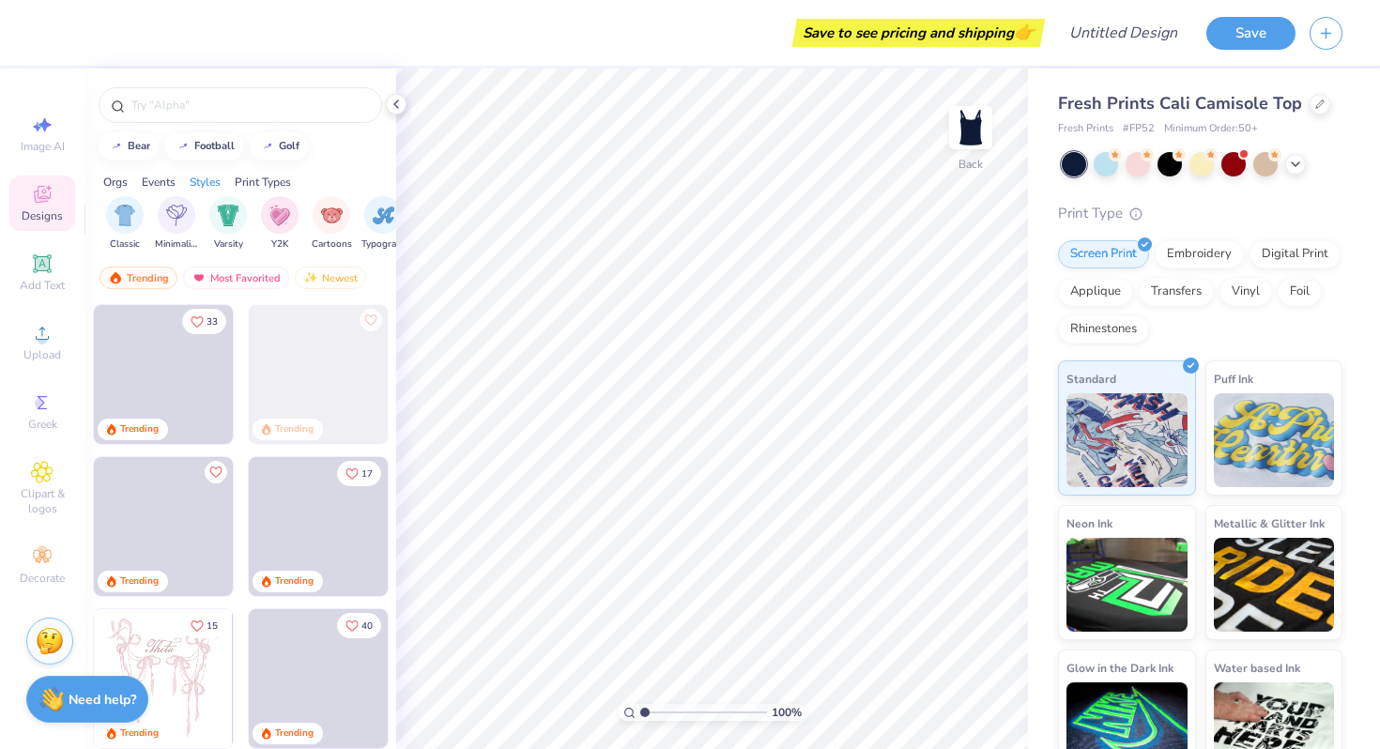
scroll to position [0, 987]
click at [226, 215] on img "filter for Varsity" at bounding box center [218, 214] width 22 height 22
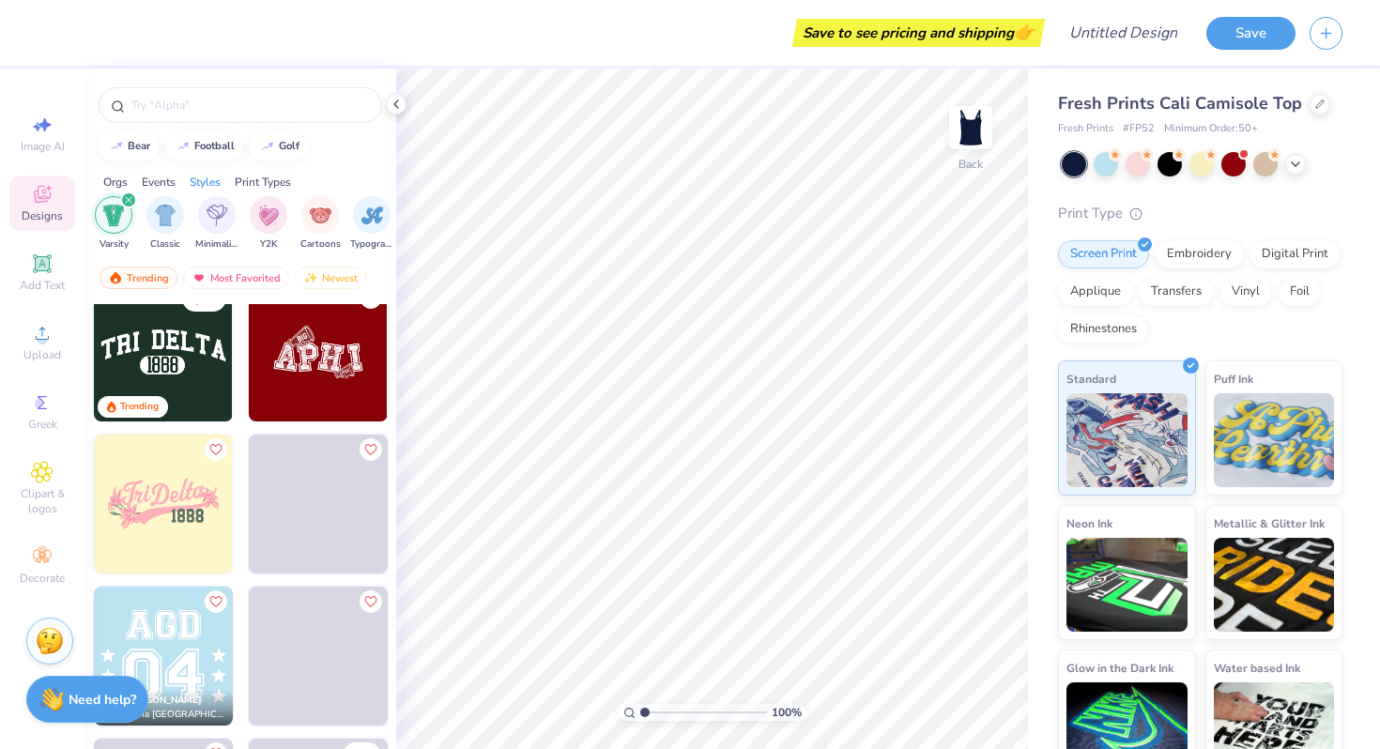
scroll to position [279, 0]
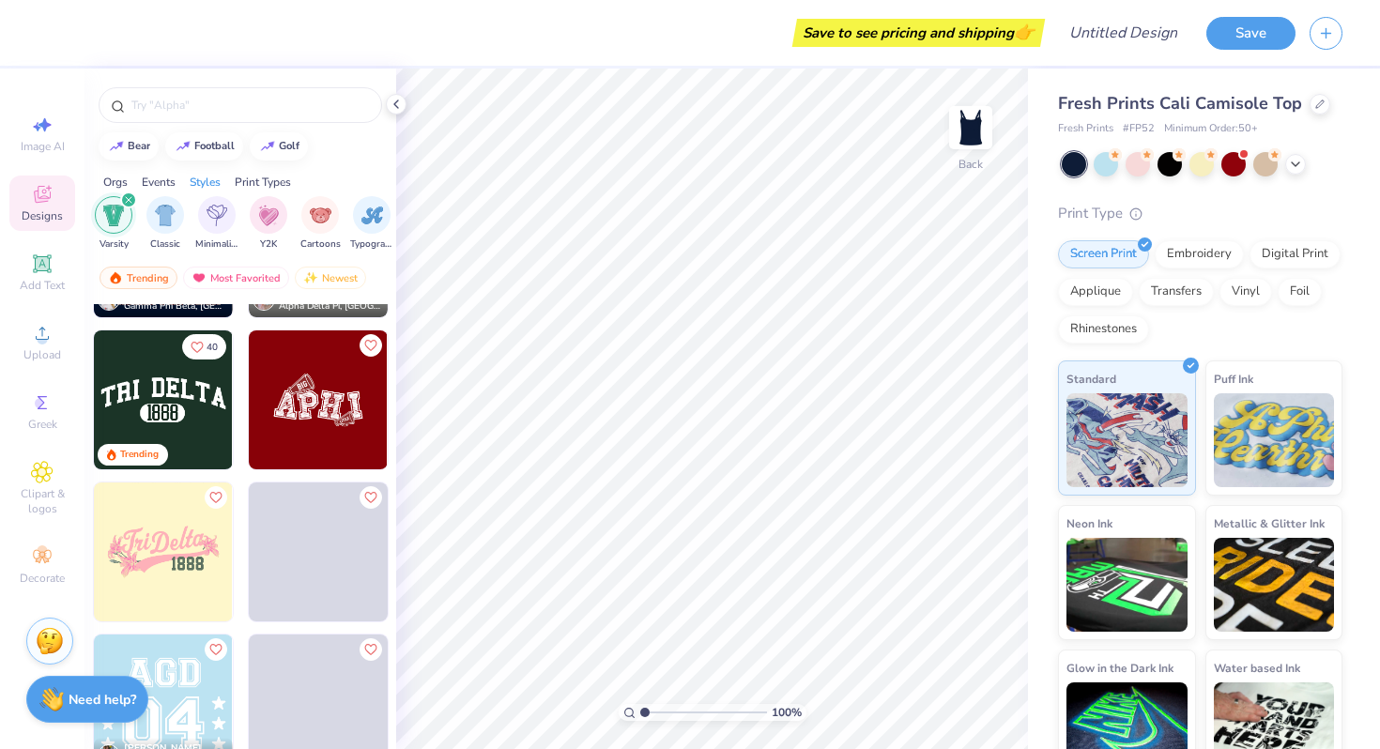
click at [317, 393] on img at bounding box center [318, 399] width 139 height 139
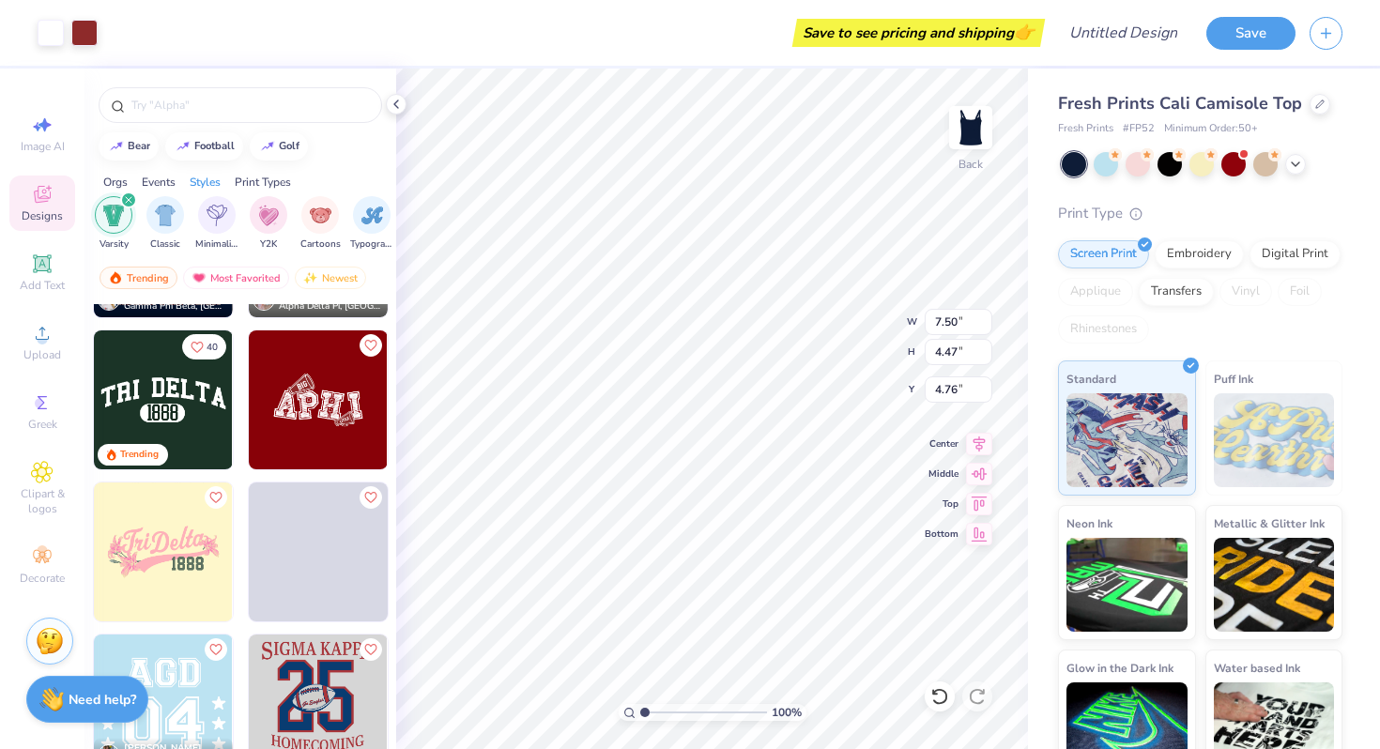
scroll to position [435, 0]
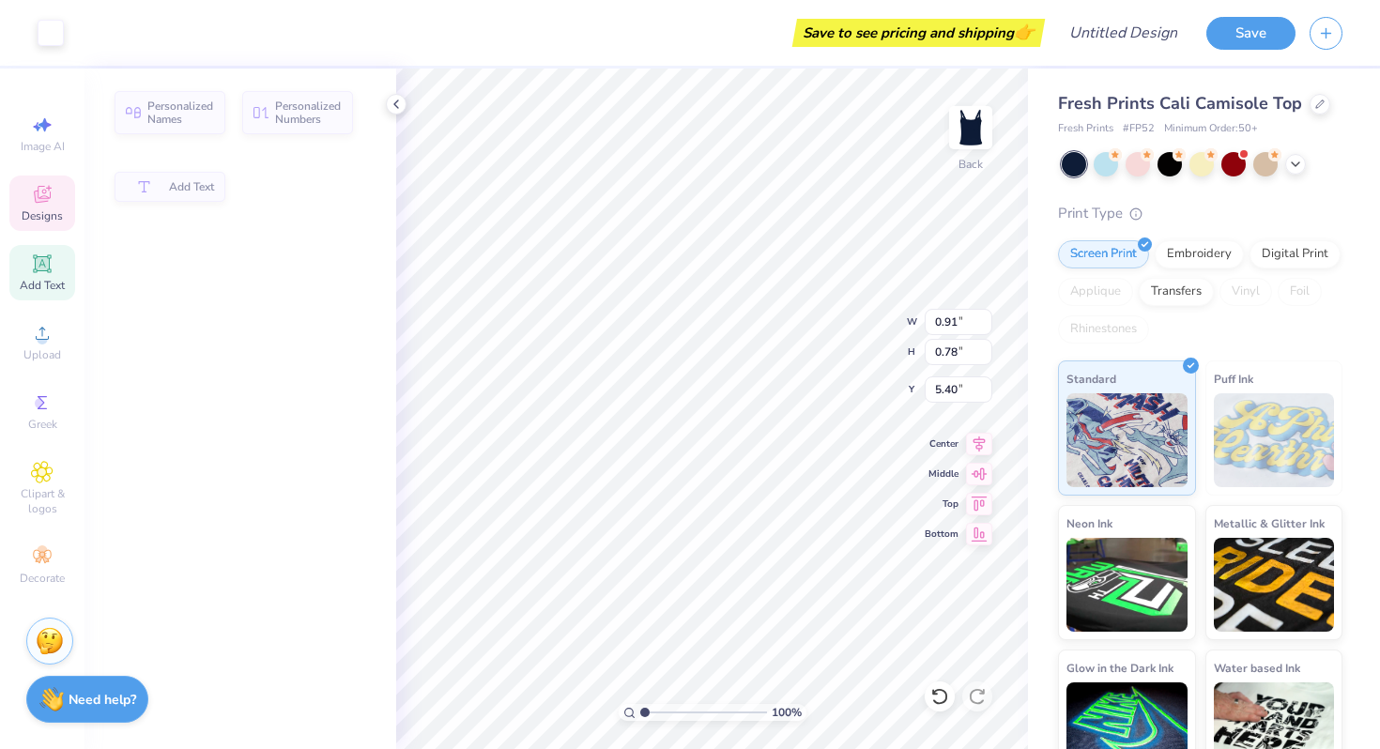
type input "0.91"
type input "0.78"
type input "5.40"
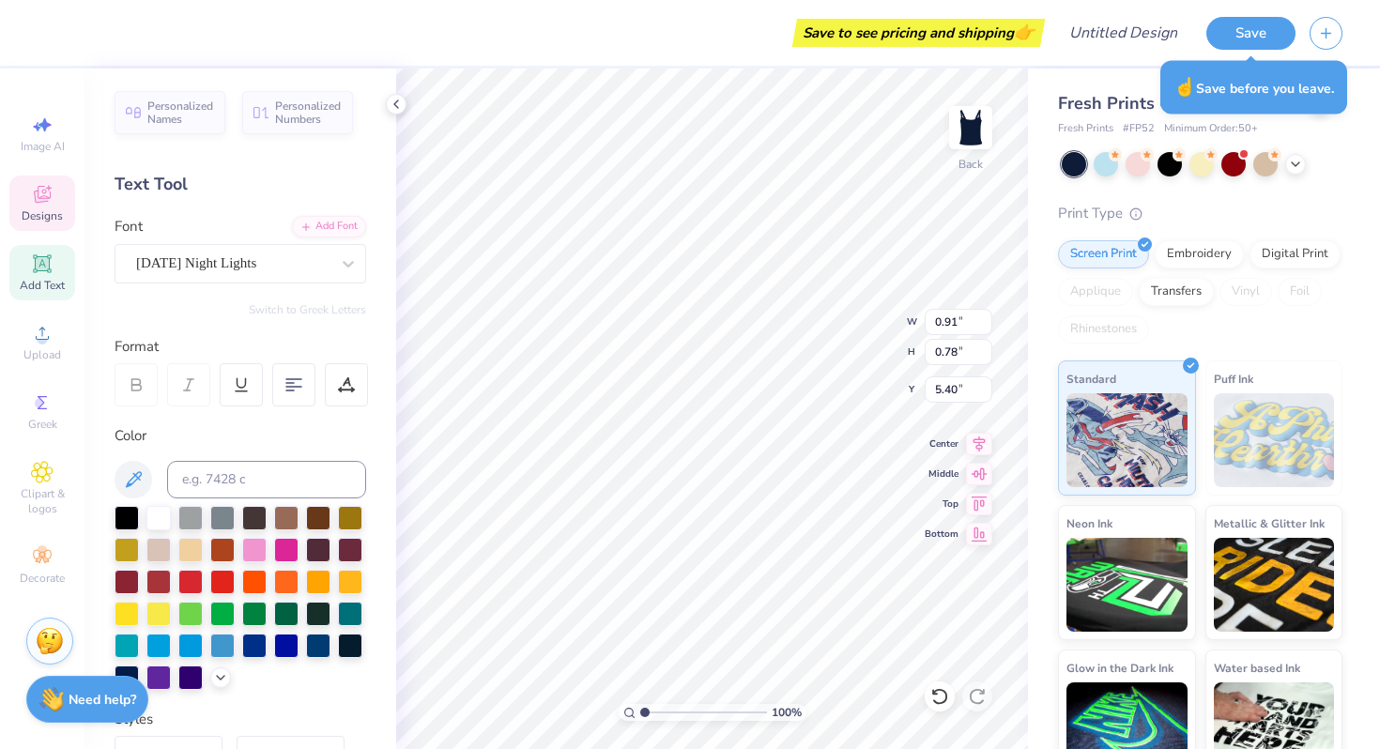
type input "1.84"
type input "2.45"
type input "6.22"
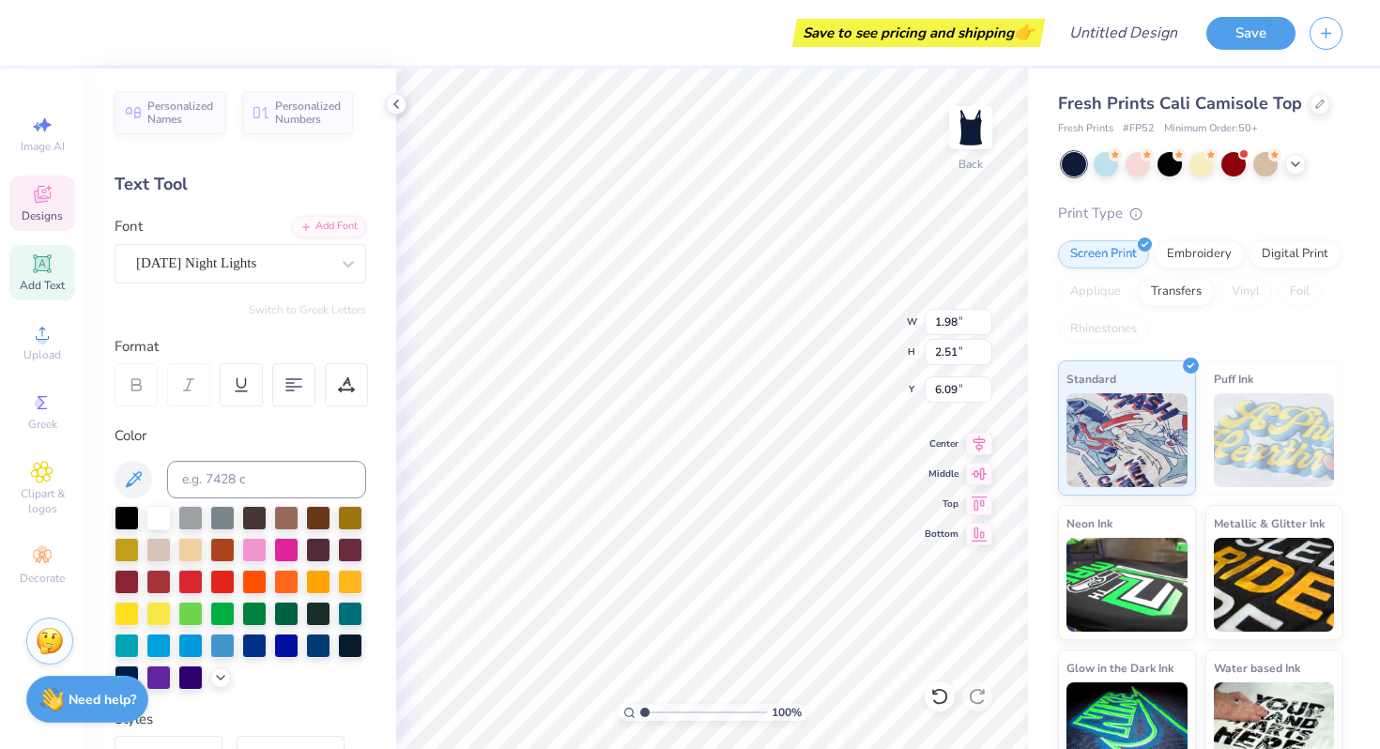
type textarea "Z"
type input "1.84"
type input "2.45"
type input "6.22"
type textarea "I"
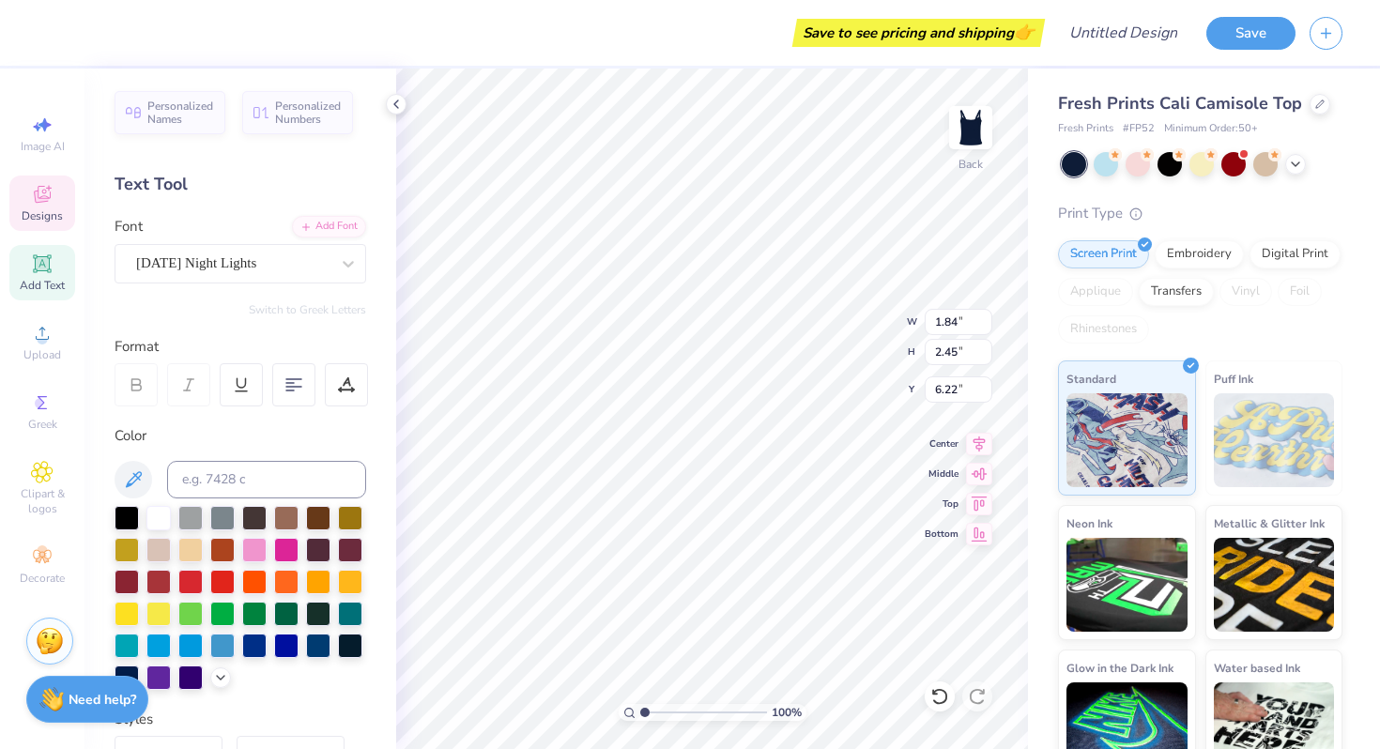
type input "2.26"
type input "2.62"
type input "6.17"
type textarea "P"
type input "1.32"
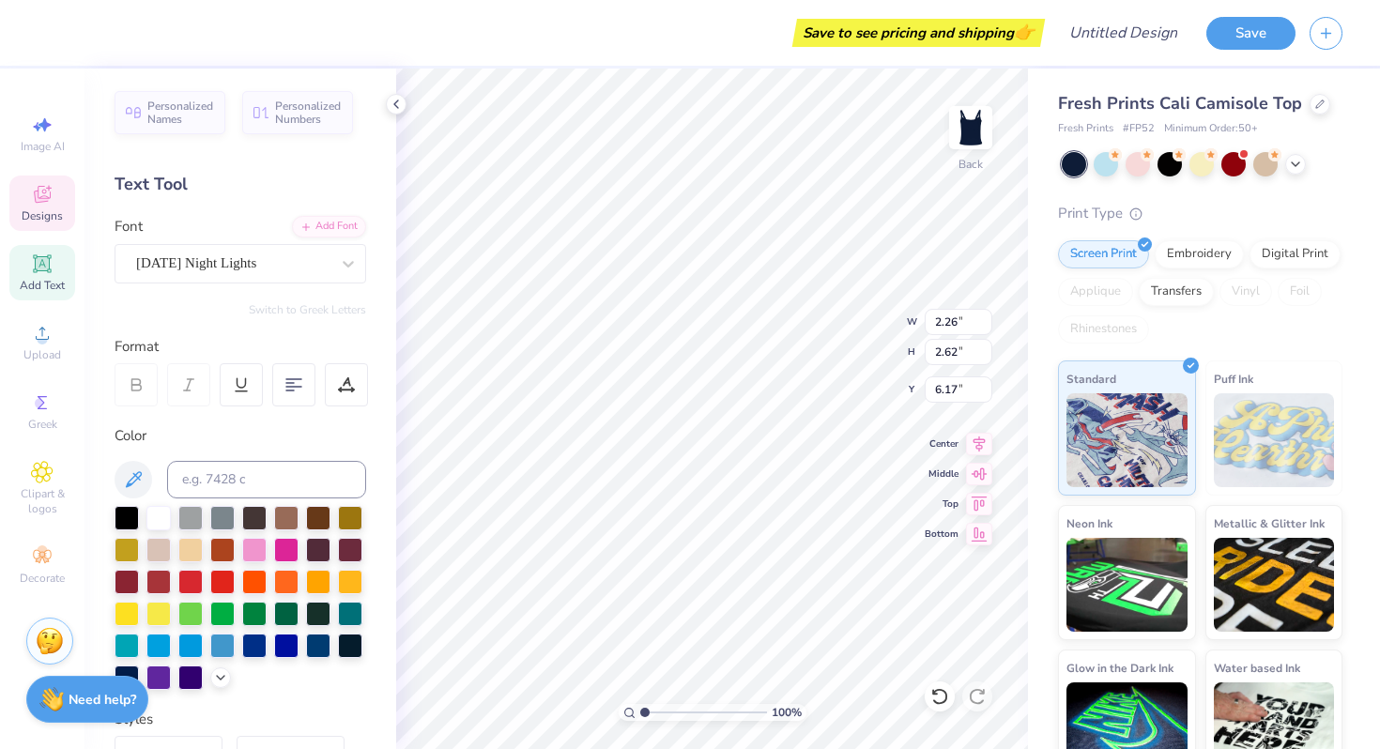
type input "2.47"
type input "6.25"
type textarea "S"
type input "3.29"
click at [57, 209] on span "Designs" at bounding box center [42, 215] width 41 height 15
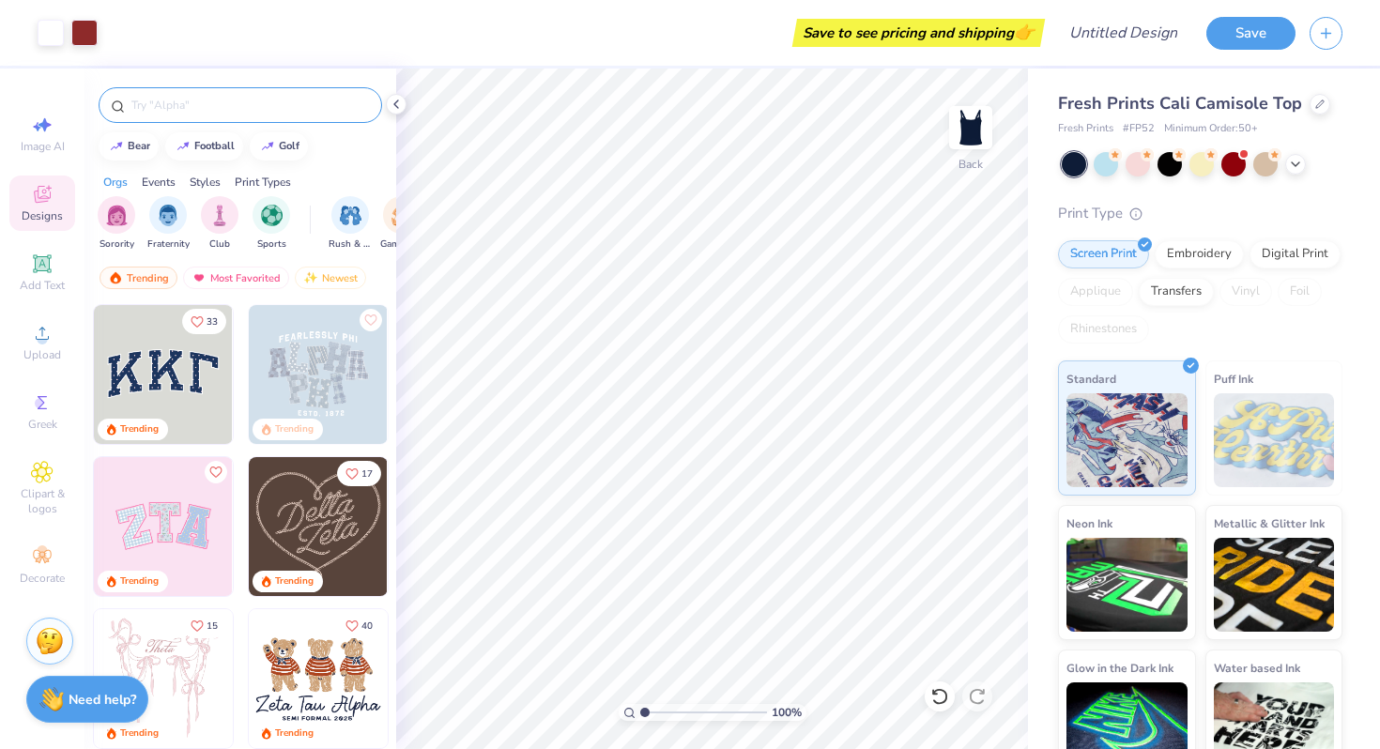
click at [199, 100] on input "text" at bounding box center [250, 105] width 240 height 19
type input "football"
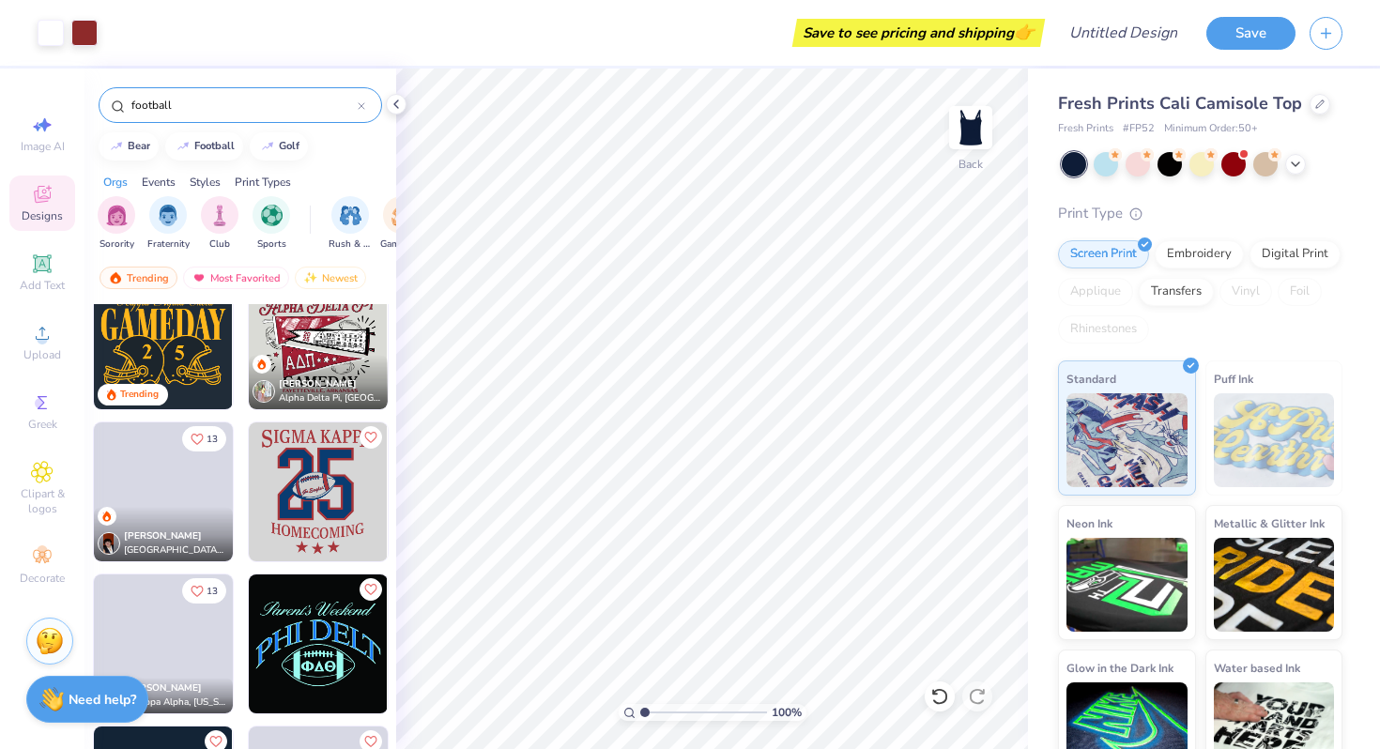
scroll to position [0, 0]
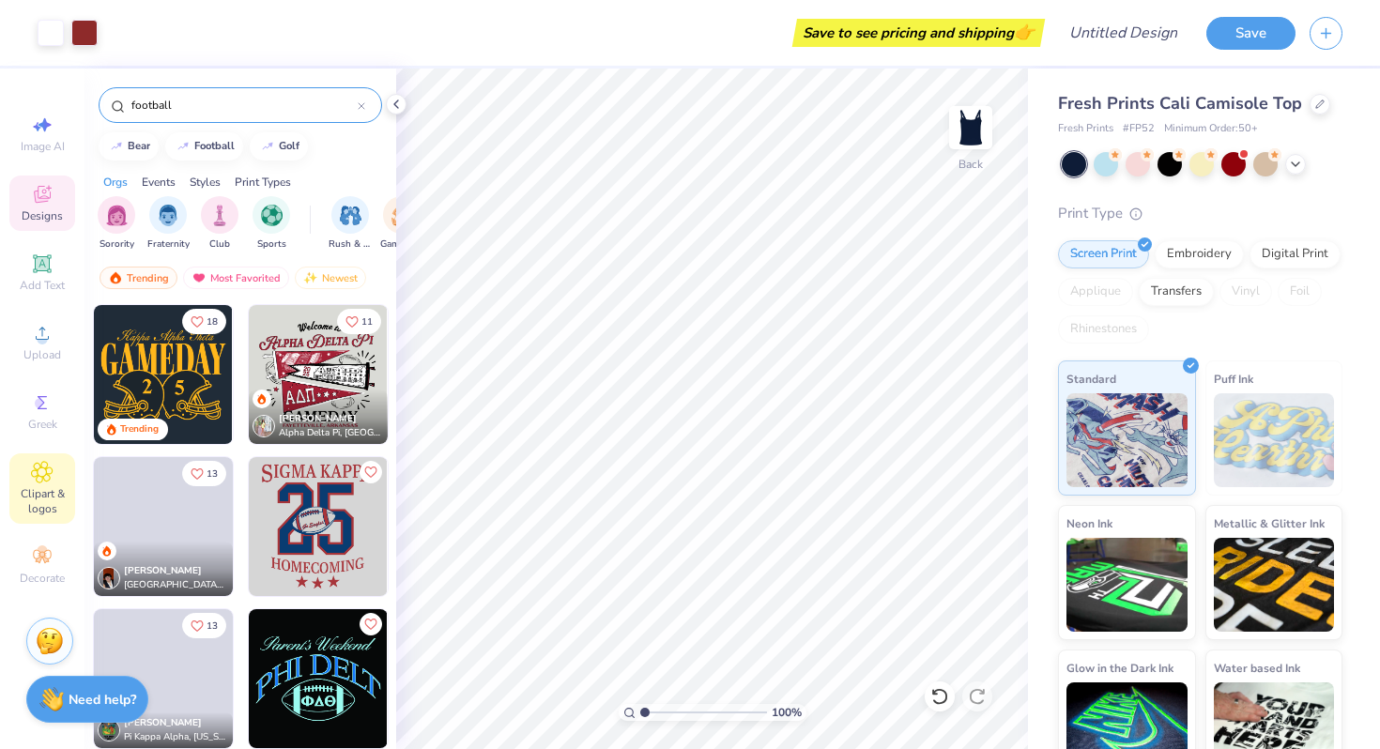
click at [56, 471] on div "Clipart & logos" at bounding box center [42, 488] width 66 height 70
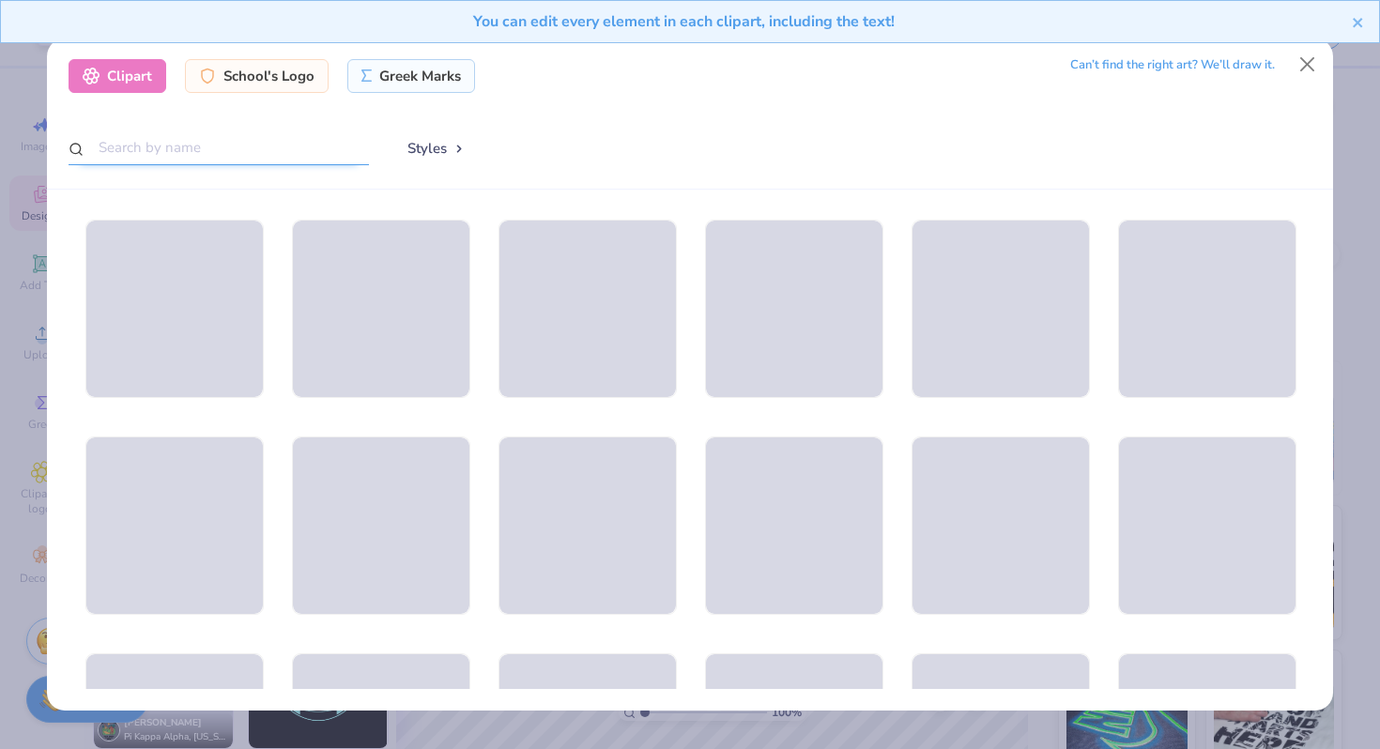
click at [309, 150] on input "text" at bounding box center [219, 147] width 300 height 35
type input "football"
click at [1312, 70] on button "Close" at bounding box center [1308, 65] width 36 height 36
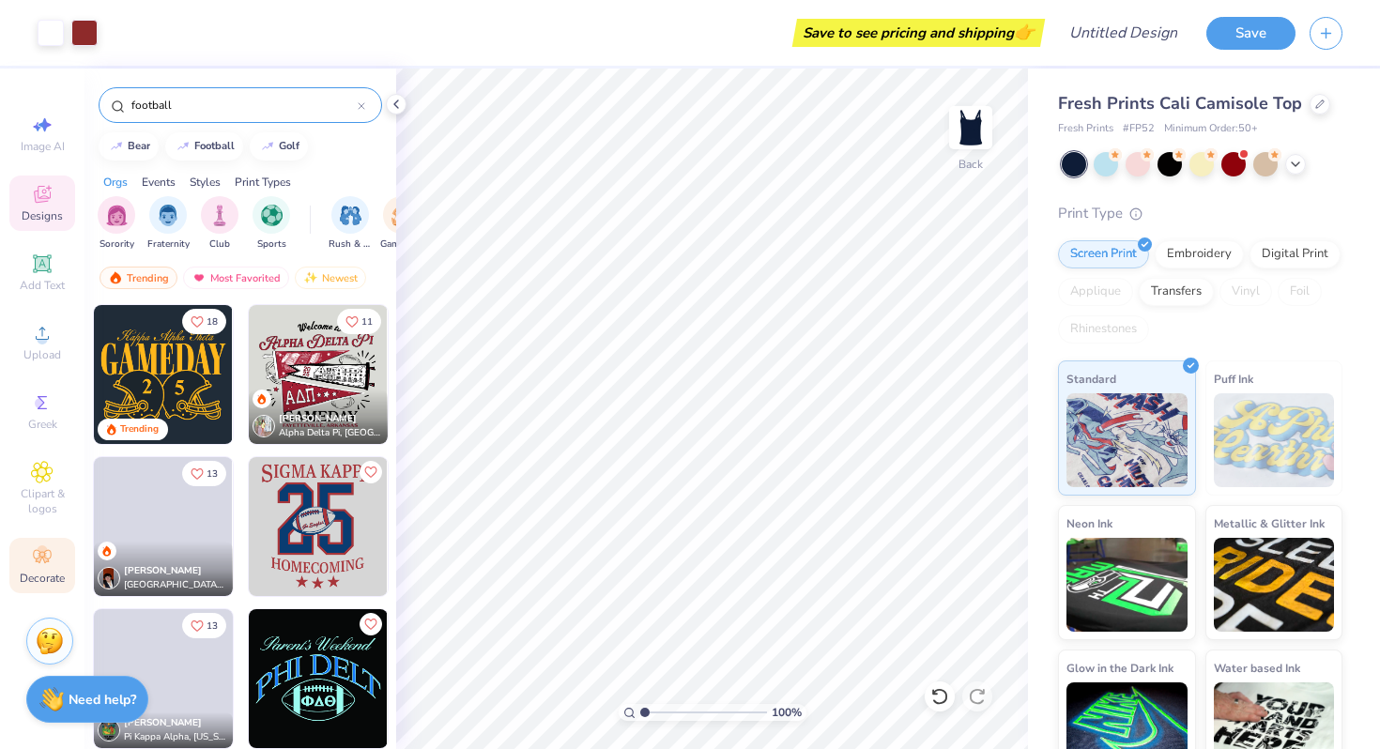
click at [45, 545] on icon at bounding box center [42, 556] width 23 height 23
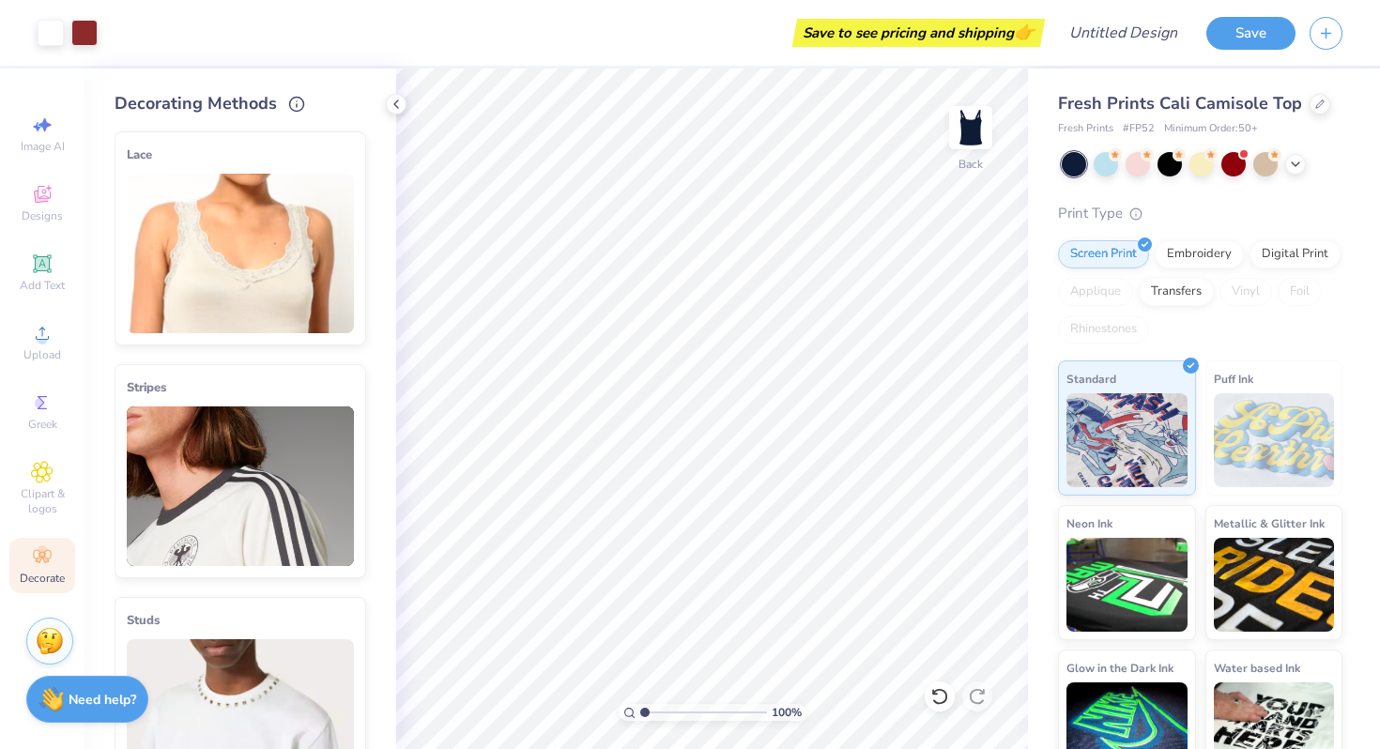
click at [179, 420] on img at bounding box center [240, 487] width 227 height 160
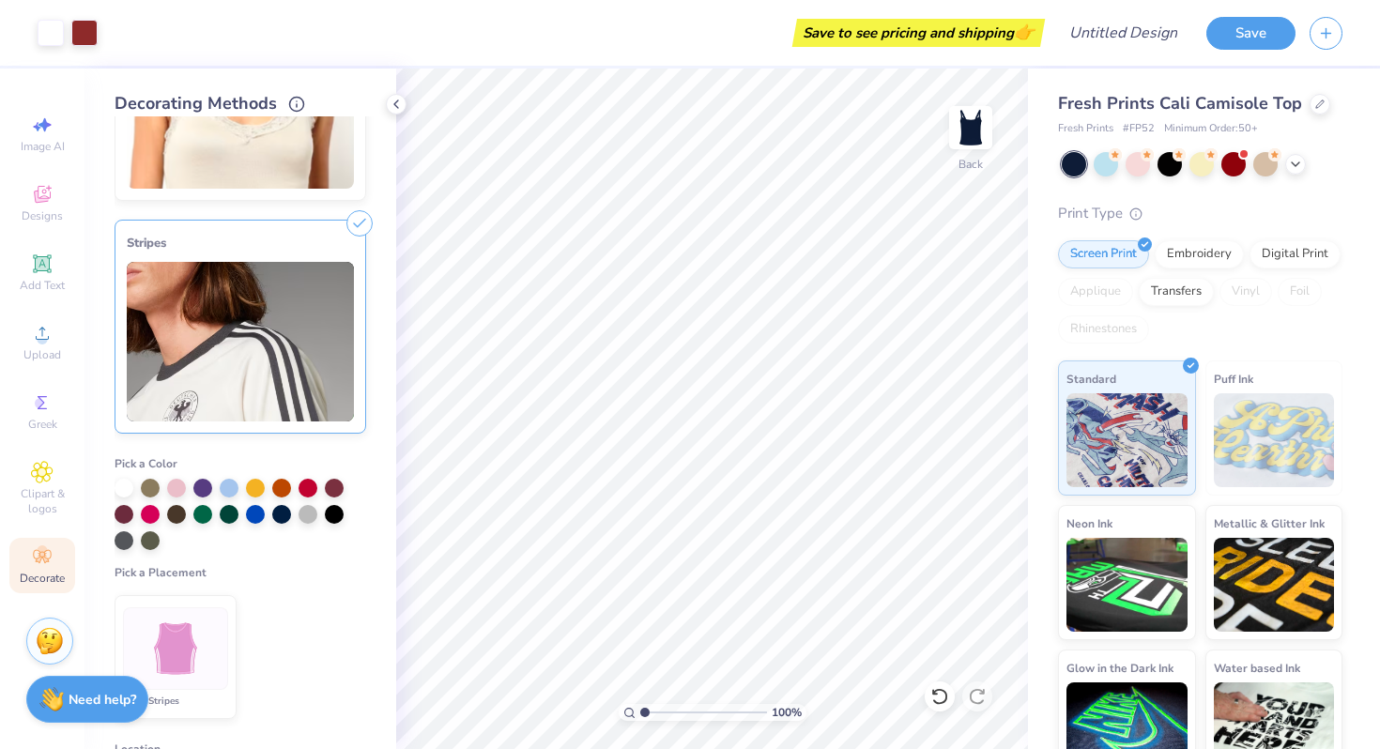
scroll to position [325, 0]
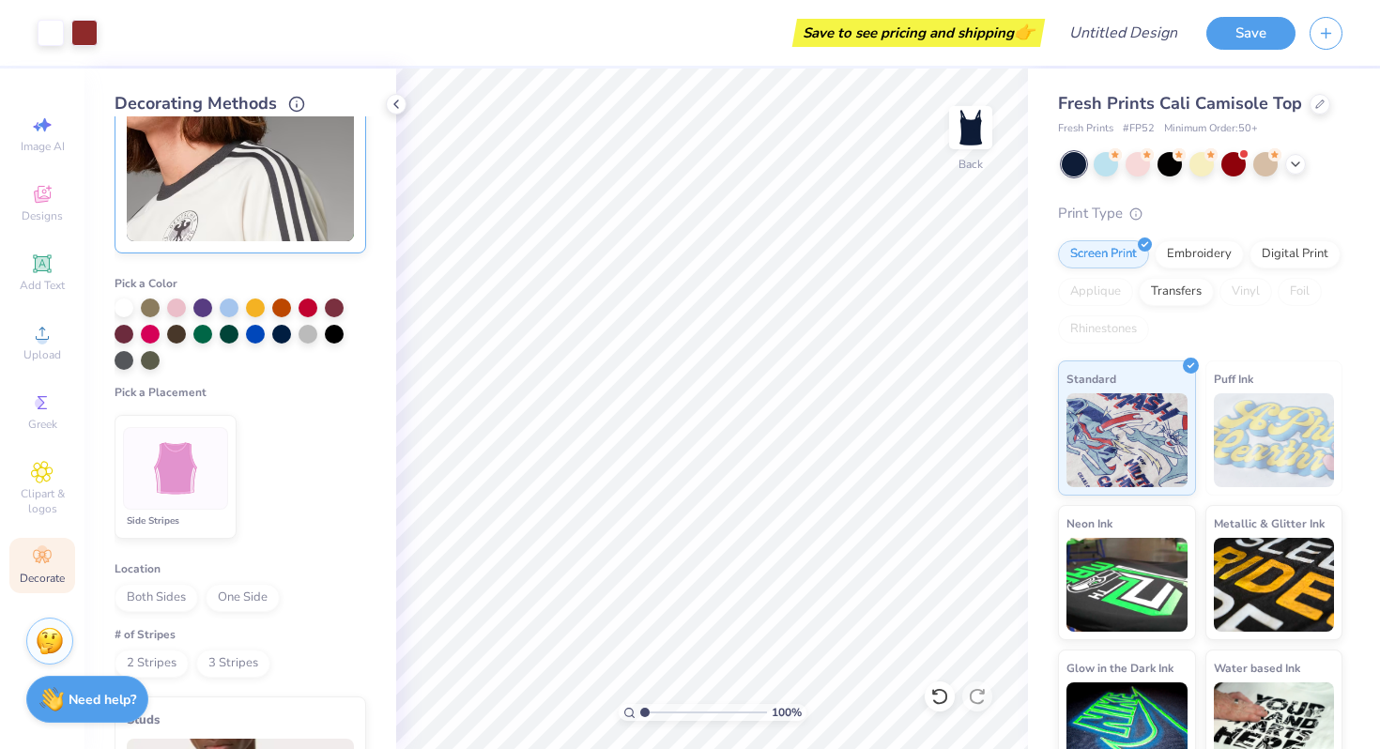
click at [188, 455] on div at bounding box center [175, 468] width 105 height 83
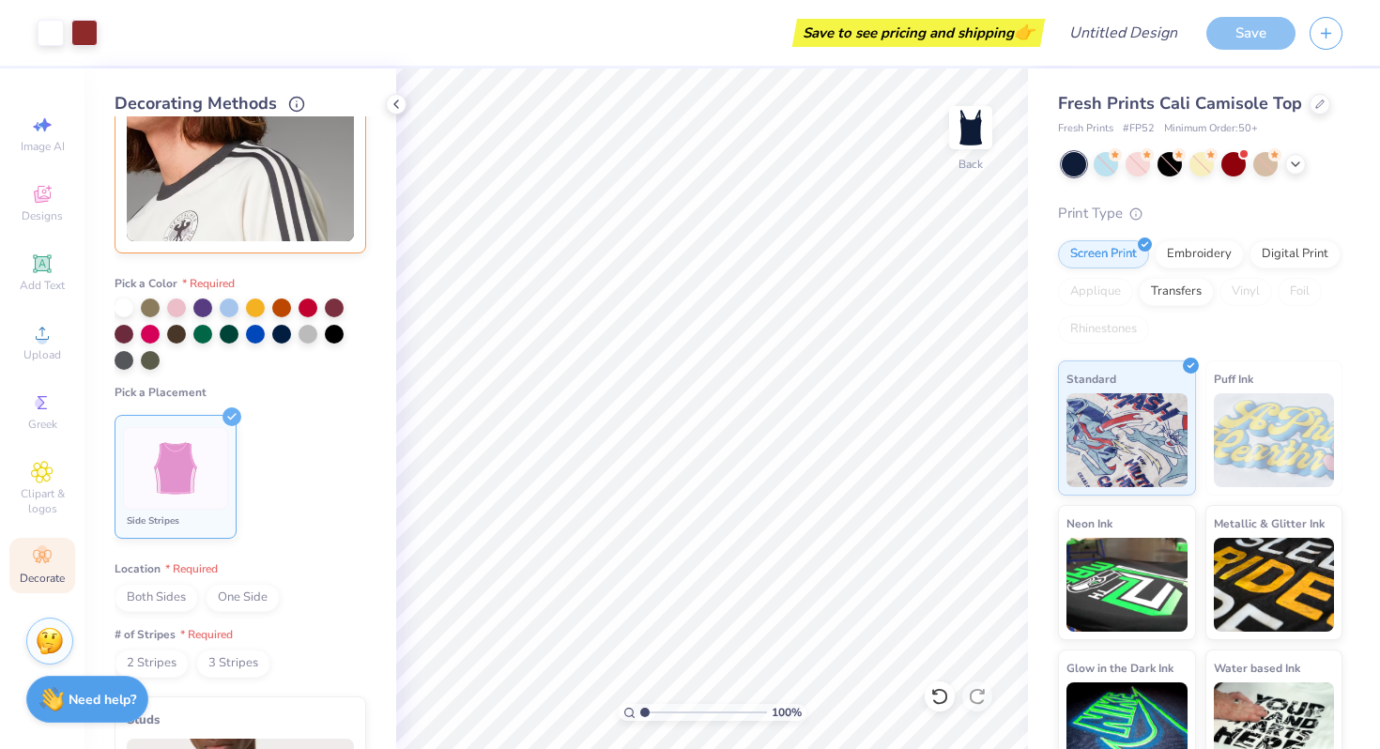
click at [176, 592] on span "Both Sides" at bounding box center [157, 598] width 84 height 28
click at [176, 662] on span "2 Stripes" at bounding box center [152, 664] width 74 height 28
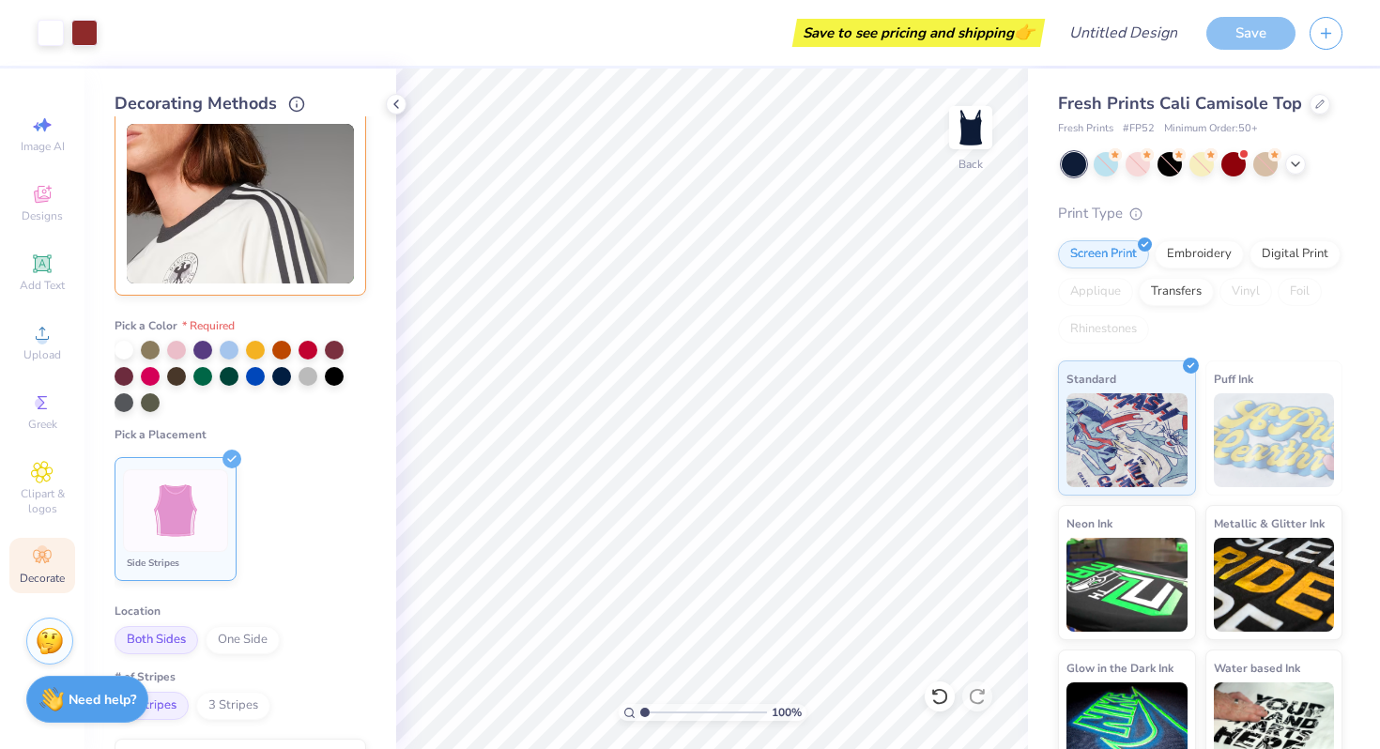
scroll to position [279, 0]
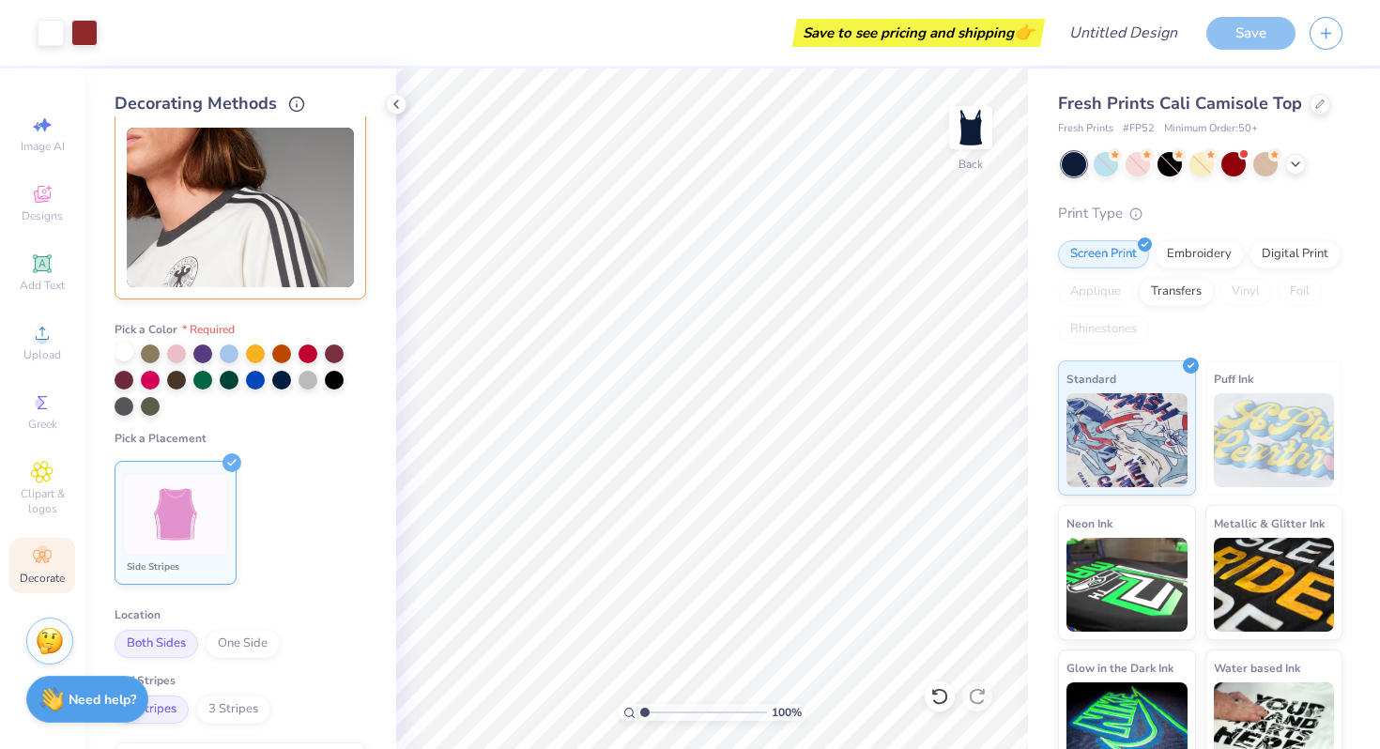
click at [123, 355] on div at bounding box center [124, 352] width 19 height 19
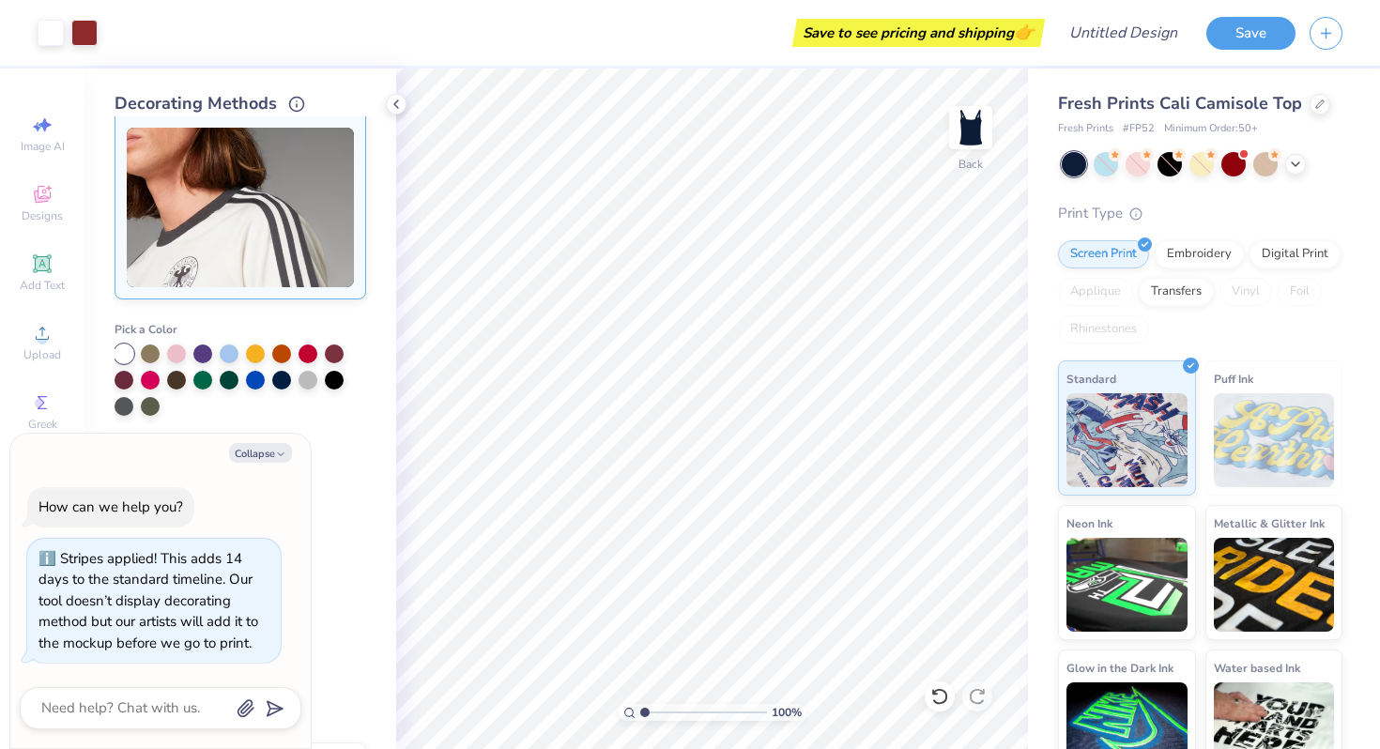
click at [330, 503] on ul "Side Stripes" at bounding box center [241, 522] width 252 height 139
click at [278, 450] on icon "button" at bounding box center [280, 454] width 11 height 11
type textarea "x"
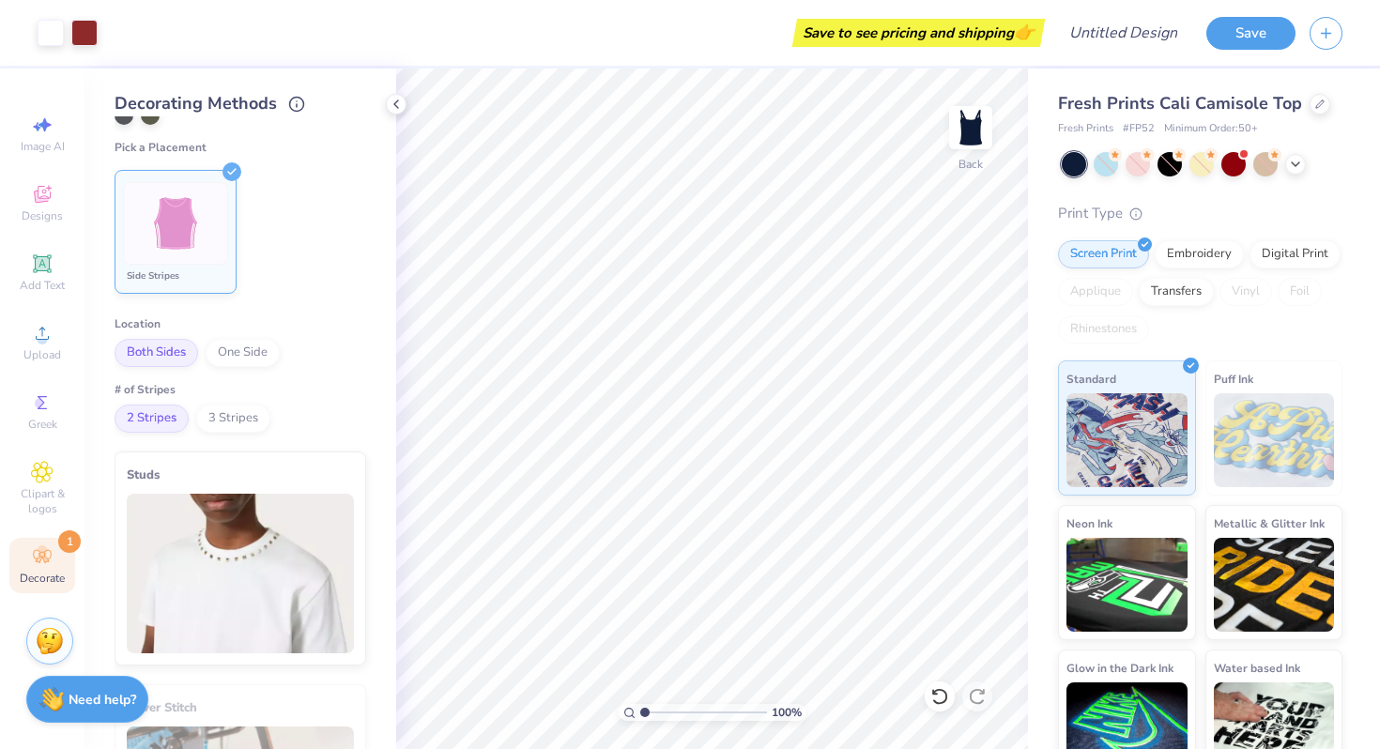
scroll to position [583, 0]
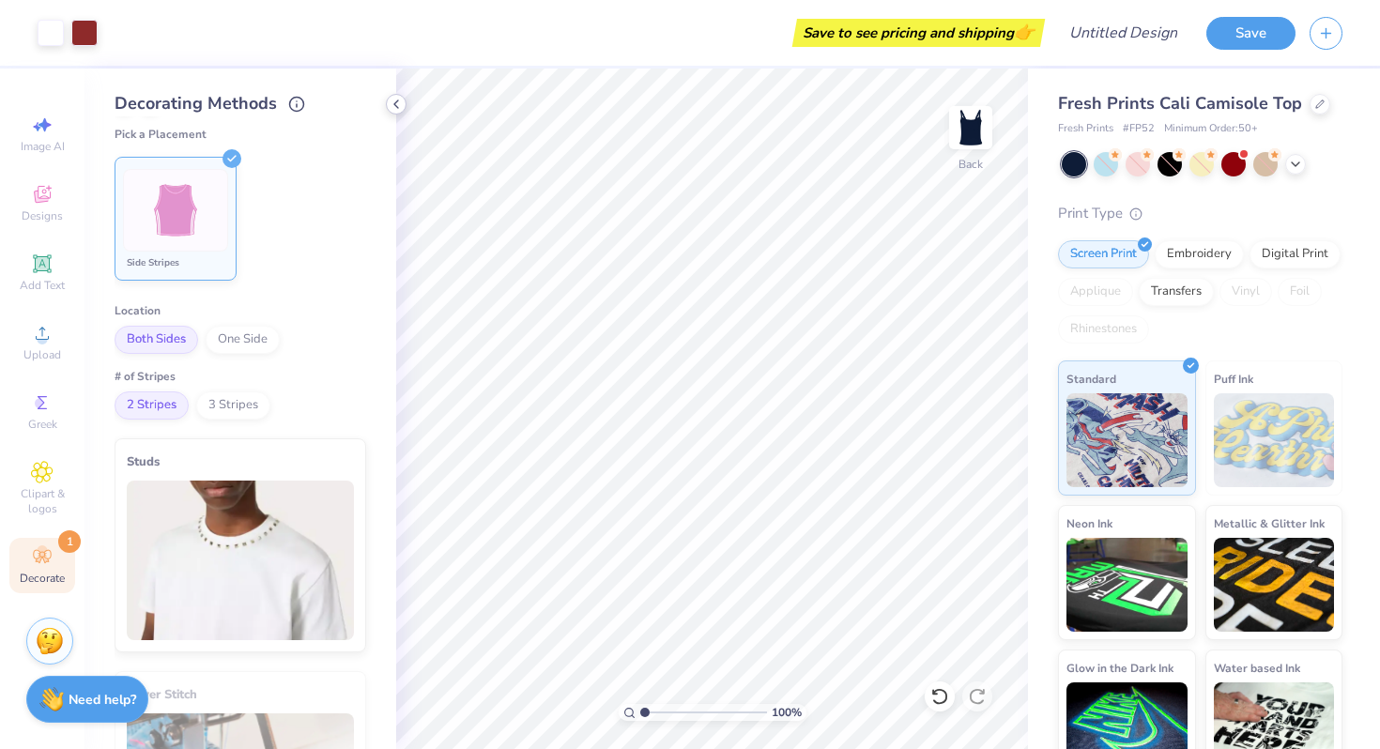
click at [402, 107] on icon at bounding box center [396, 104] width 15 height 15
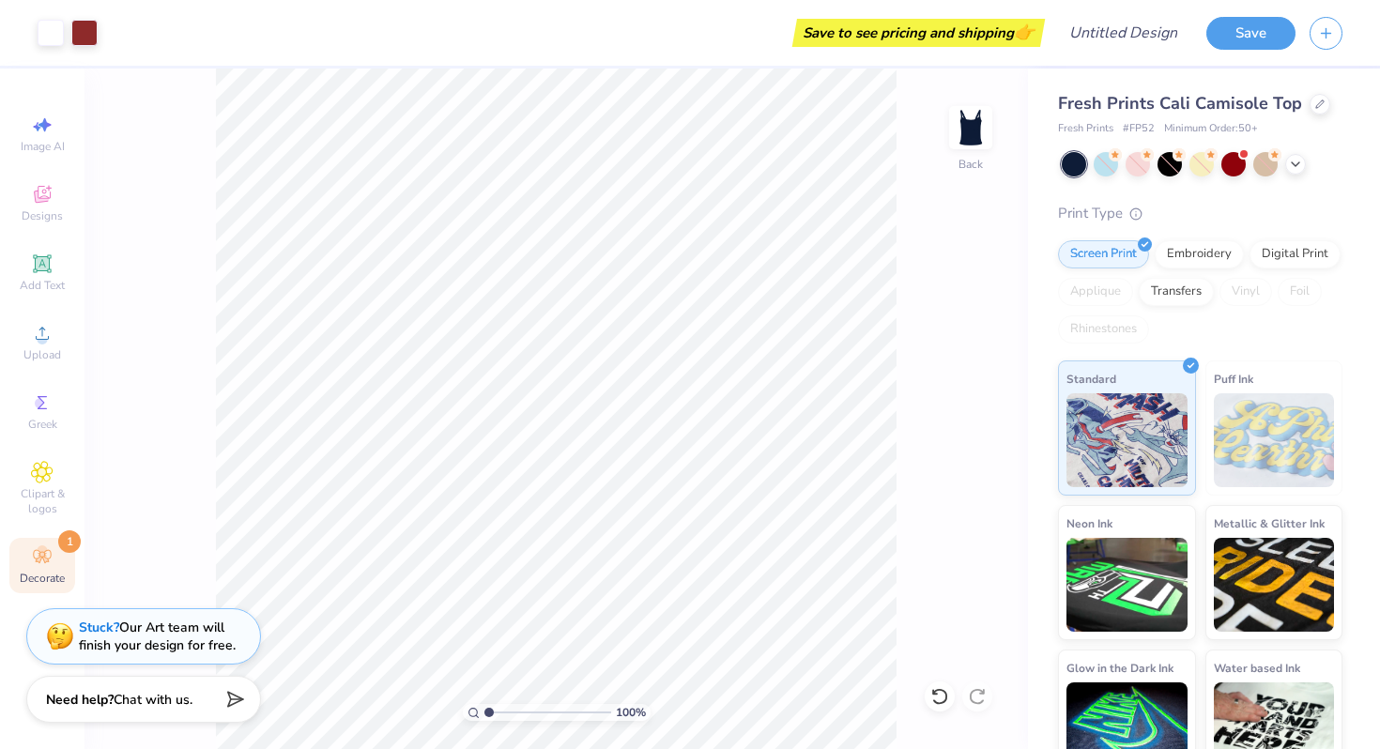
click at [50, 560] on icon at bounding box center [42, 556] width 23 height 23
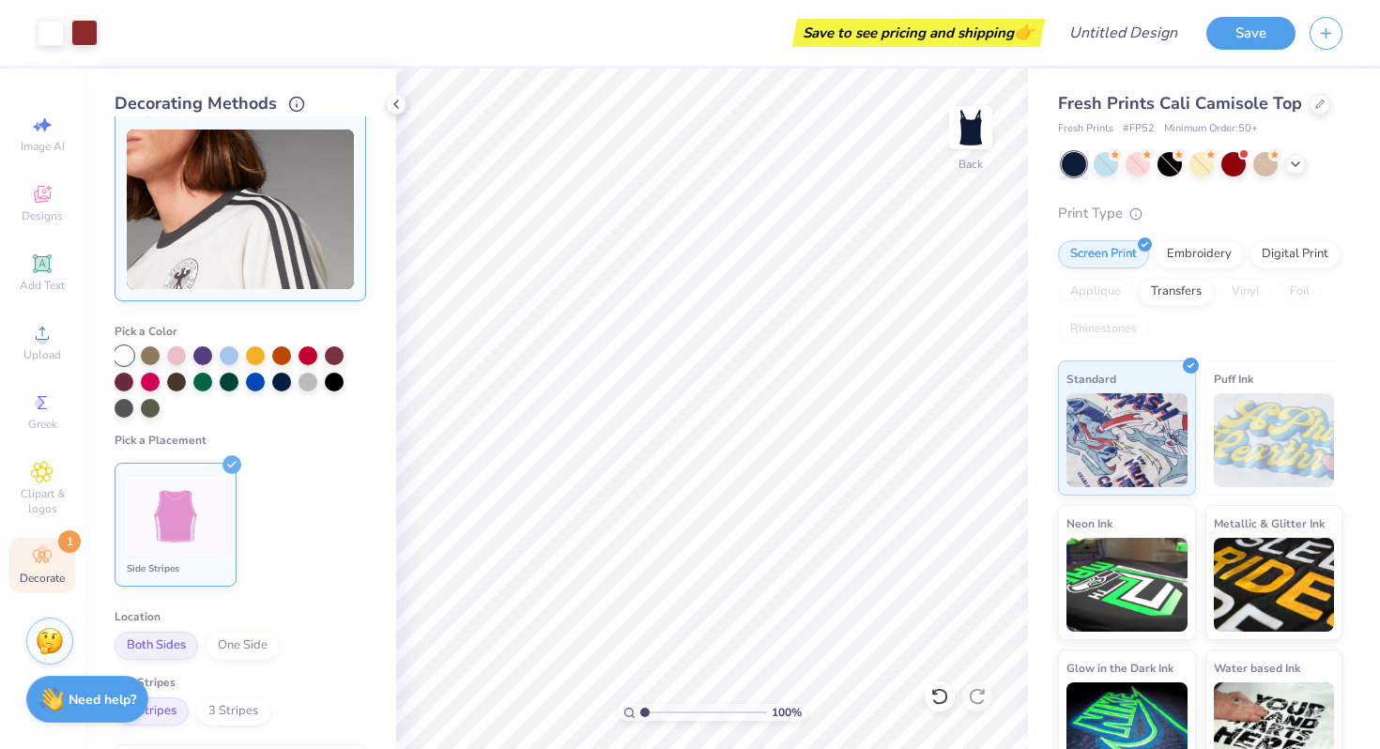
scroll to position [222, 0]
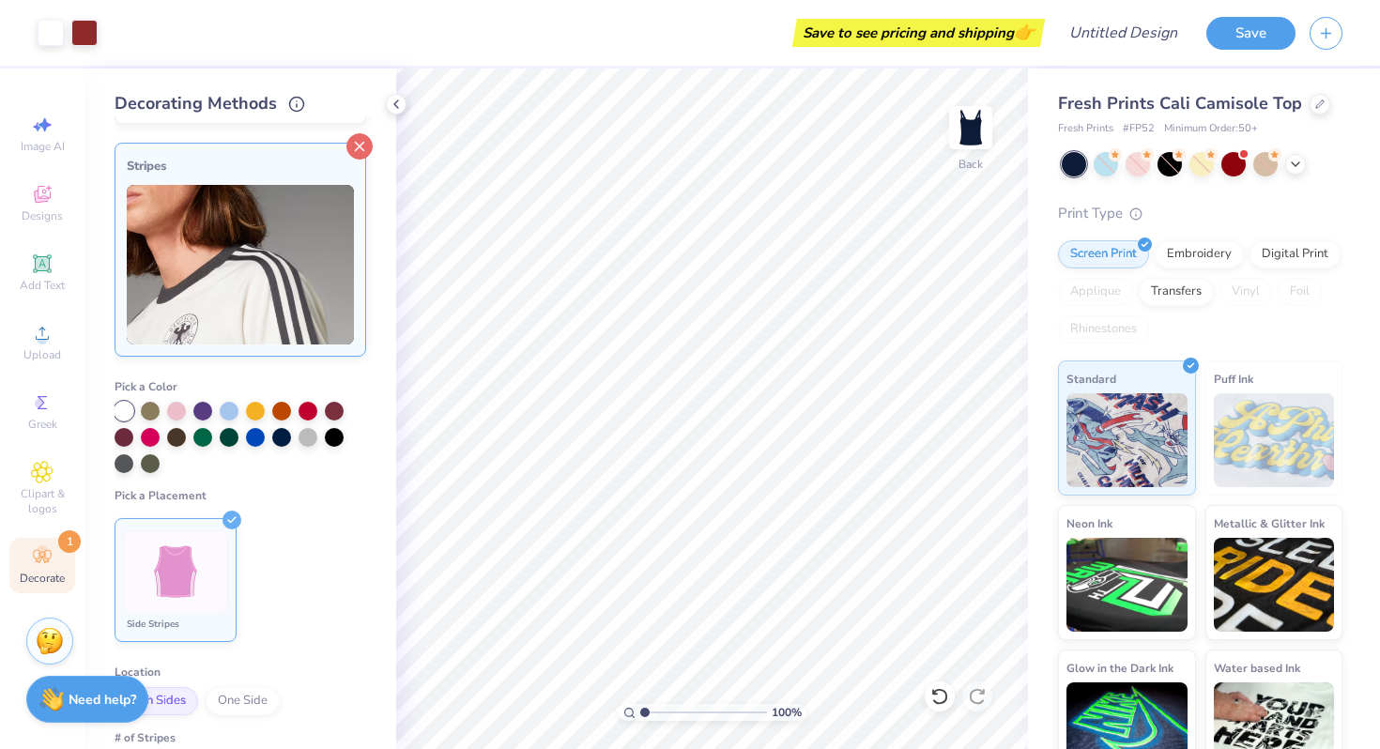
click at [366, 138] on icon at bounding box center [359, 146] width 26 height 26
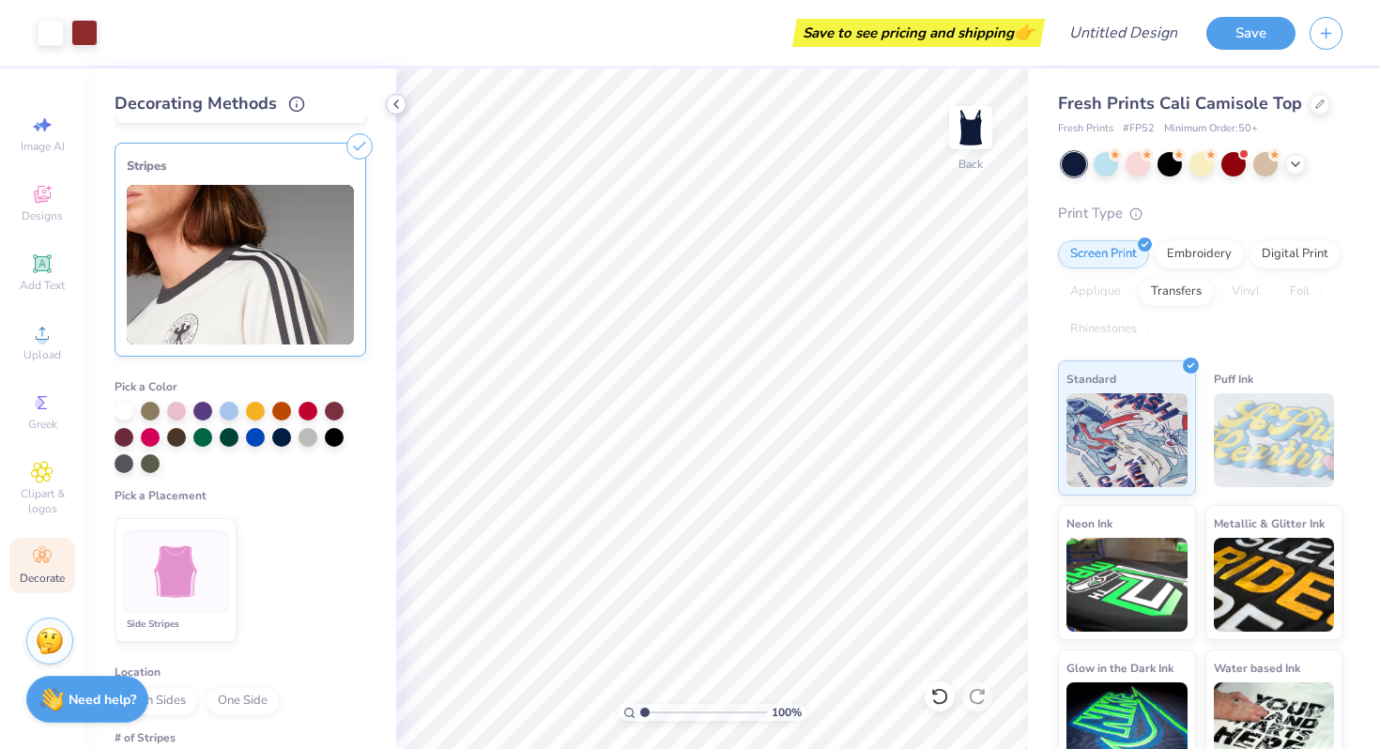
click at [400, 106] on icon at bounding box center [396, 104] width 15 height 15
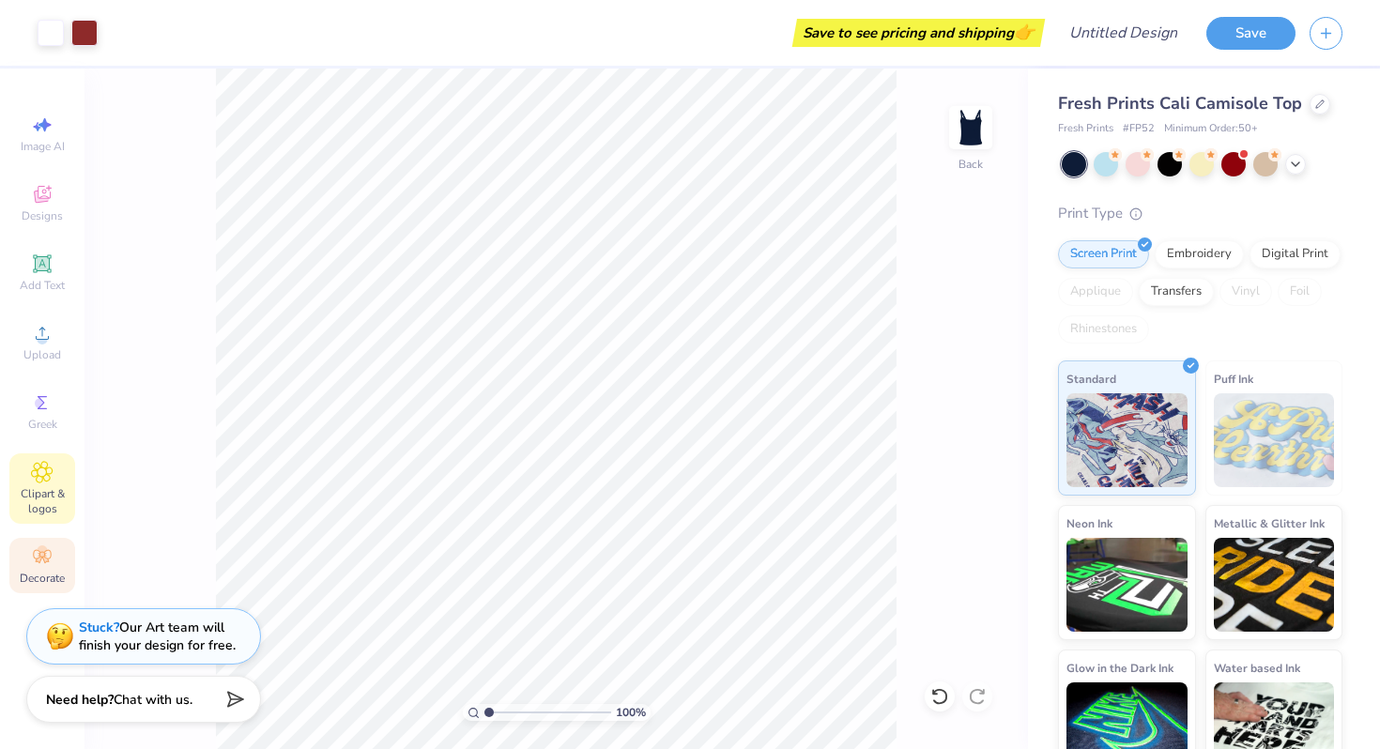
click at [39, 457] on div "Clipart & logos" at bounding box center [42, 488] width 66 height 70
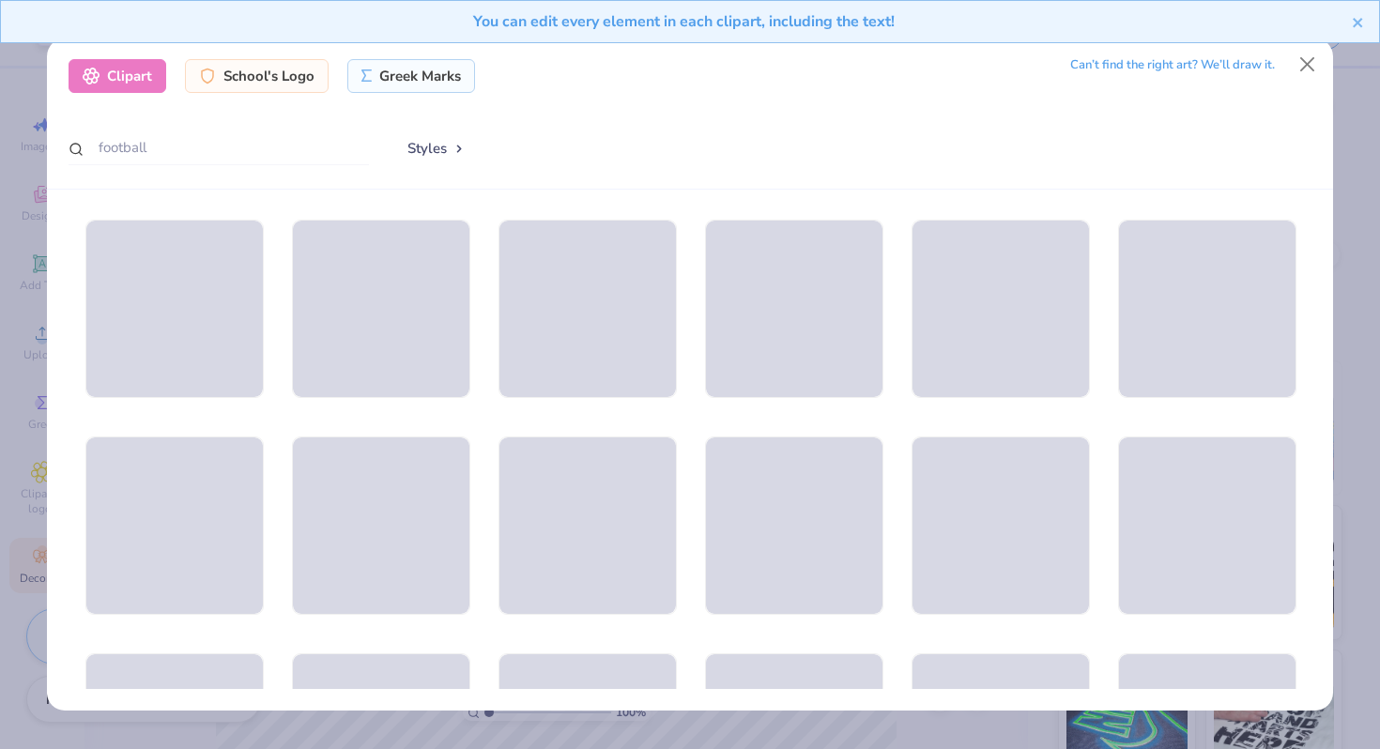
click at [450, 153] on button "Styles" at bounding box center [437, 148] width 98 height 36
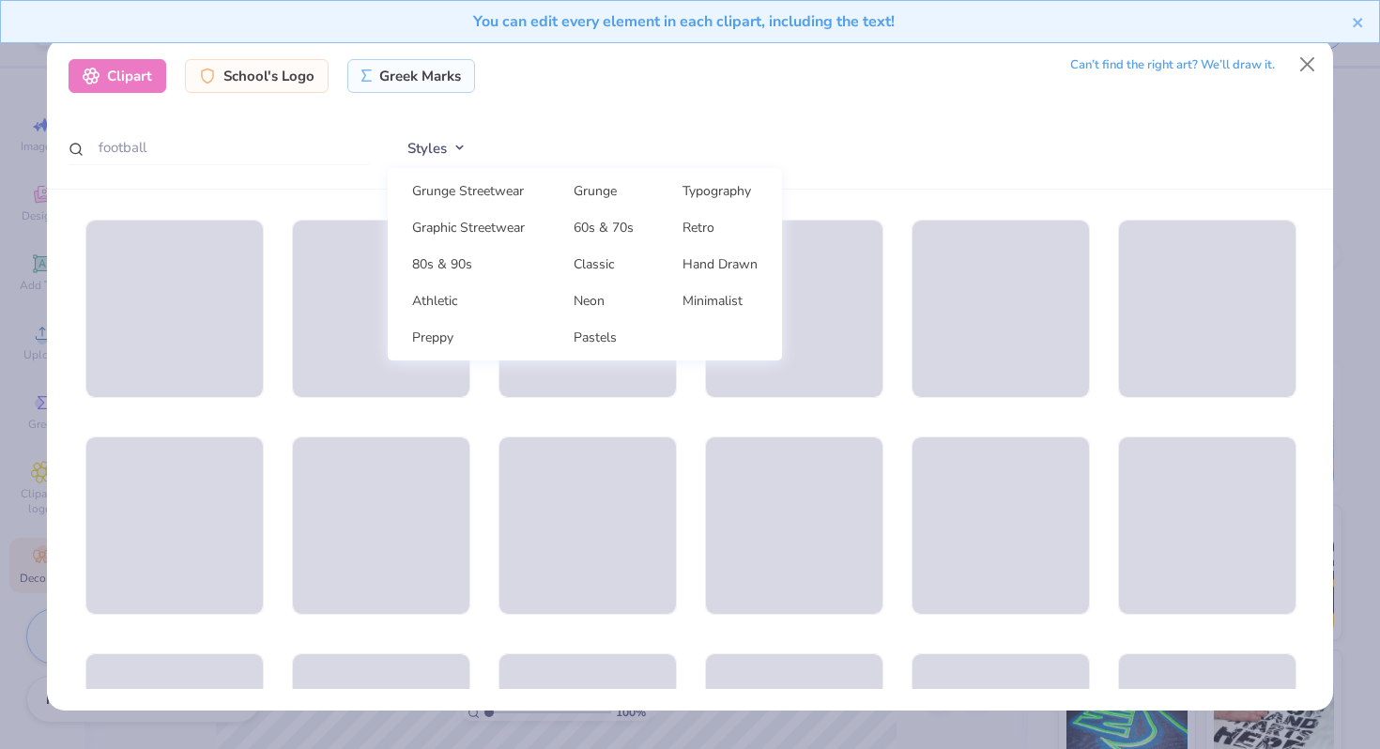
click at [560, 140] on div "Styles Grunge Streetwear Grunge Typography Graphic Streetwear 60s & 70s Retro 8…" at bounding box center [850, 148] width 925 height 37
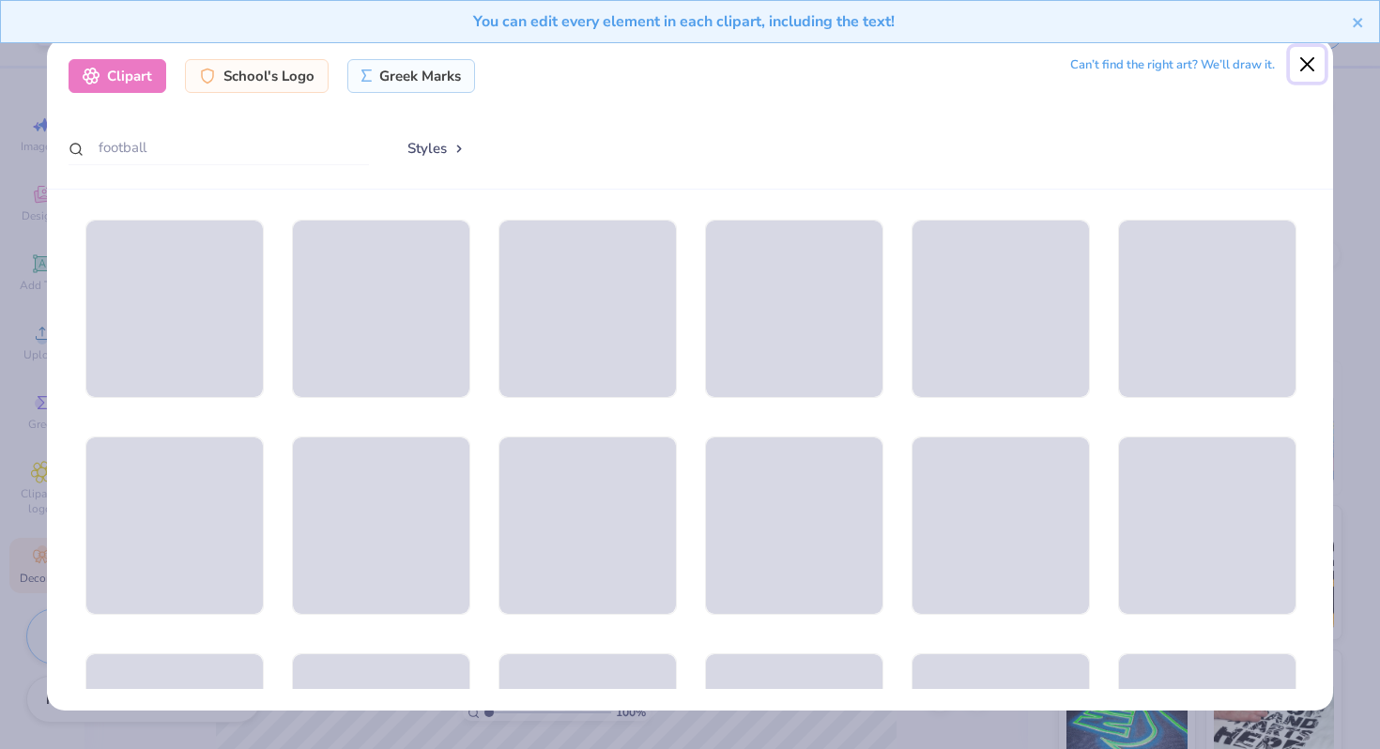
click at [1311, 74] on button "Close" at bounding box center [1308, 65] width 36 height 36
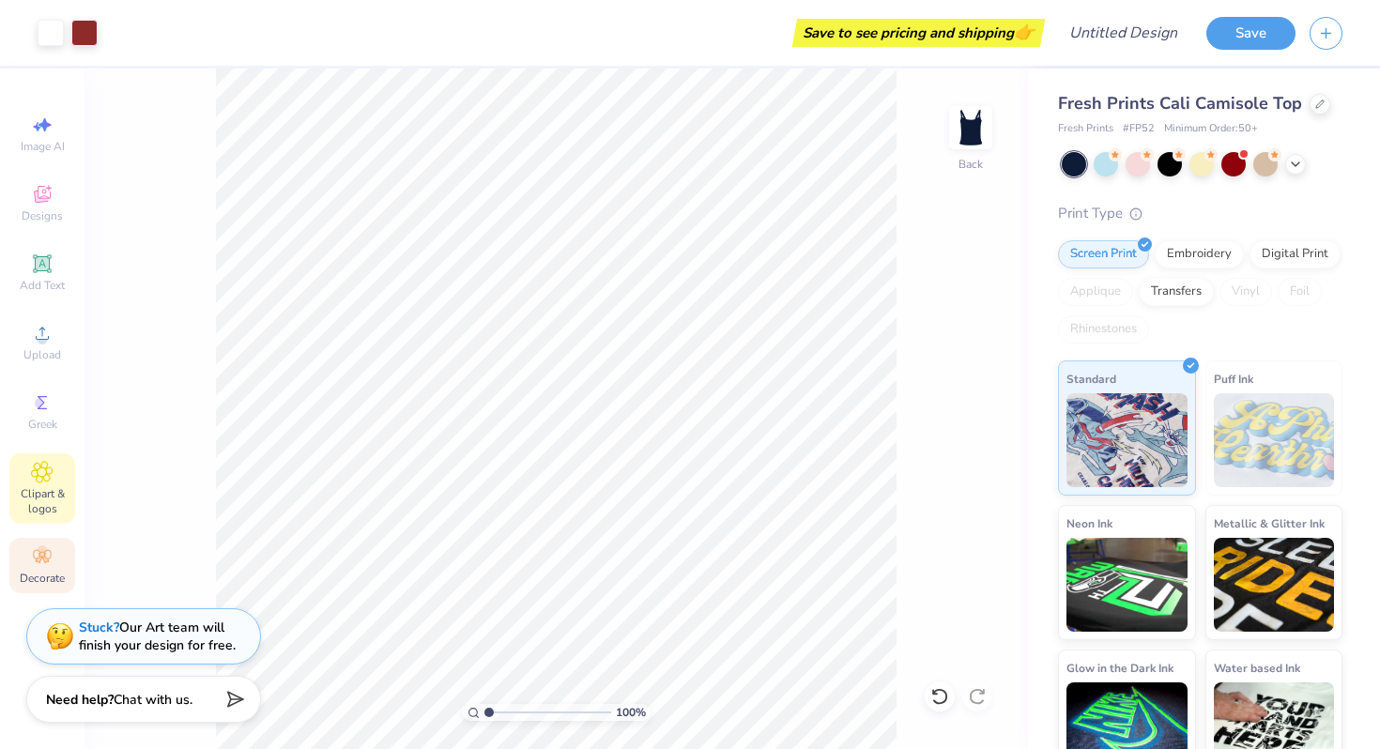
click at [46, 460] on div "Clipart & logos" at bounding box center [42, 488] width 66 height 70
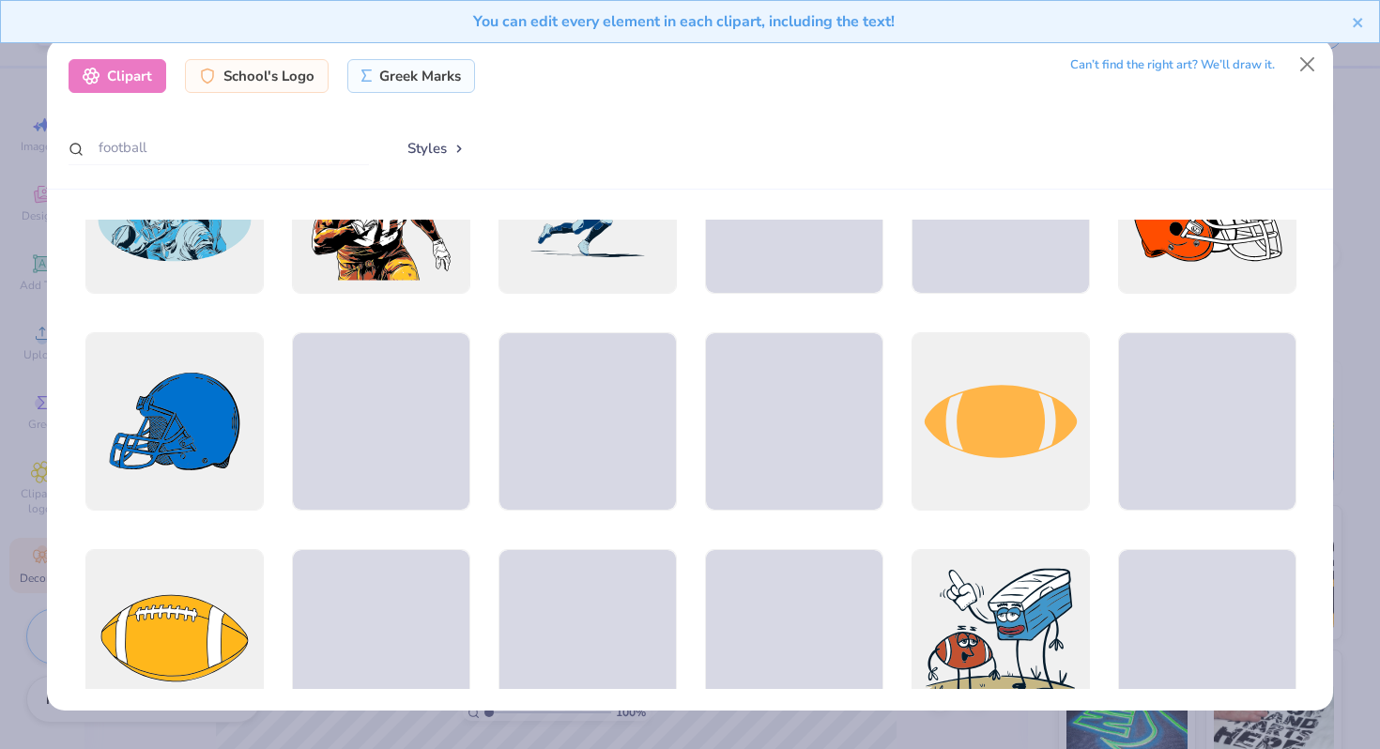
scroll to position [621, 0]
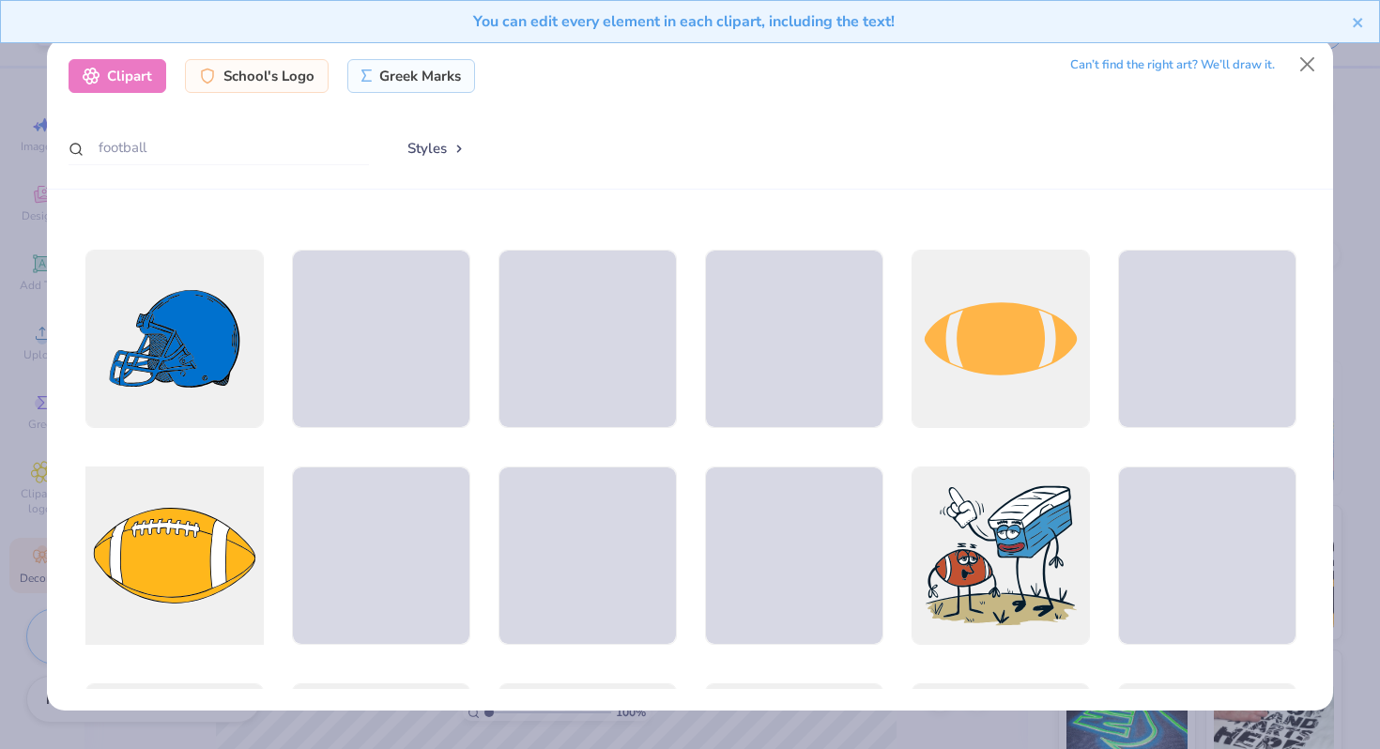
click at [220, 524] on div at bounding box center [174, 556] width 196 height 196
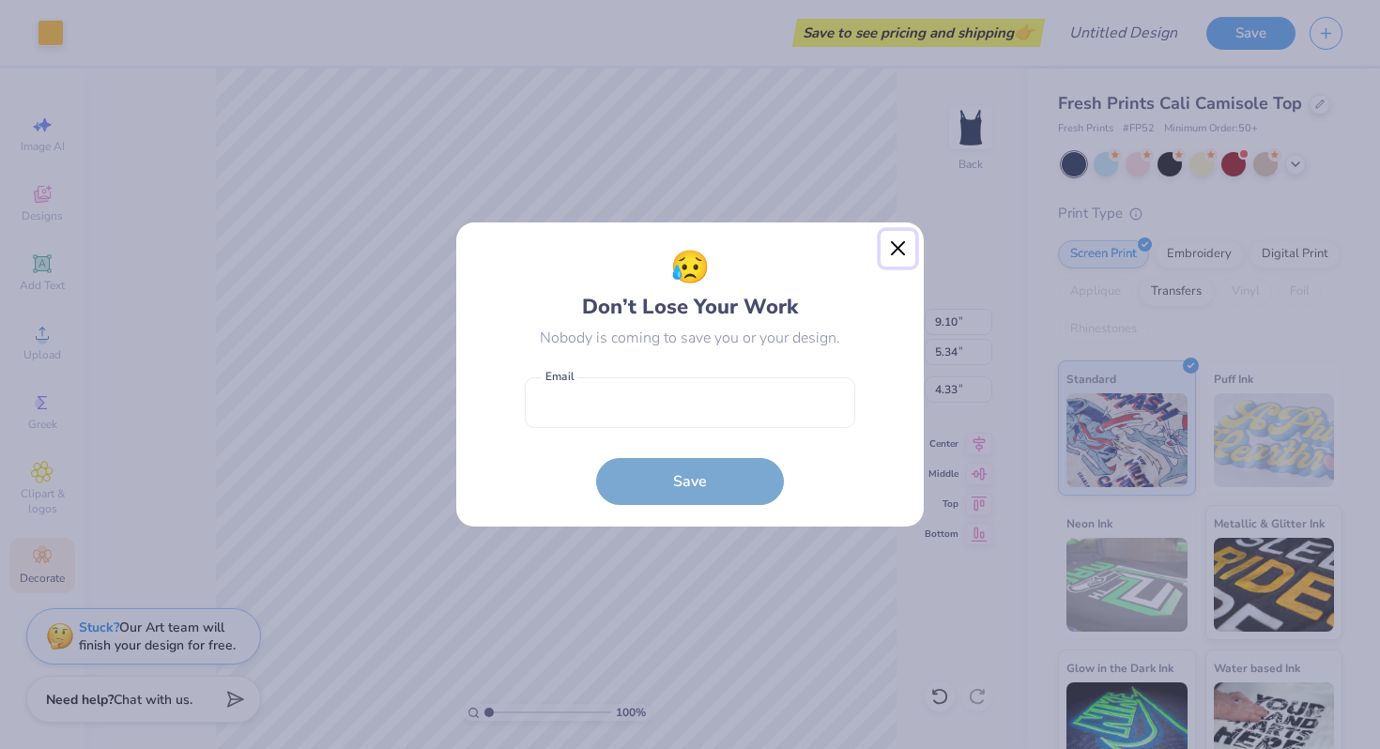
click at [897, 249] on button "Close" at bounding box center [899, 249] width 36 height 36
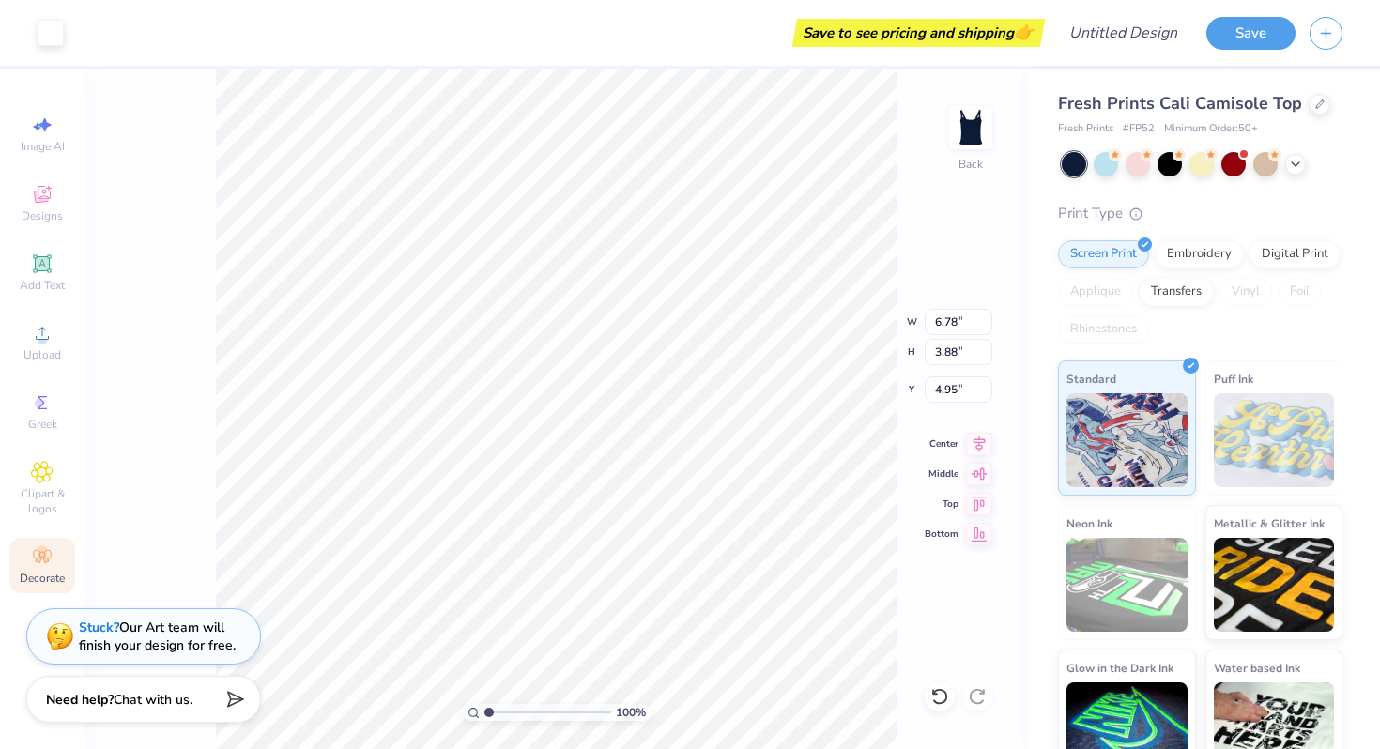
type input "6.78"
type input "3.88"
type input "5.06"
click at [851, 320] on div "100 % Back W 9.19 9.19 " H 6.42 6.42 " Y 3.29 3.29 " Center Middle Top Bottom" at bounding box center [555, 409] width 943 height 681
click at [939, 698] on icon at bounding box center [939, 696] width 19 height 19
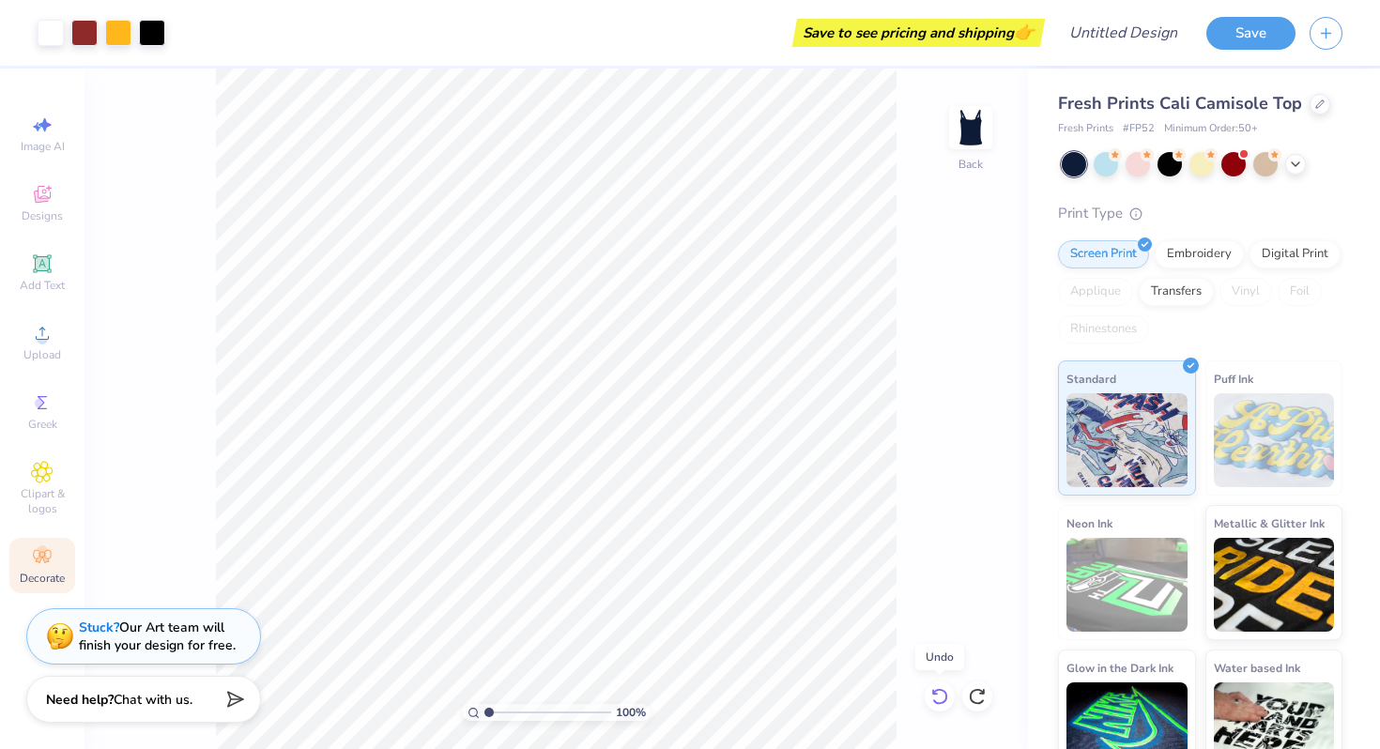
click at [939, 698] on icon at bounding box center [939, 696] width 19 height 19
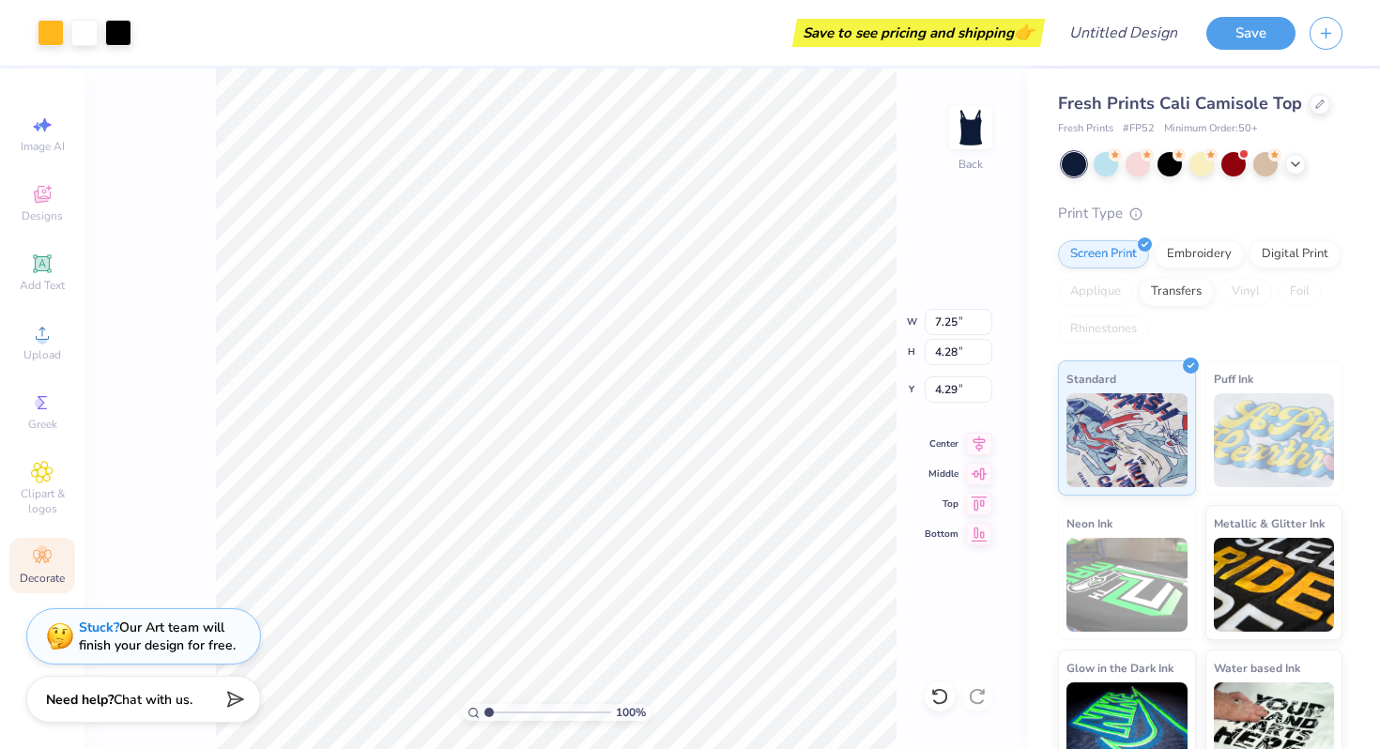
type input "7.25"
type input "4.28"
type input "6.79"
type input "3.06"
type input "1.80"
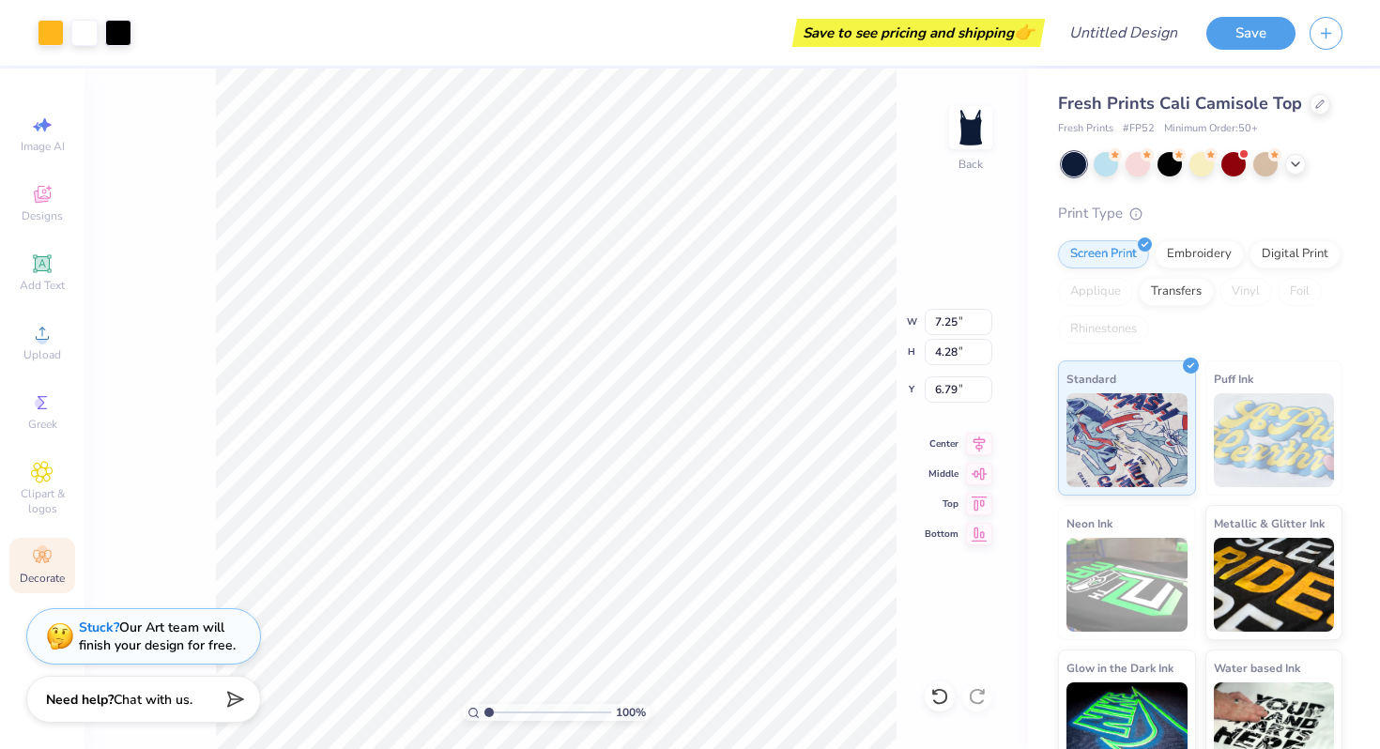
type input "6.80"
type input "6.50"
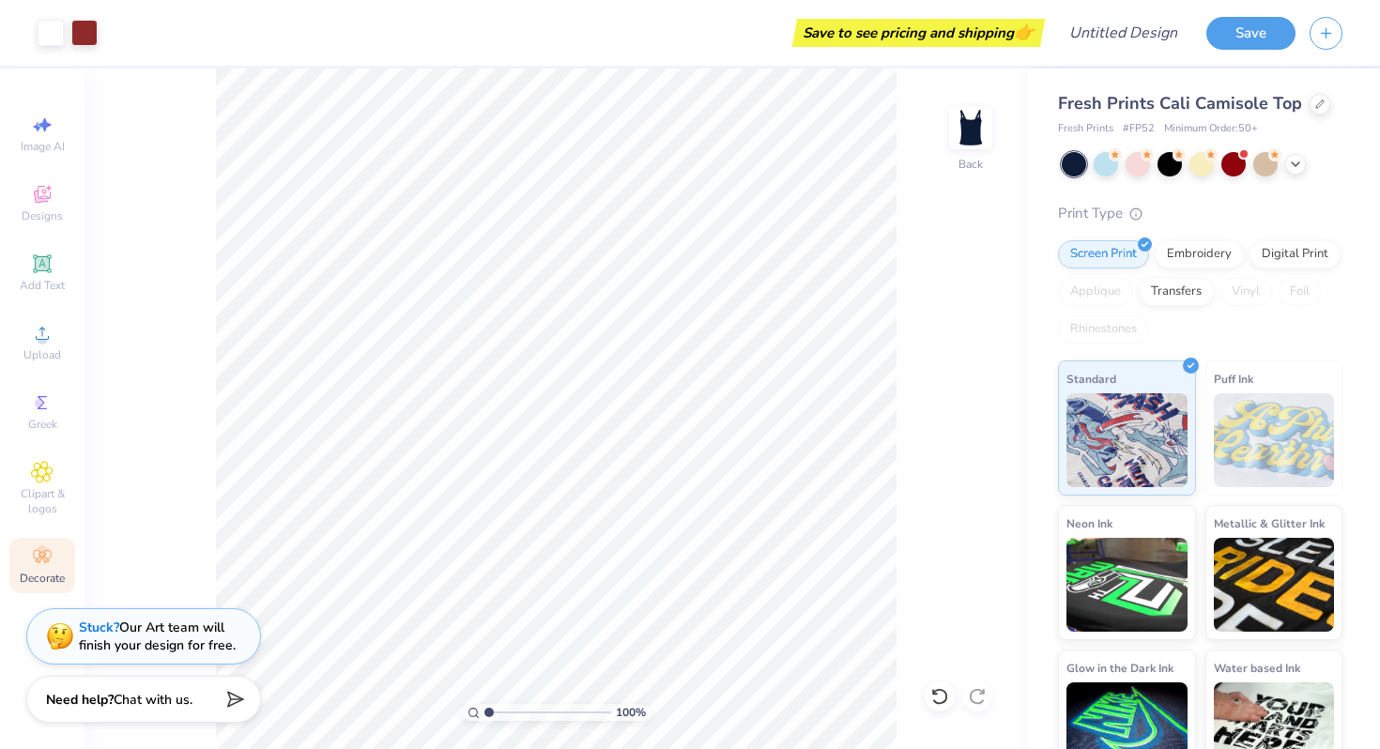
click at [56, 579] on span "Decorate" at bounding box center [42, 578] width 45 height 15
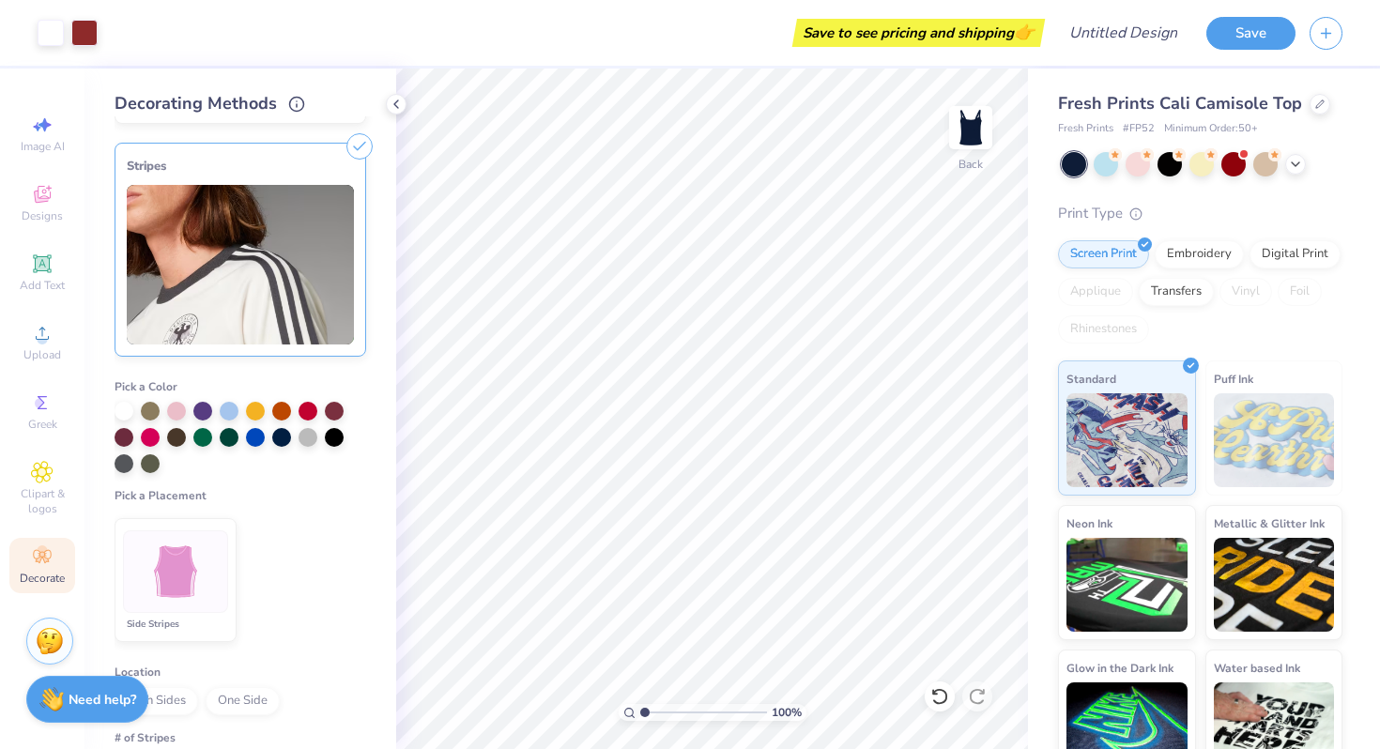
click at [293, 203] on img at bounding box center [240, 265] width 227 height 160
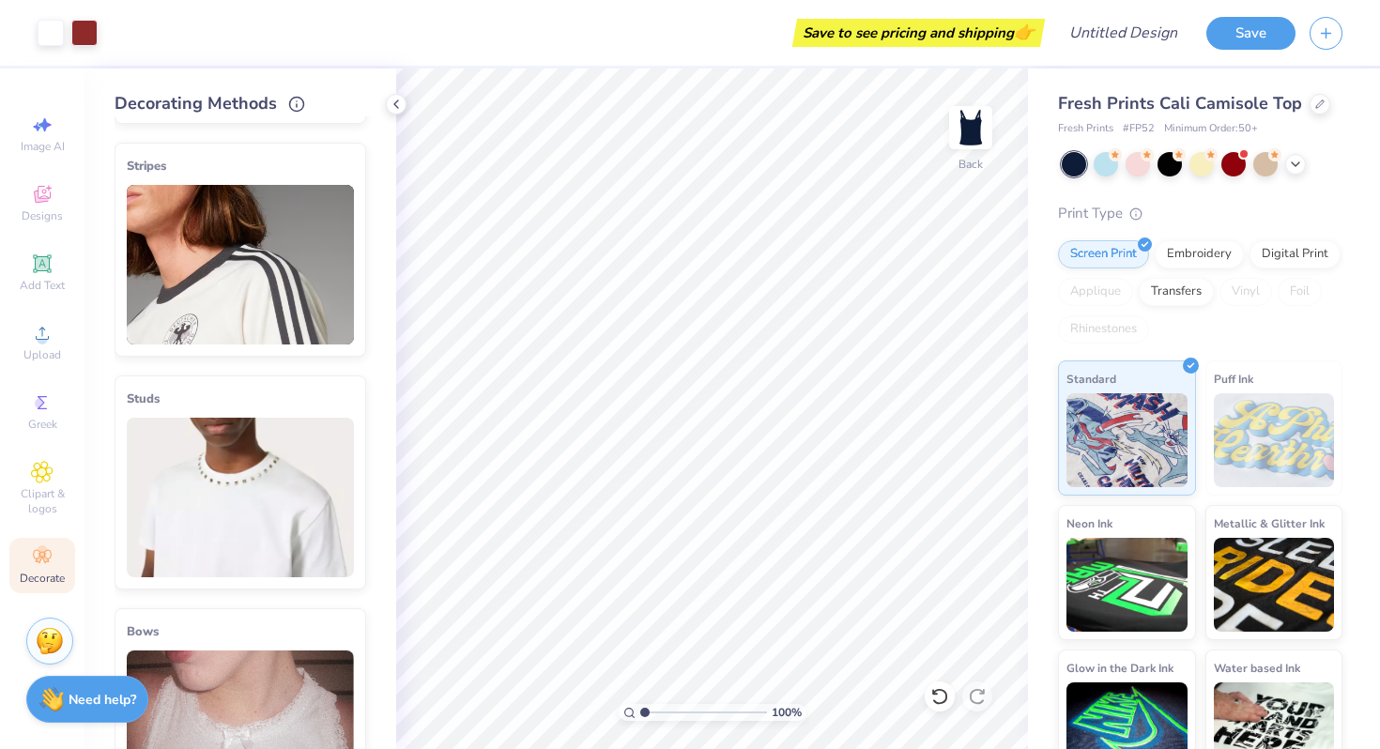
click at [293, 203] on img at bounding box center [240, 265] width 227 height 160
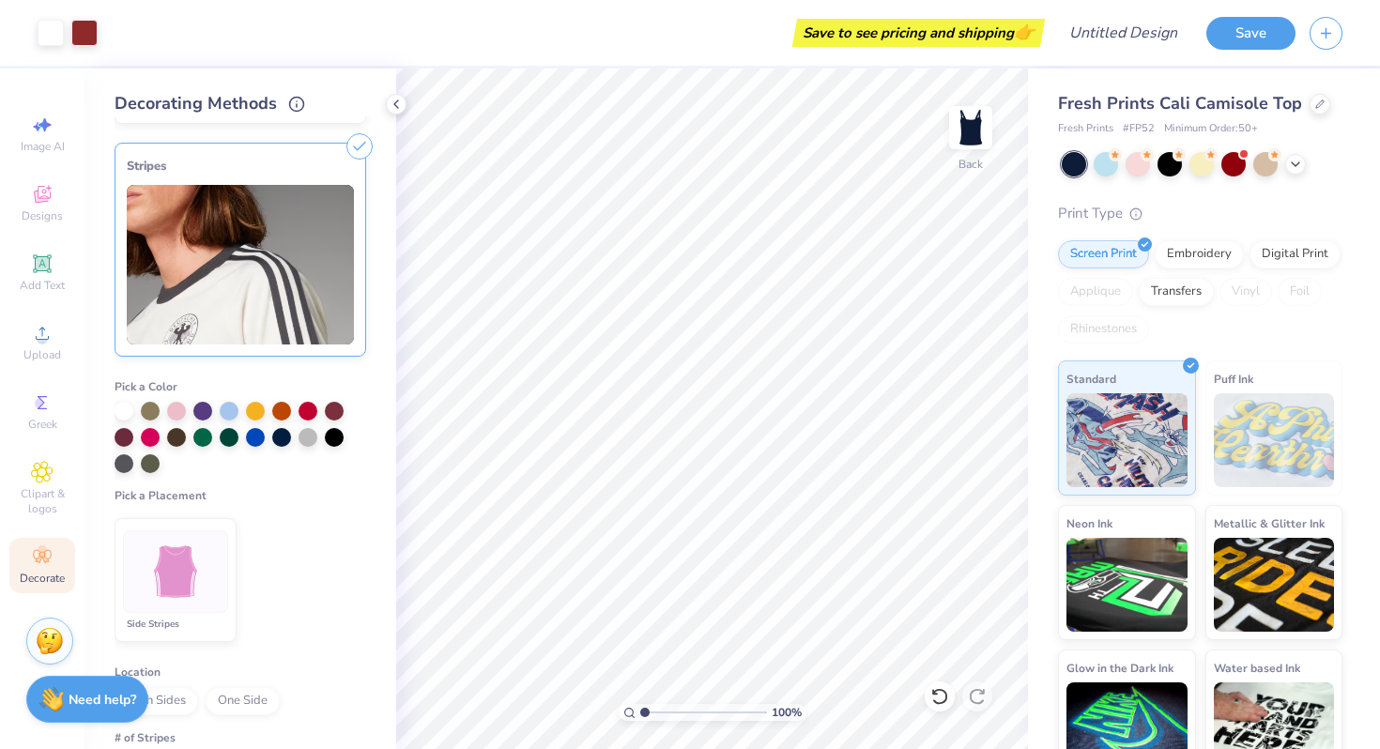
click at [208, 581] on img at bounding box center [176, 572] width 70 height 70
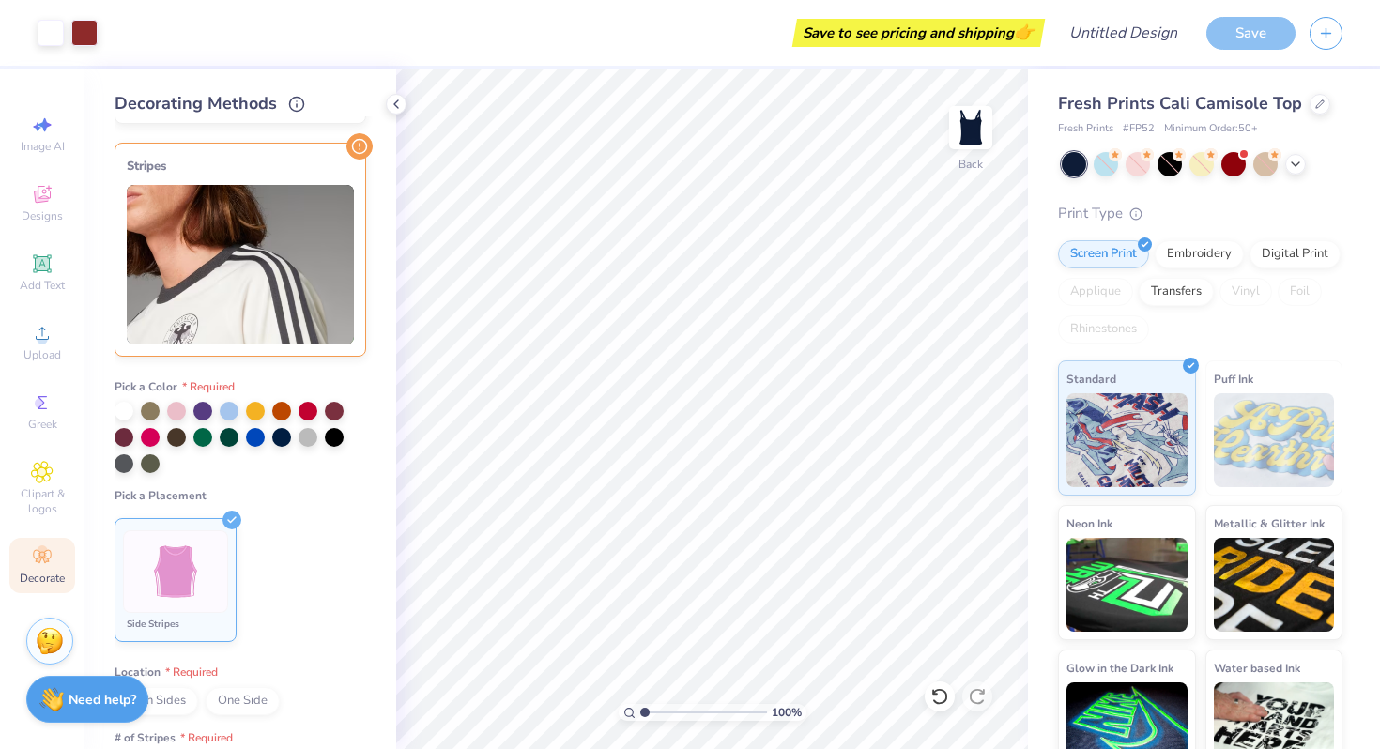
click at [176, 304] on img at bounding box center [240, 265] width 227 height 160
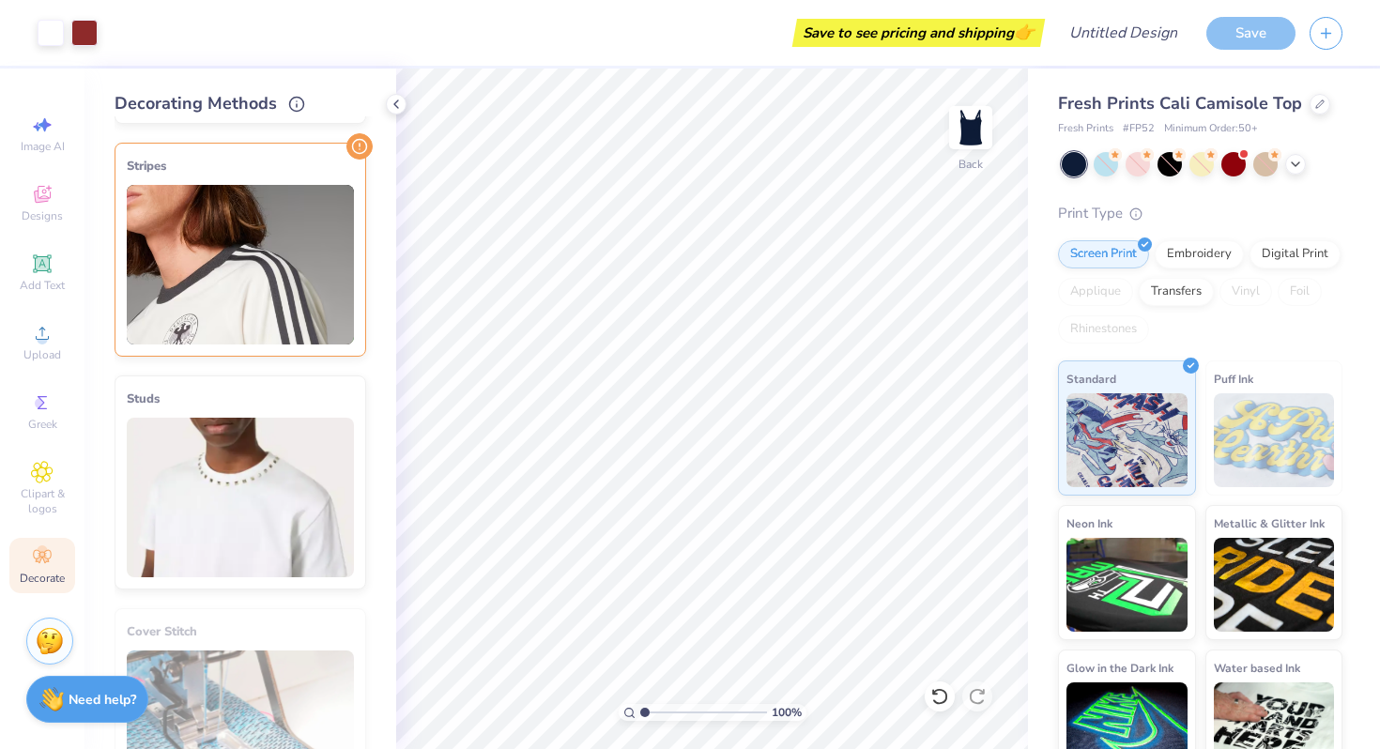
click at [176, 304] on img at bounding box center [240, 265] width 227 height 160
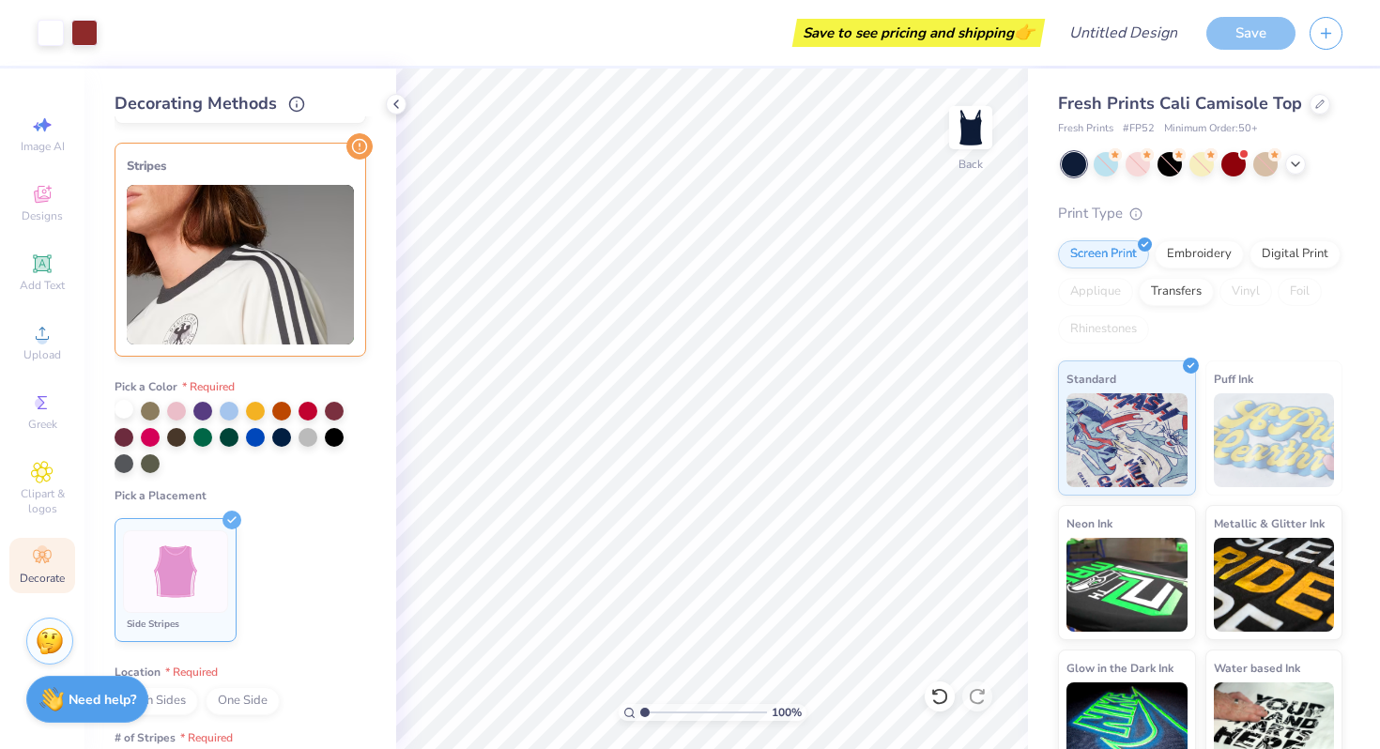
click at [129, 410] on div at bounding box center [124, 409] width 19 height 19
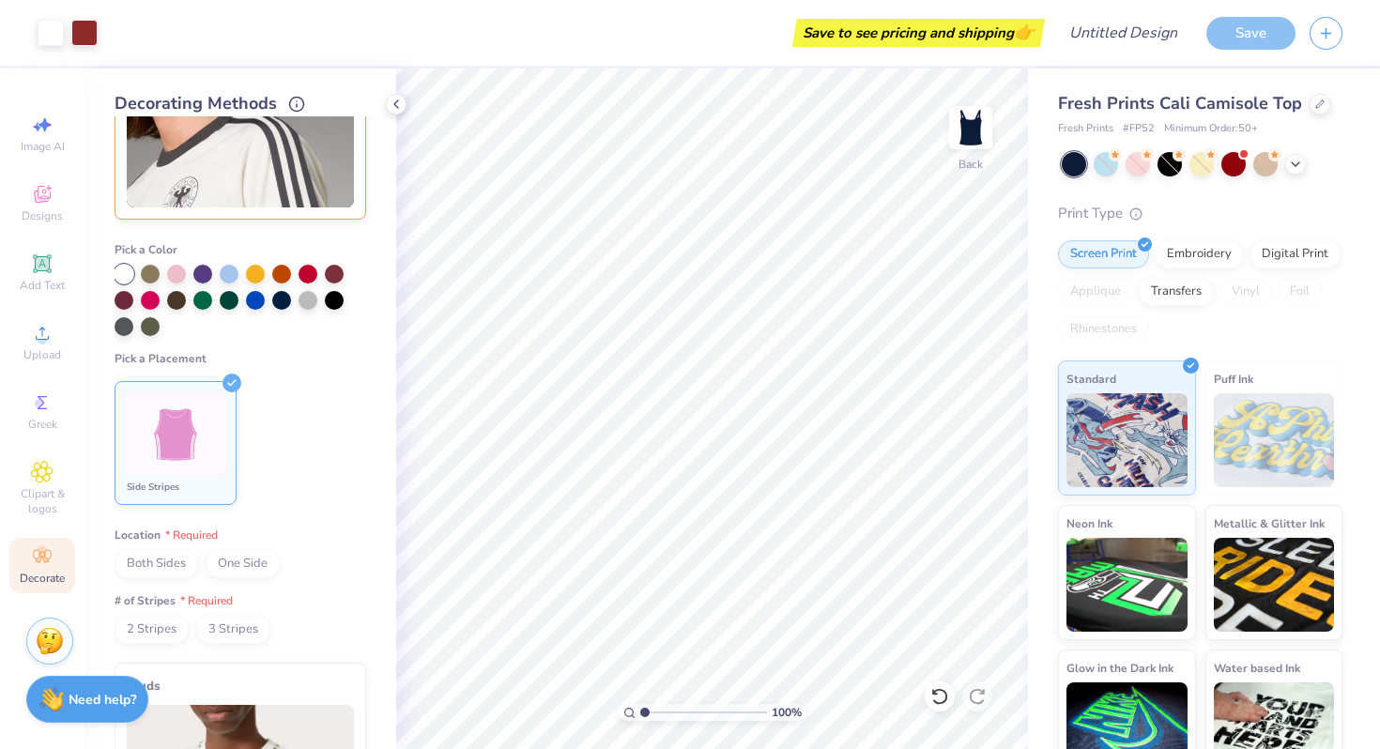
scroll to position [378, 0]
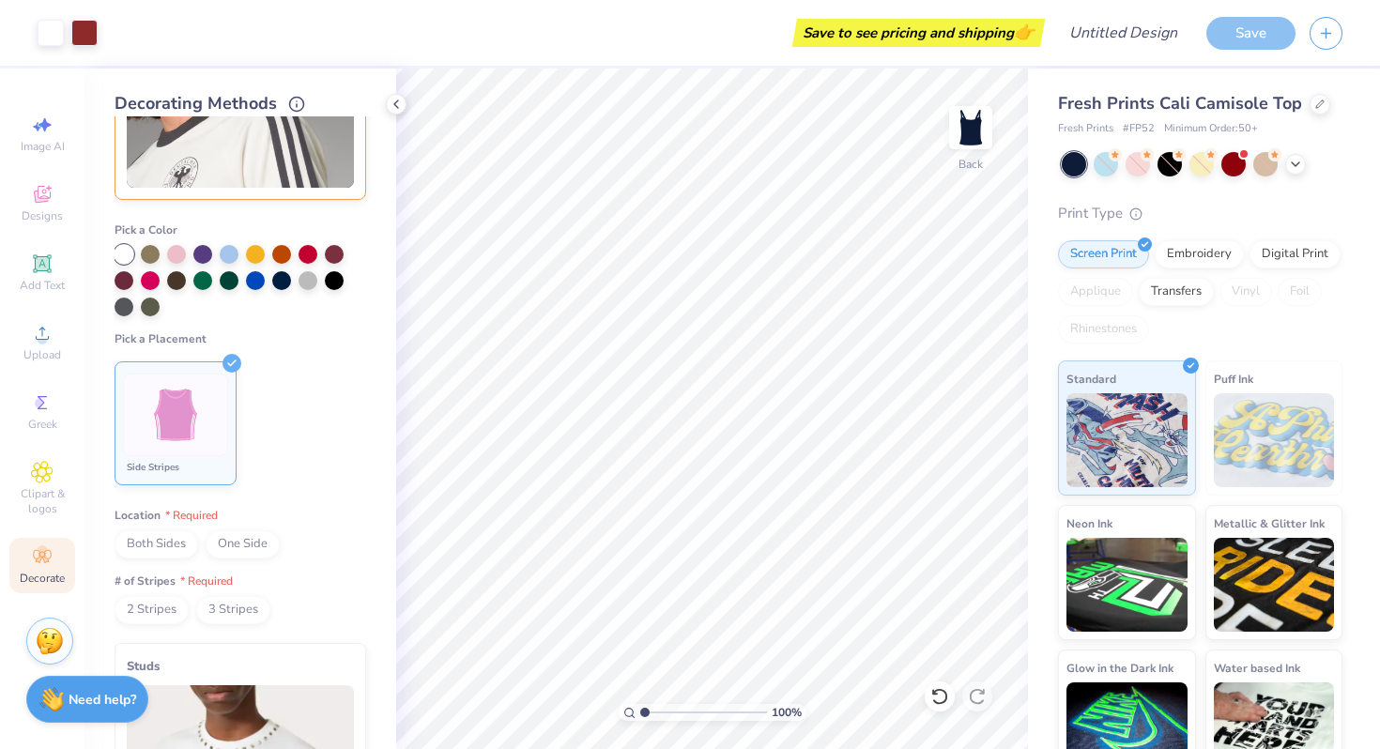
click at [154, 551] on span "Both Sides" at bounding box center [157, 544] width 84 height 28
click at [167, 610] on span "2 Stripes" at bounding box center [152, 610] width 74 height 28
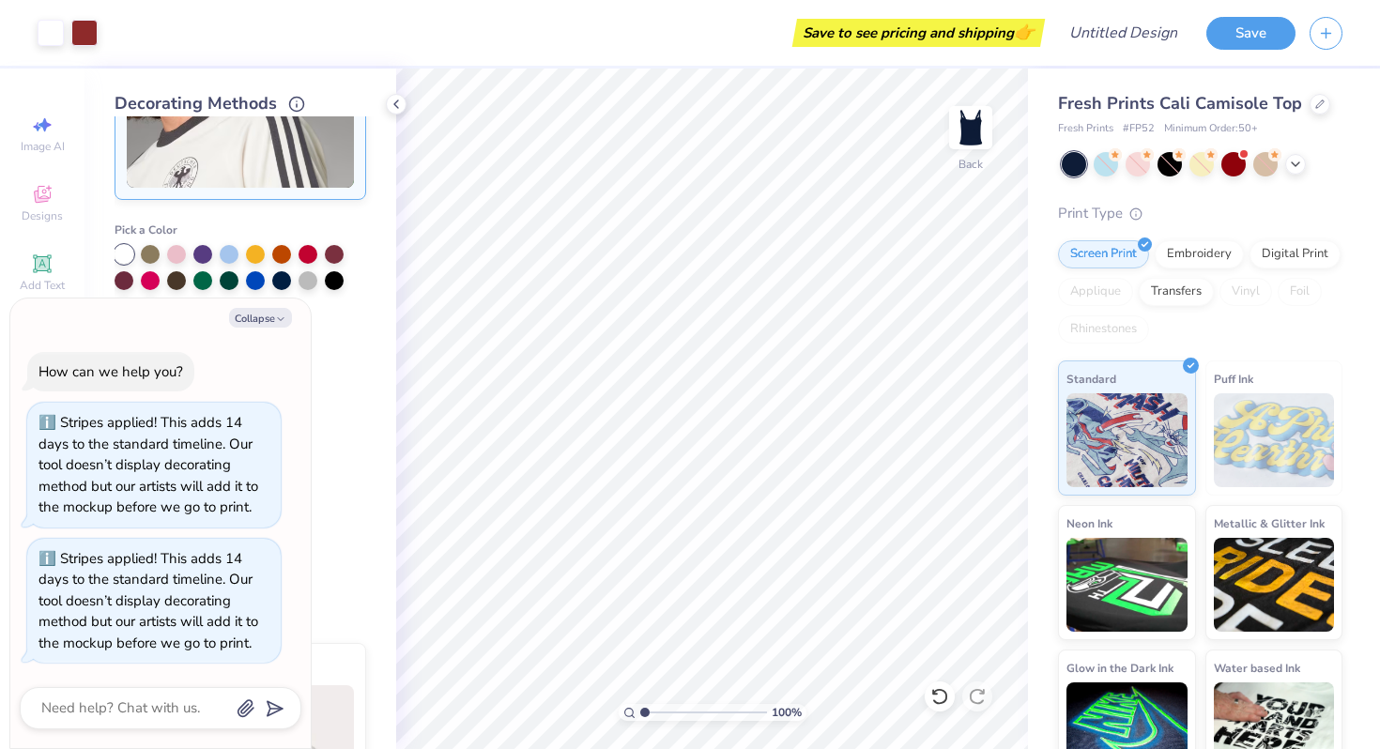
click at [330, 475] on ul "Side Stripes" at bounding box center [241, 423] width 252 height 139
click at [279, 323] on icon "button" at bounding box center [280, 319] width 11 height 11
type textarea "x"
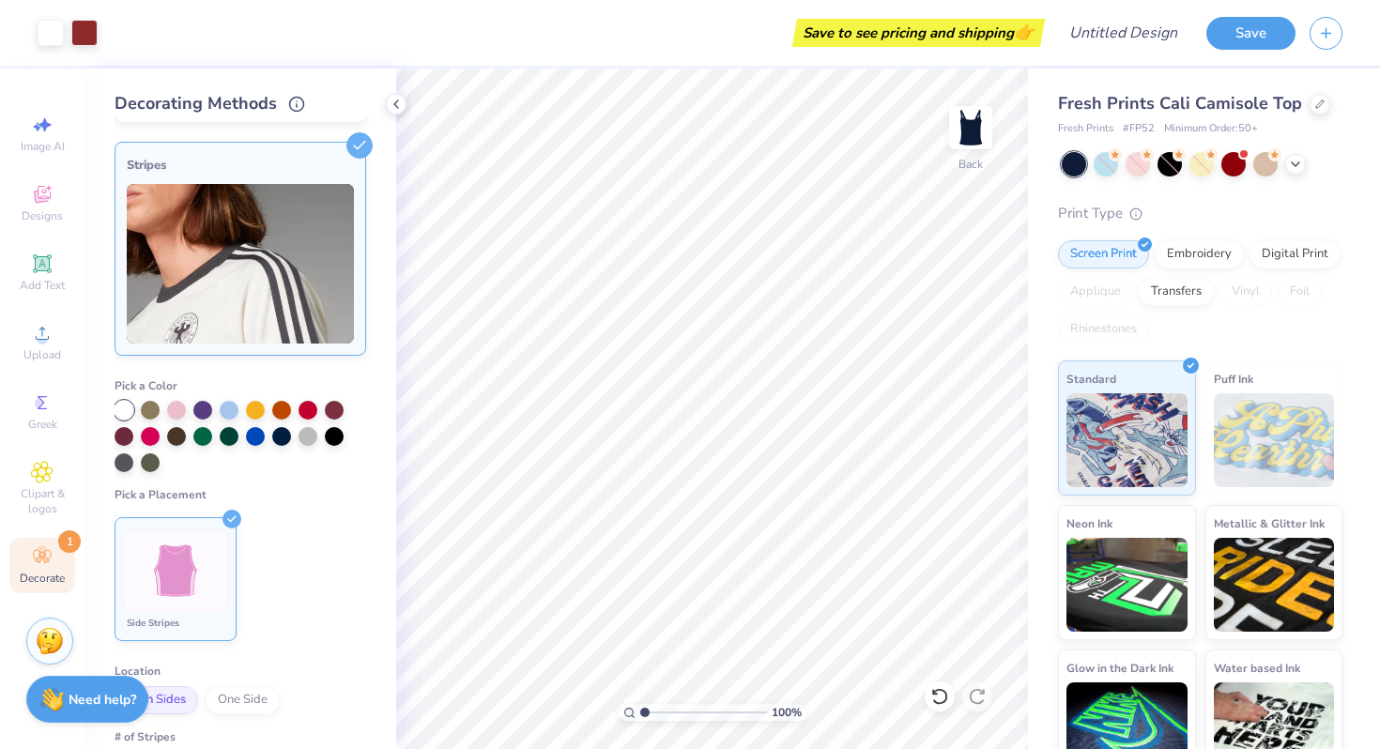
scroll to position [0, 0]
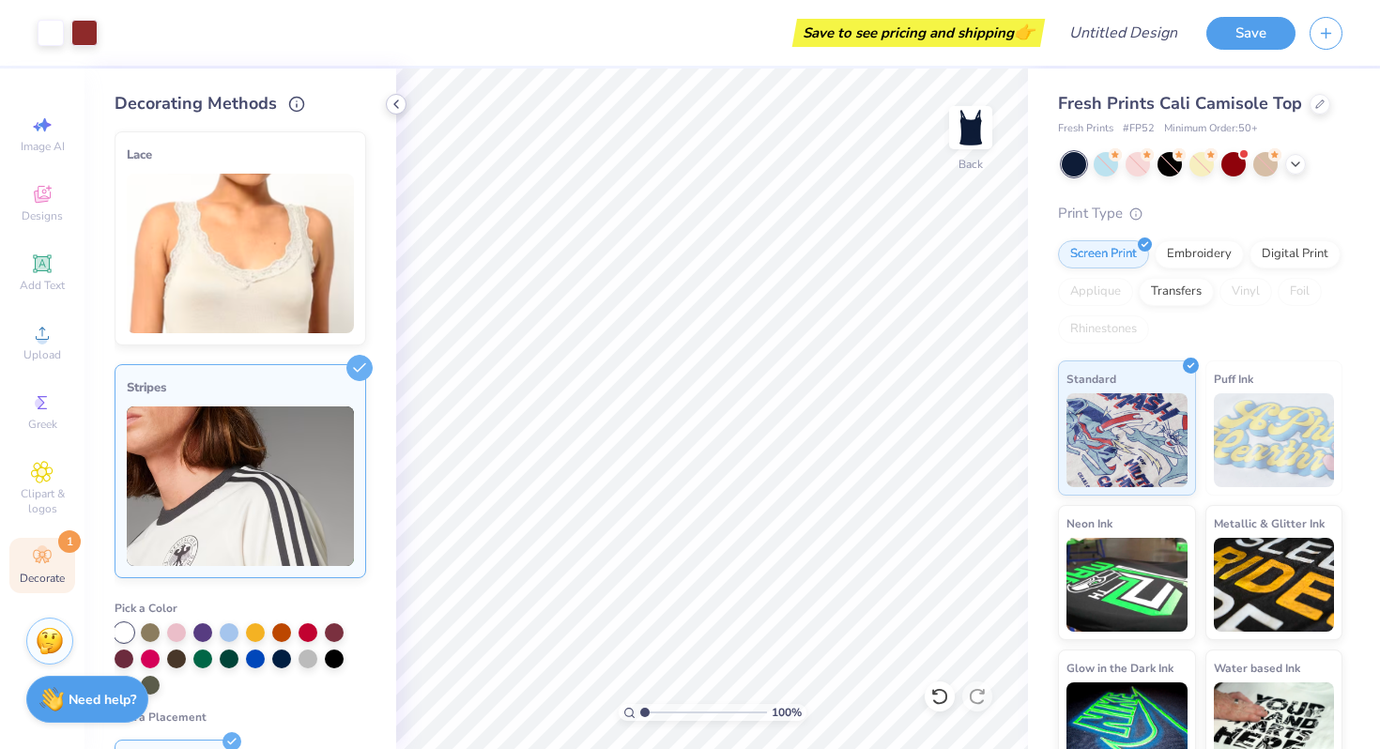
click at [402, 102] on icon at bounding box center [396, 104] width 15 height 15
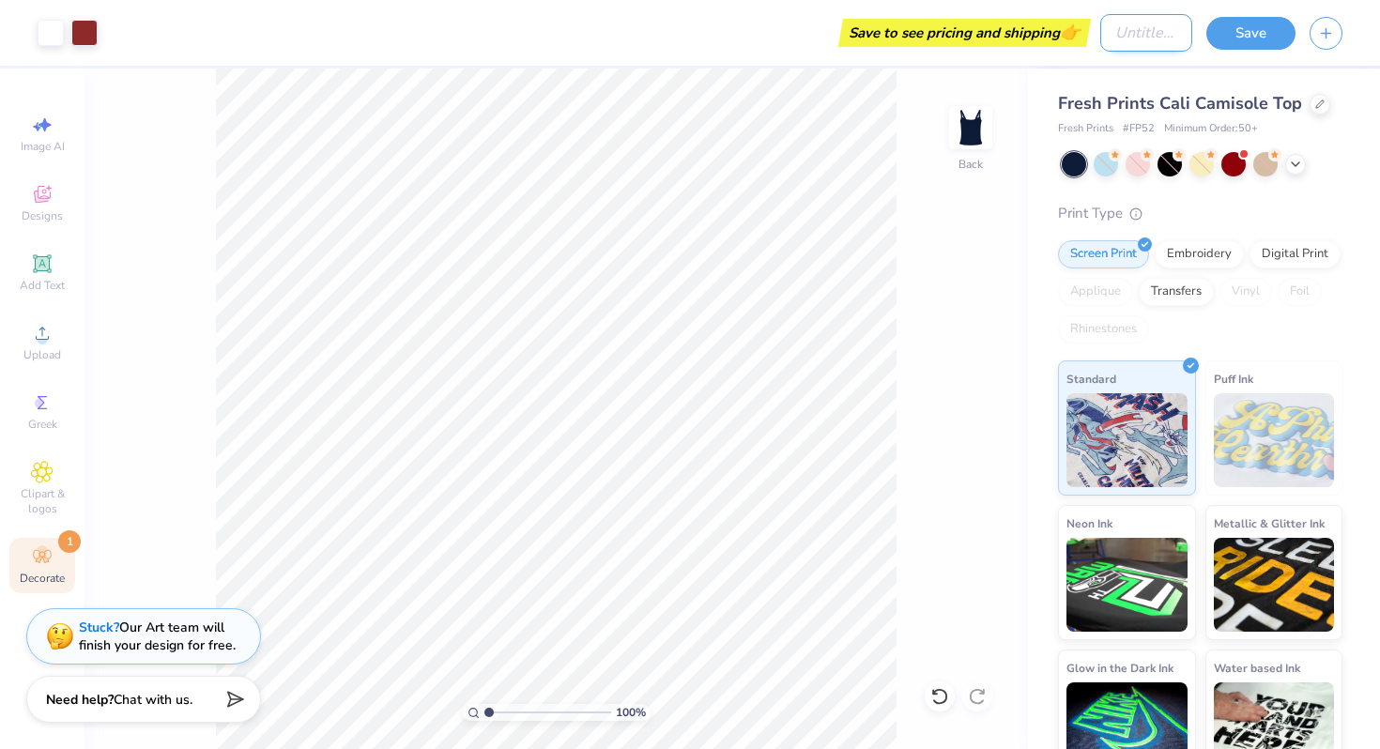
drag, startPoint x: 1172, startPoint y: 33, endPoint x: 1113, endPoint y: 27, distance: 58.5
click at [1113, 27] on input "Design Title" at bounding box center [1146, 33] width 92 height 38
type input "m"
type input "sis"
click at [1271, 30] on button "Save" at bounding box center [1250, 30] width 89 height 33
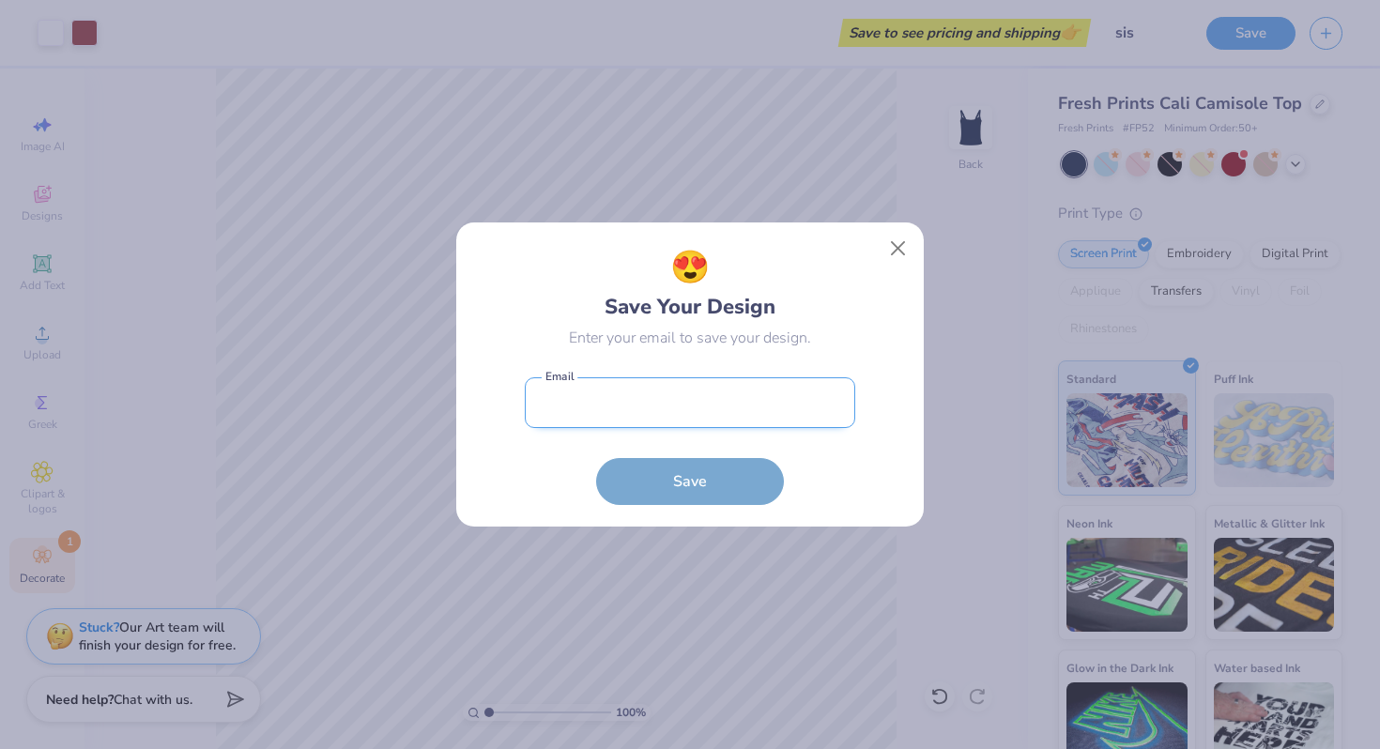
click at [717, 382] on input "email" at bounding box center [690, 403] width 330 height 52
type input "[EMAIL_ADDRESS][DOMAIN_NAME]"
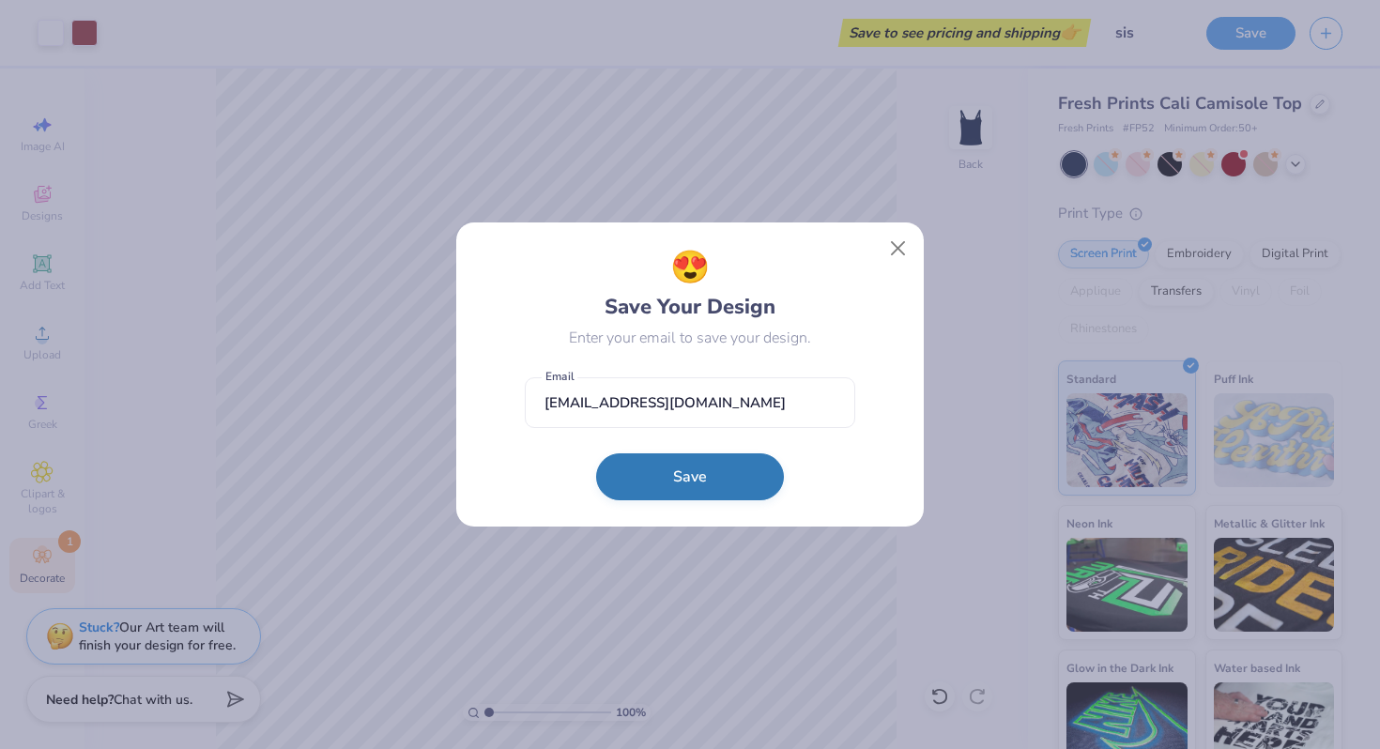
click at [711, 483] on button "Save" at bounding box center [690, 476] width 188 height 47
click at [865, 186] on div "😍 Save Your Design Enter your email to save your design. [EMAIL_ADDRESS][DOMAIN…" at bounding box center [690, 374] width 1380 height 749
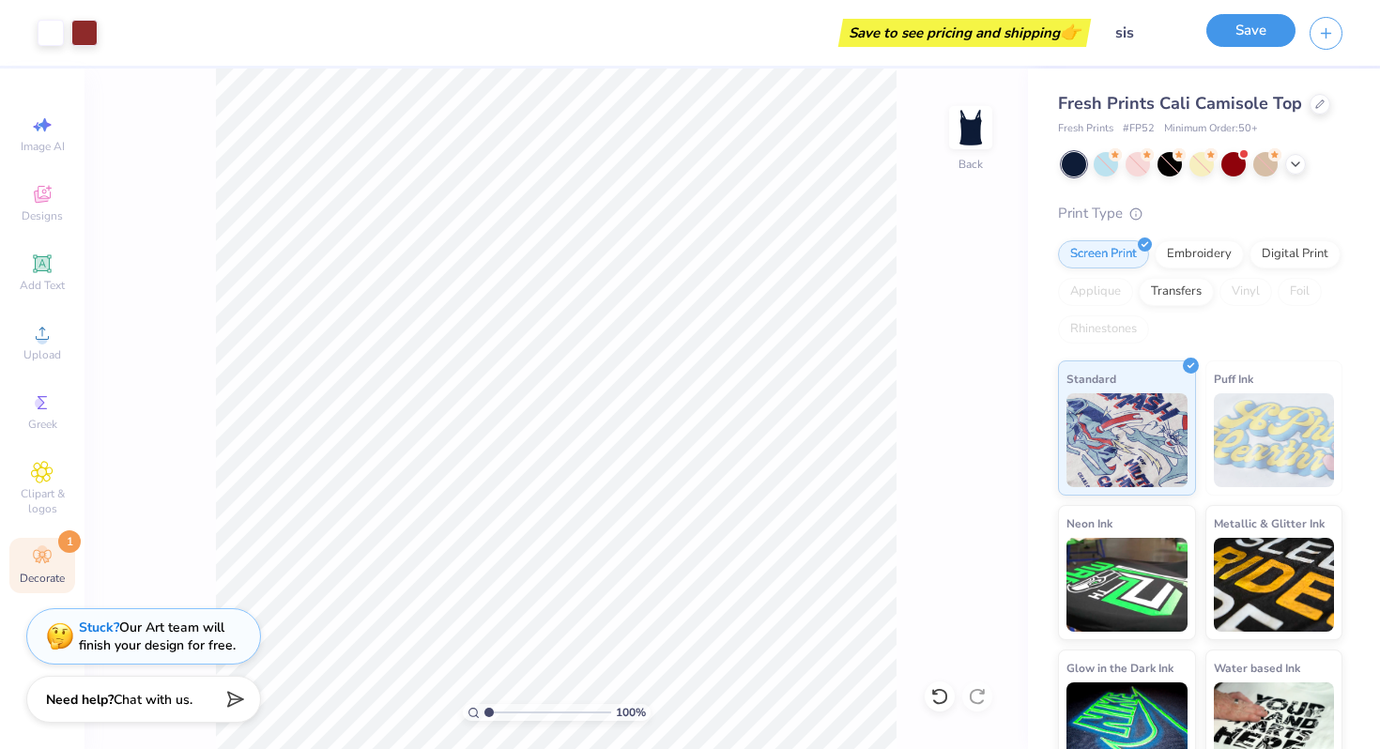
click at [1229, 39] on button "Save" at bounding box center [1250, 30] width 89 height 33
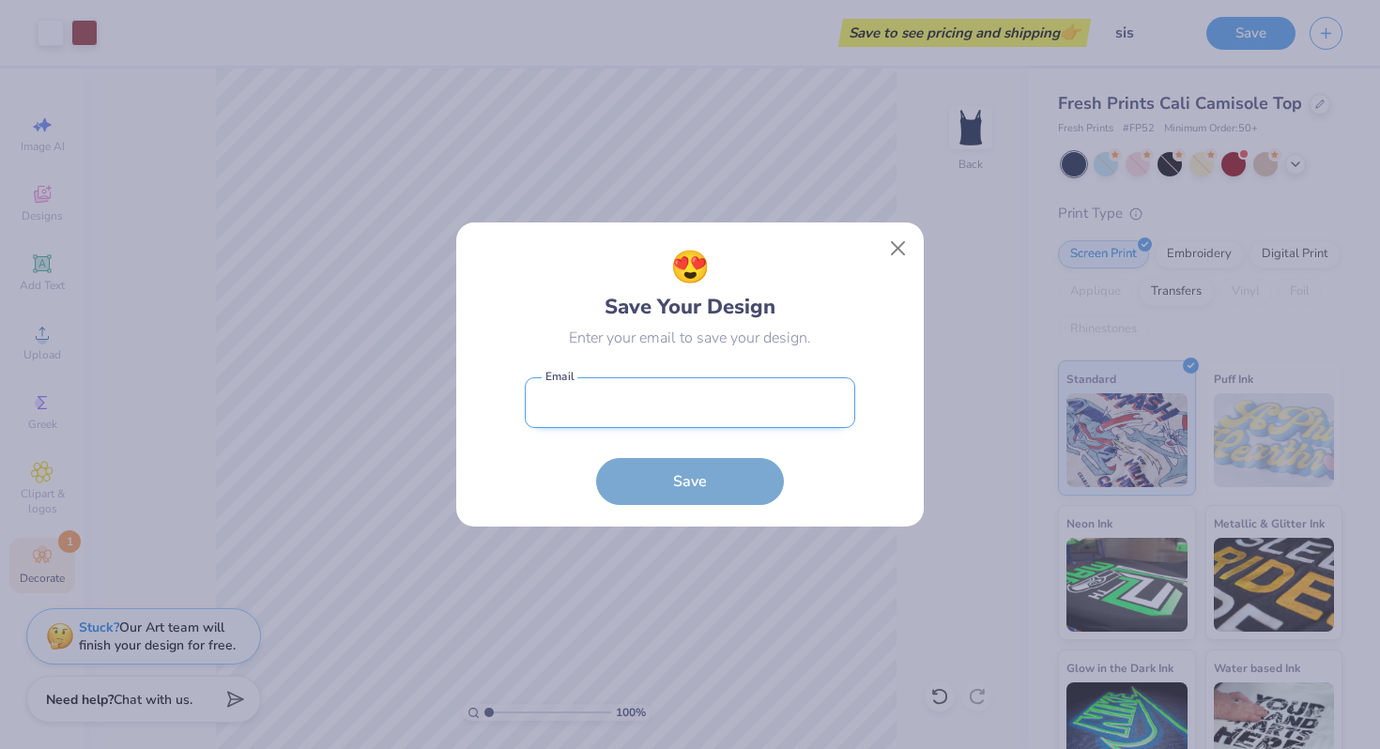
click at [762, 388] on input "email" at bounding box center [690, 403] width 330 height 52
type input "[EMAIL_ADDRESS][DOMAIN_NAME]"
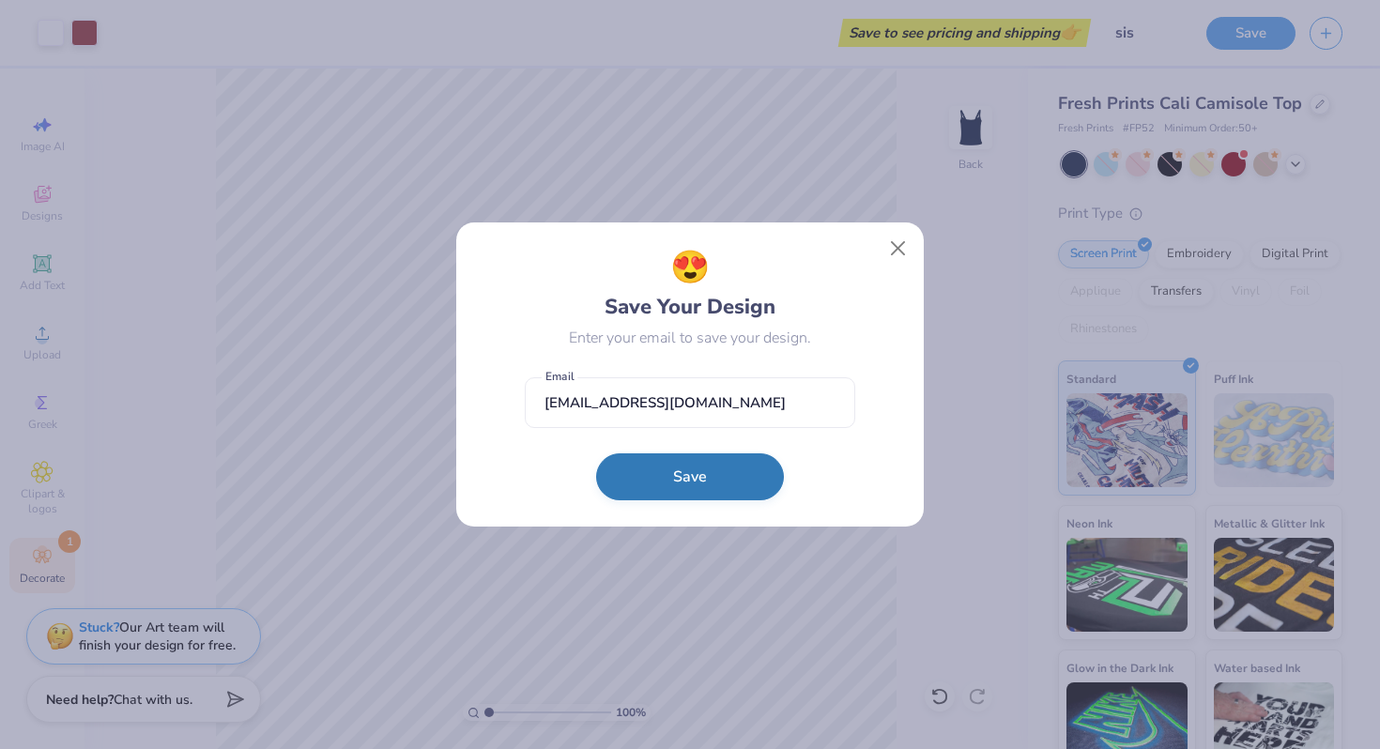
click at [711, 477] on button "Save" at bounding box center [690, 476] width 188 height 47
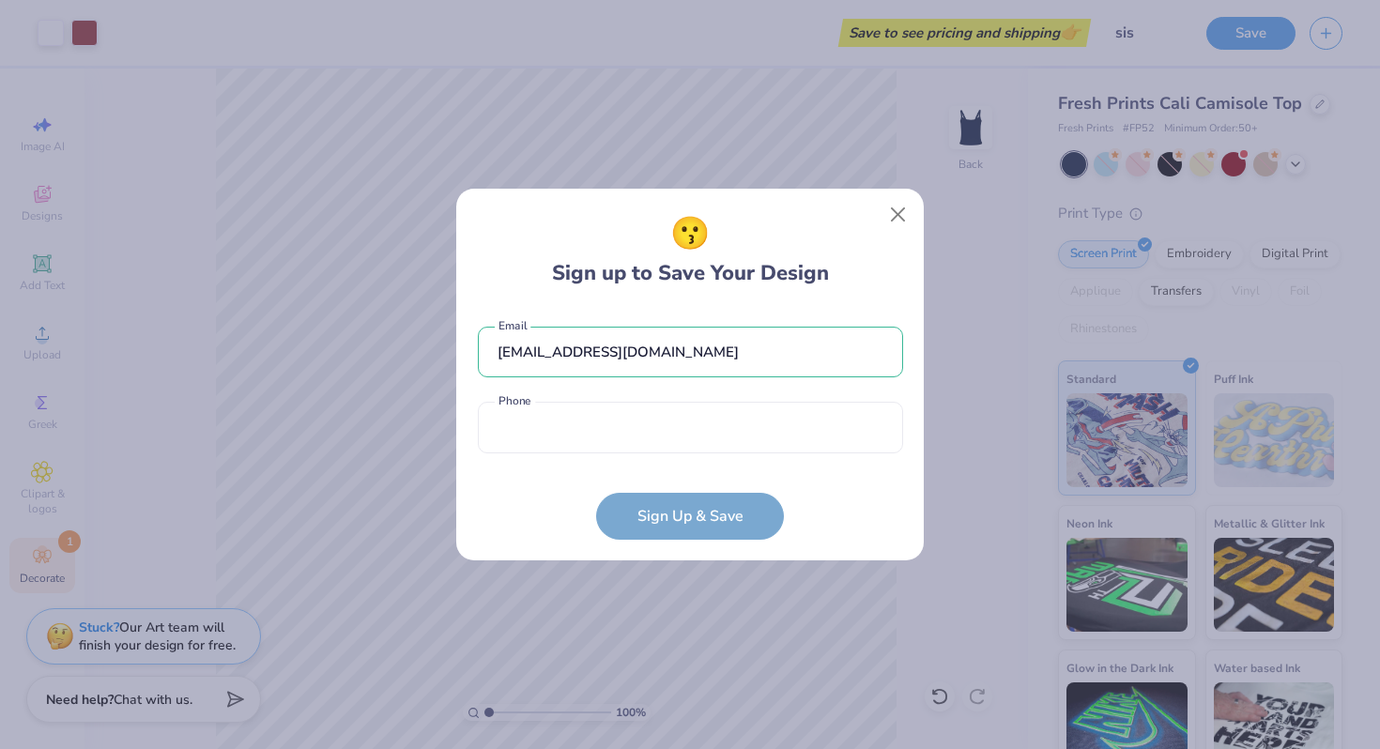
click at [1010, 278] on div "😗 Sign up to Save Your Design [EMAIL_ADDRESS][DOMAIN_NAME] Email Phone is a req…" at bounding box center [690, 374] width 1380 height 749
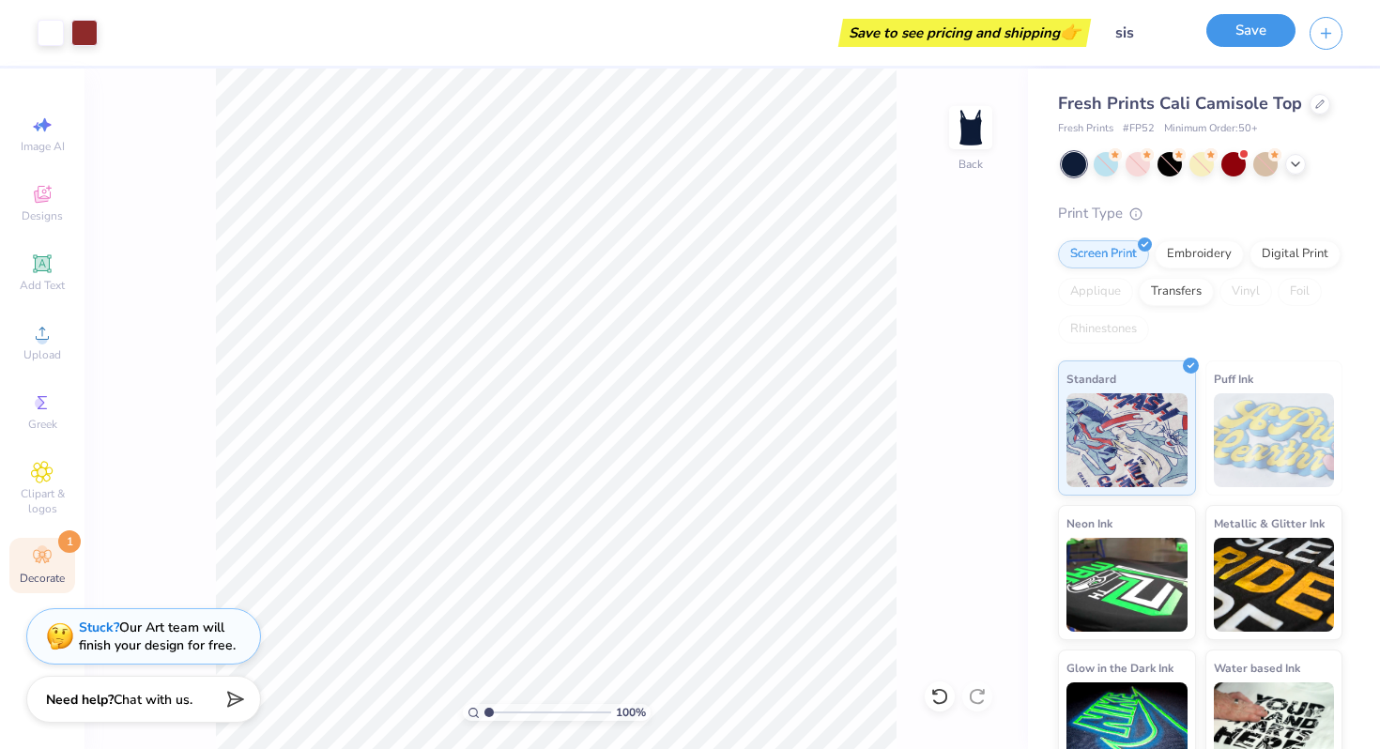
click at [1235, 16] on button "Save" at bounding box center [1250, 30] width 89 height 33
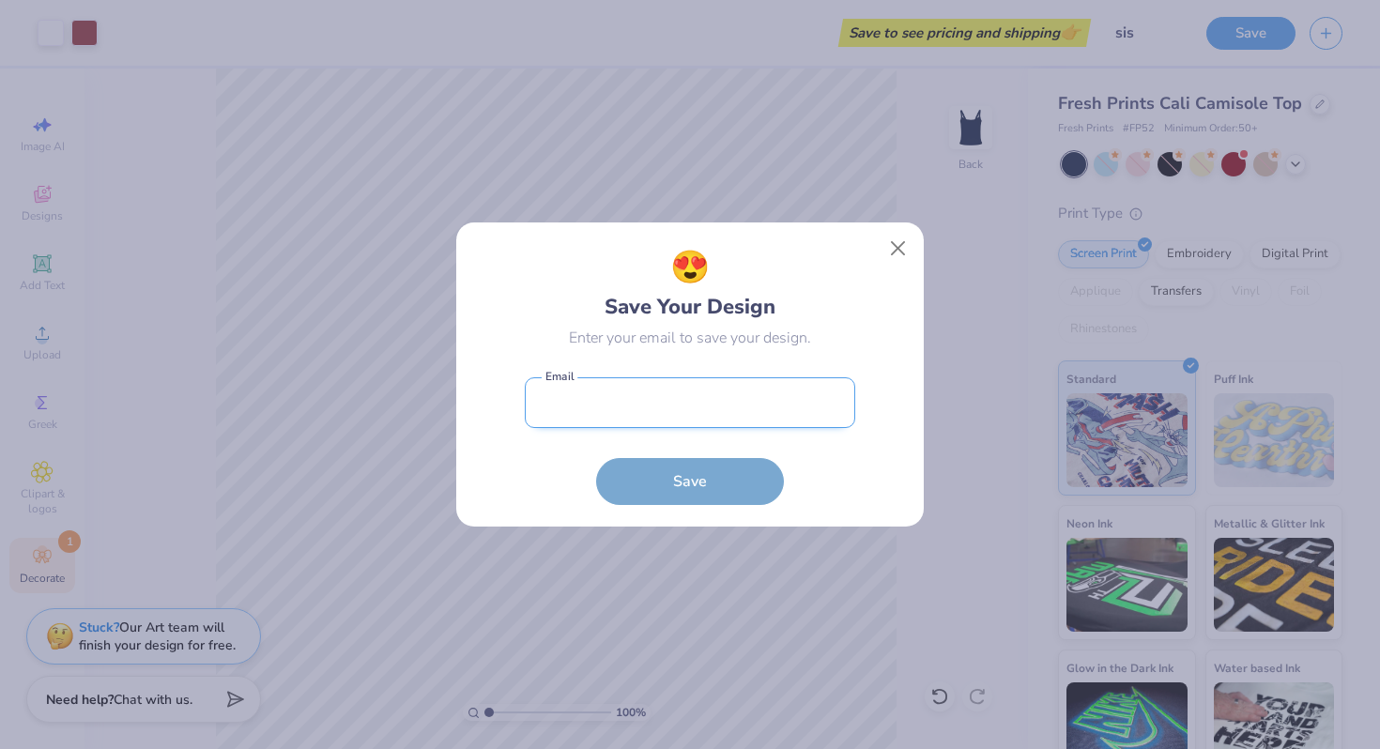
click at [785, 380] on input "email" at bounding box center [690, 403] width 330 height 52
type input "[EMAIL_ADDRESS][DOMAIN_NAME]"
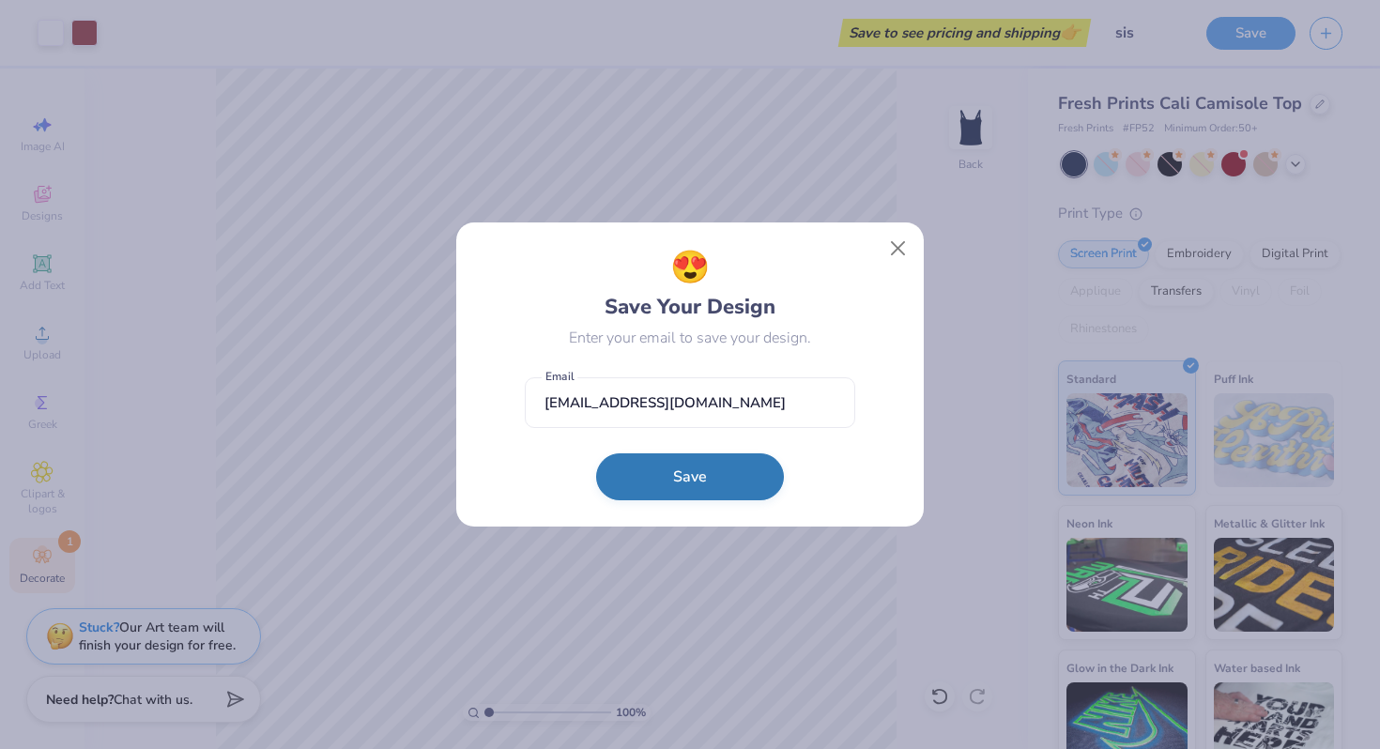
click at [712, 483] on button "Save" at bounding box center [690, 476] width 188 height 47
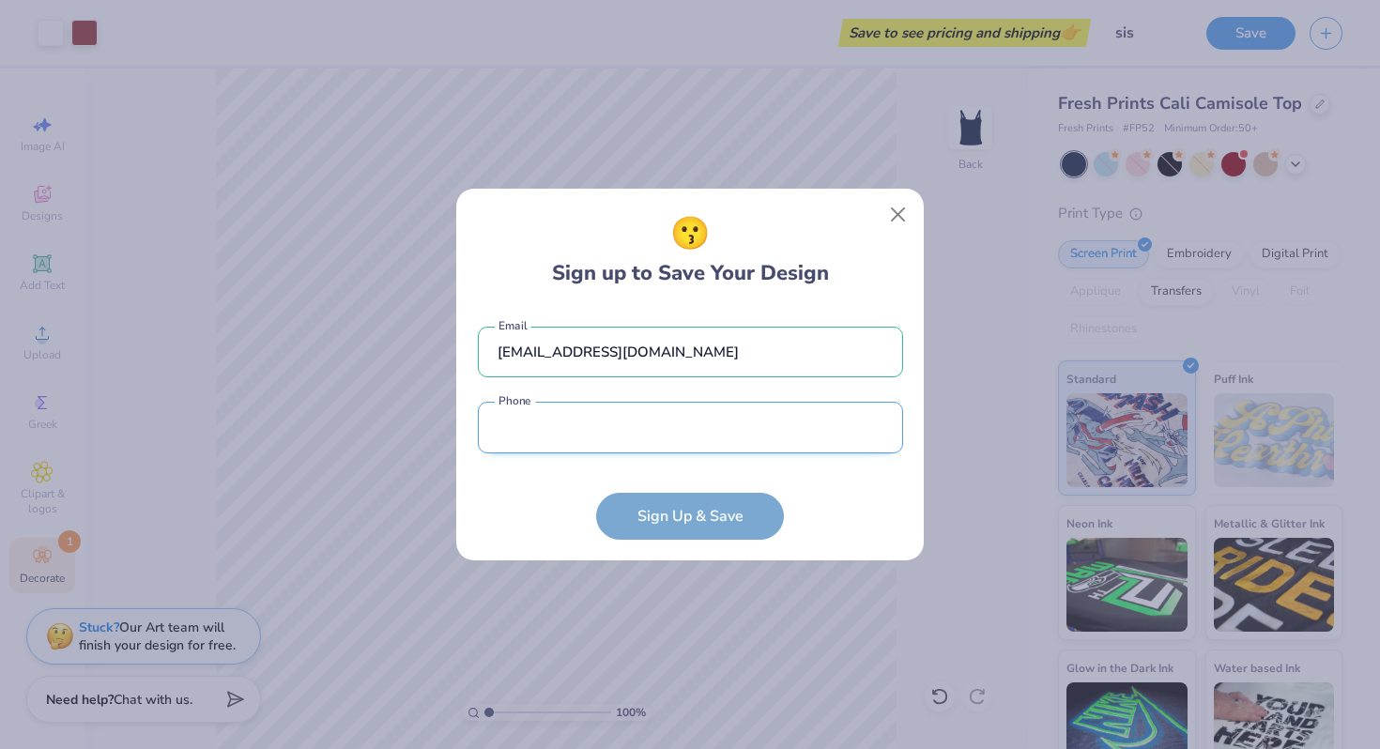
click at [685, 422] on input "tel" at bounding box center [690, 428] width 425 height 52
type input "[PHONE_NUMBER]"
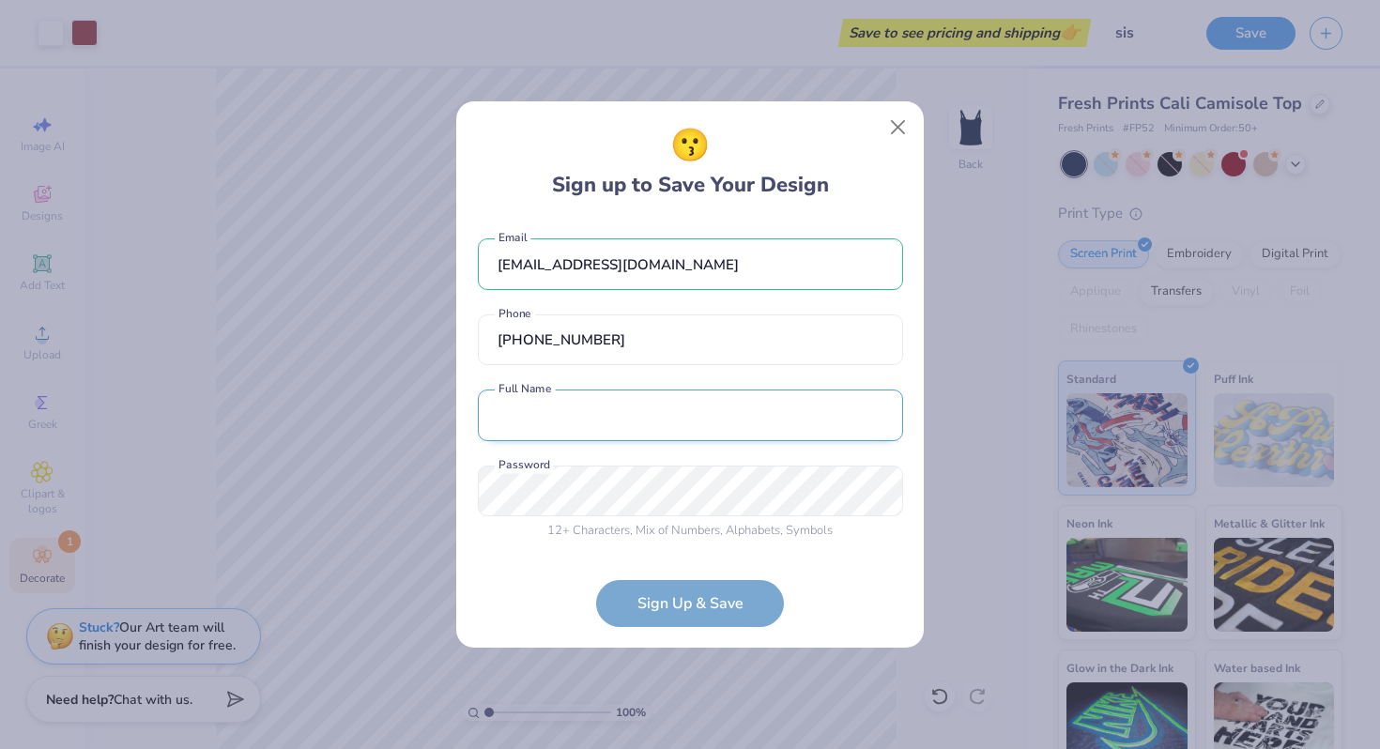
click at [652, 415] on input "text" at bounding box center [690, 416] width 425 height 52
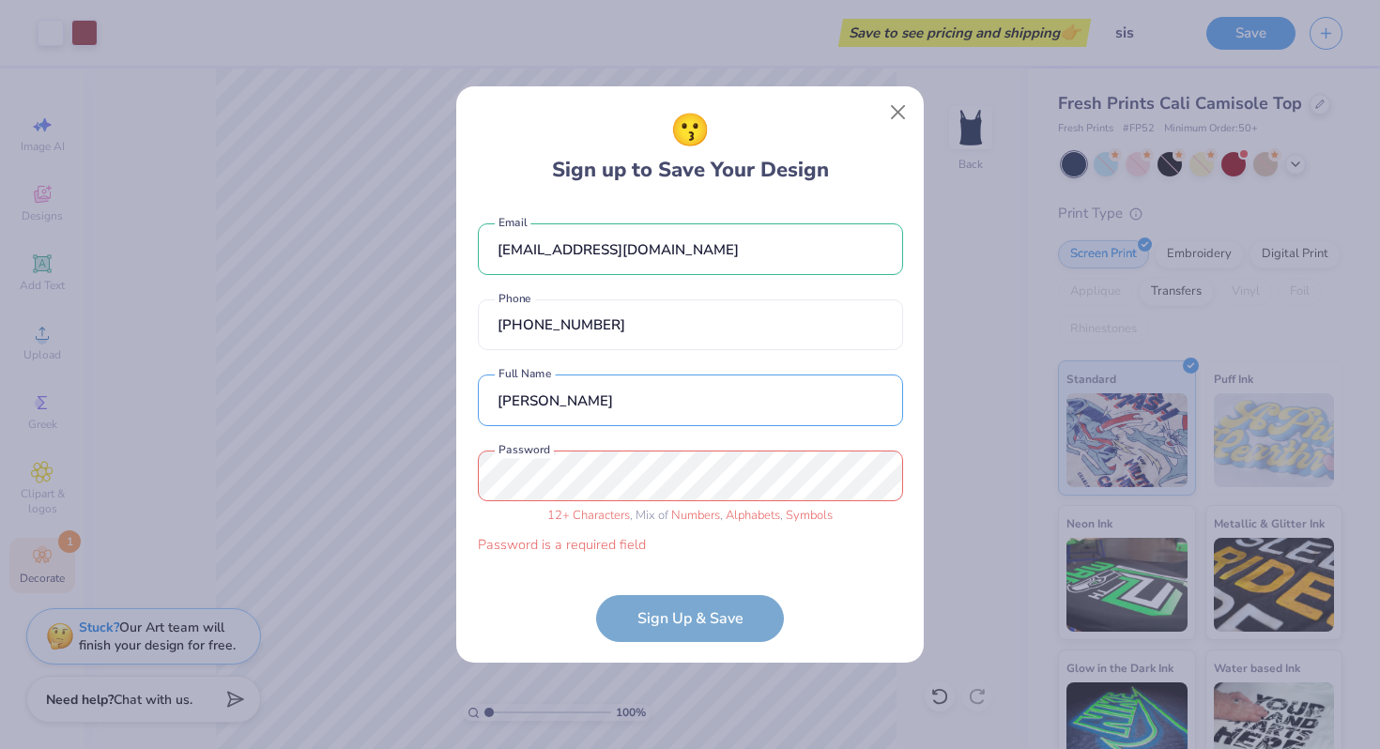
type input "[PERSON_NAME]"
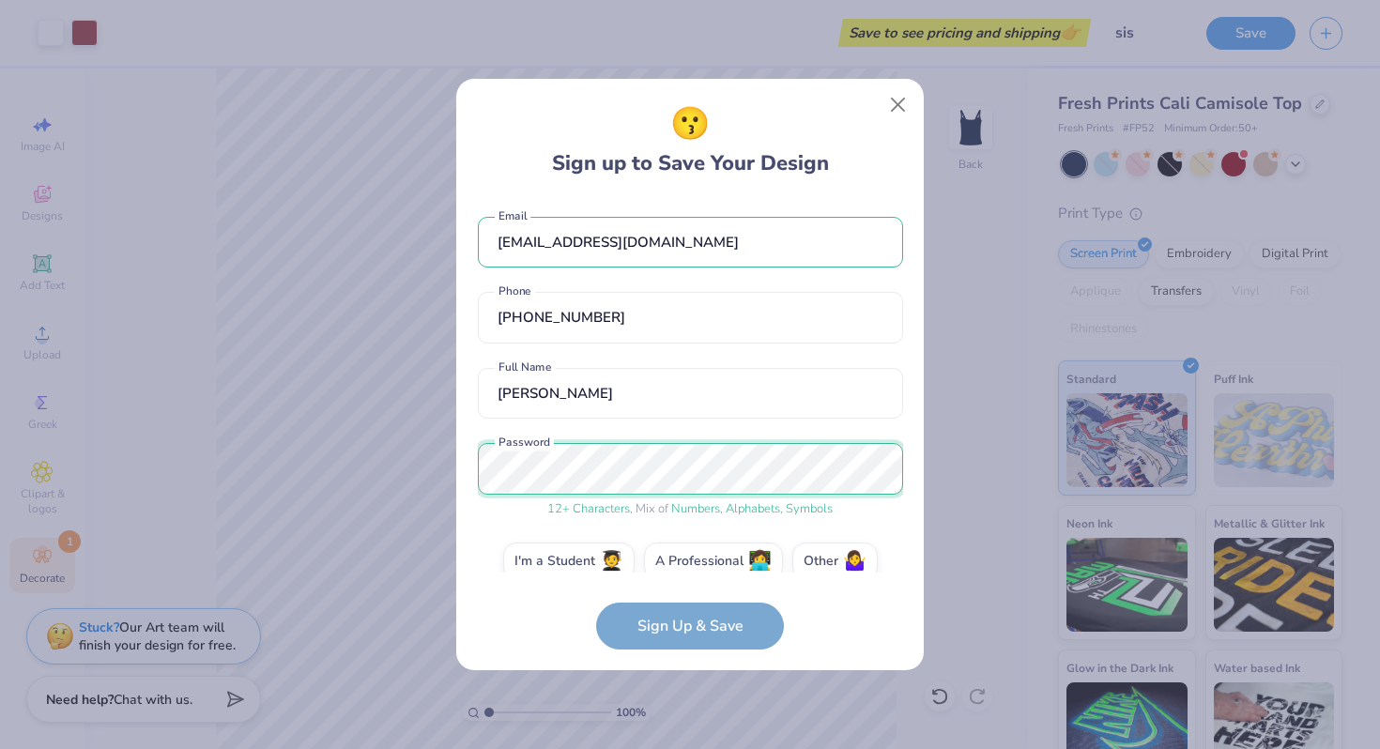
scroll to position [26, 0]
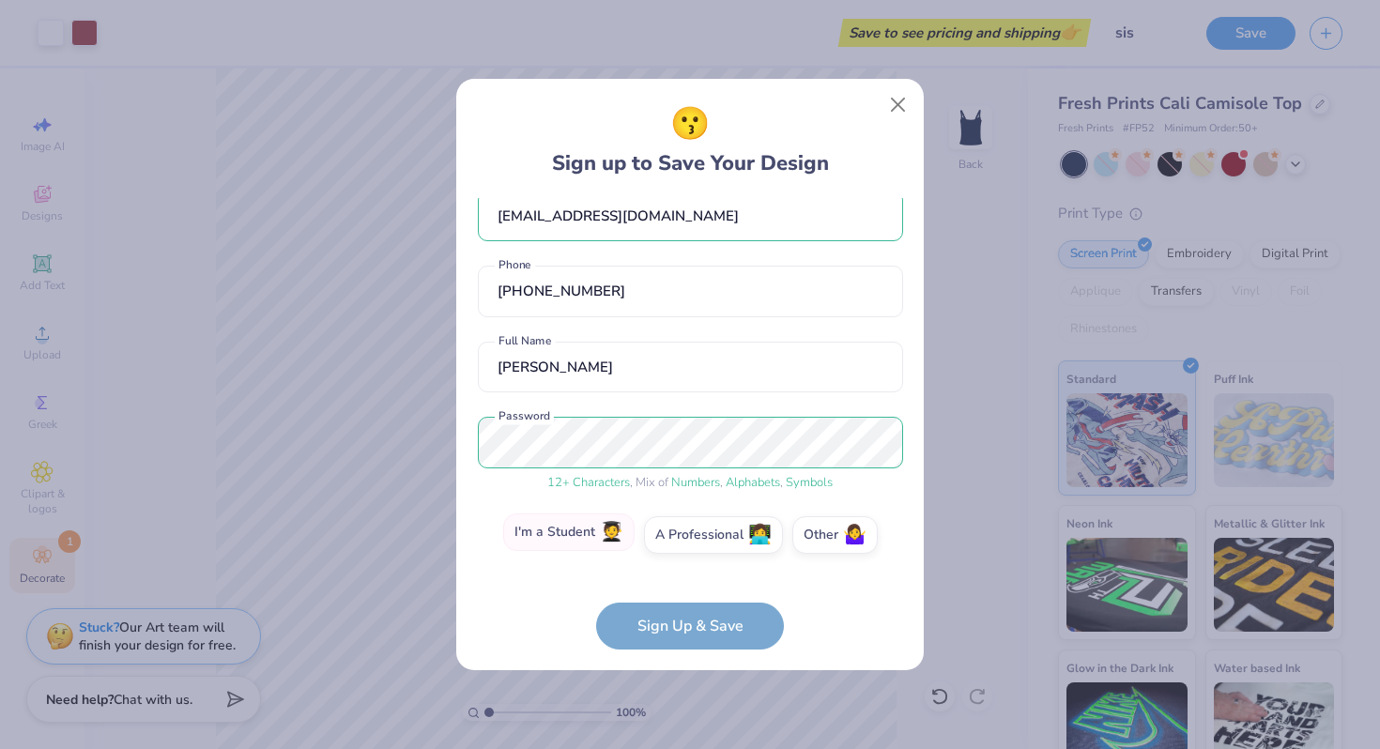
click at [615, 545] on label "I'm a Student 🧑‍🎓" at bounding box center [568, 533] width 131 height 38
click at [684, 560] on input "I'm a Student 🧑‍🎓" at bounding box center [690, 566] width 12 height 12
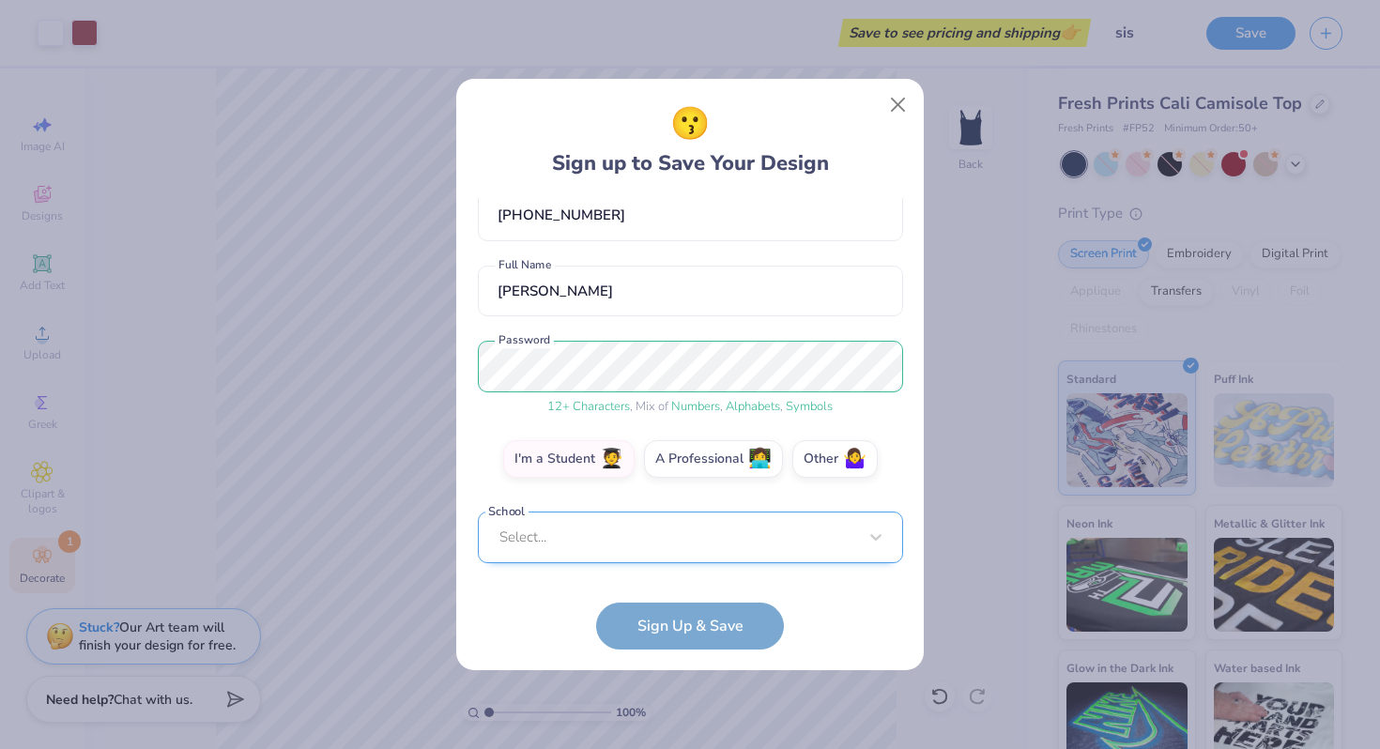
scroll to position [93, 0]
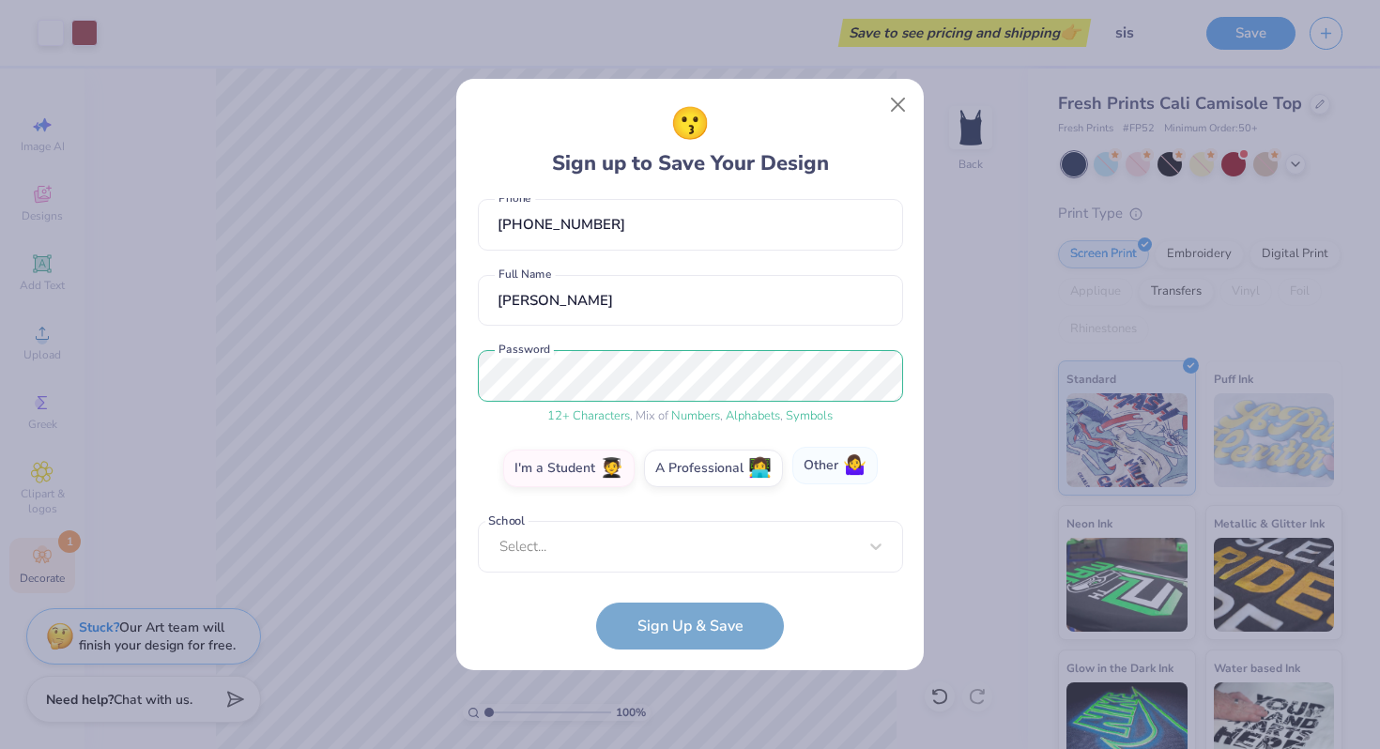
click at [816, 472] on label "Other 🤷‍♀️" at bounding box center [834, 466] width 85 height 38
click at [697, 560] on input "Other 🤷‍♀️" at bounding box center [690, 566] width 12 height 12
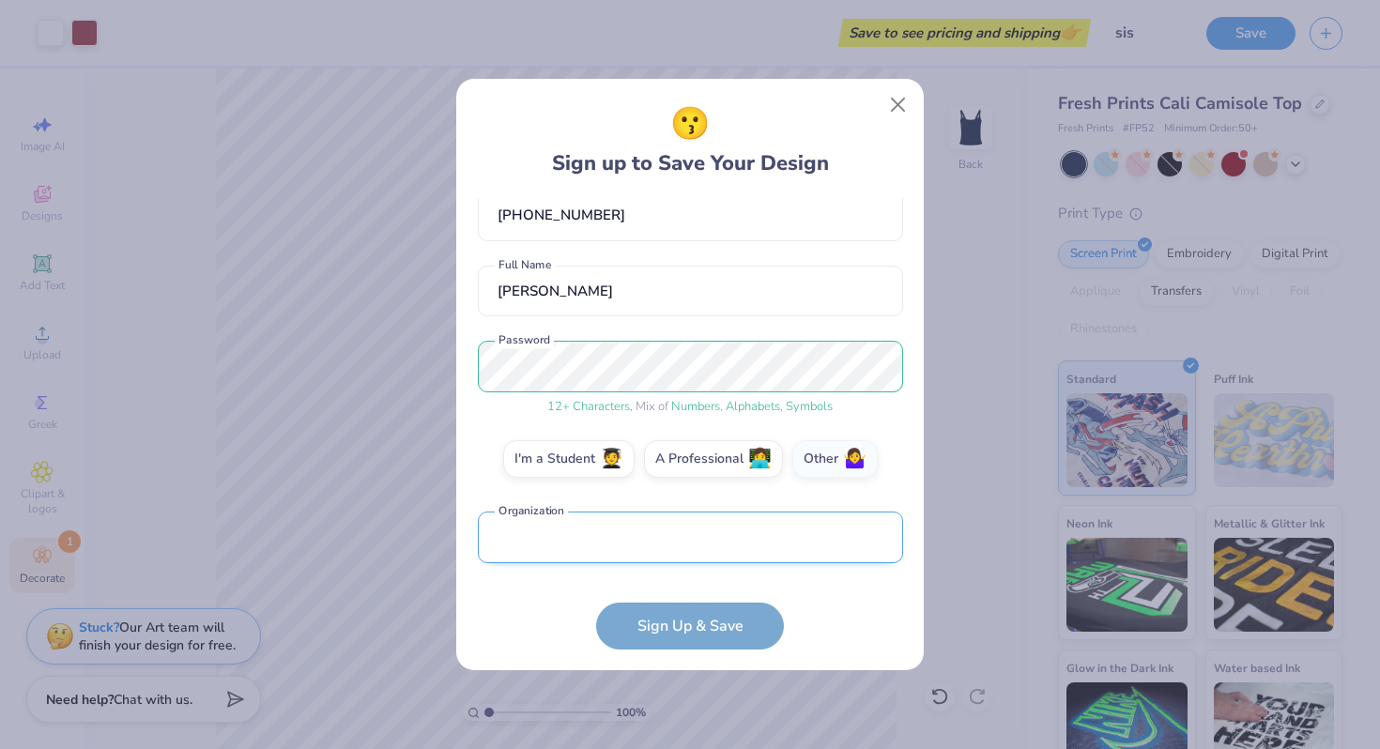
click at [694, 550] on input "text" at bounding box center [690, 538] width 425 height 52
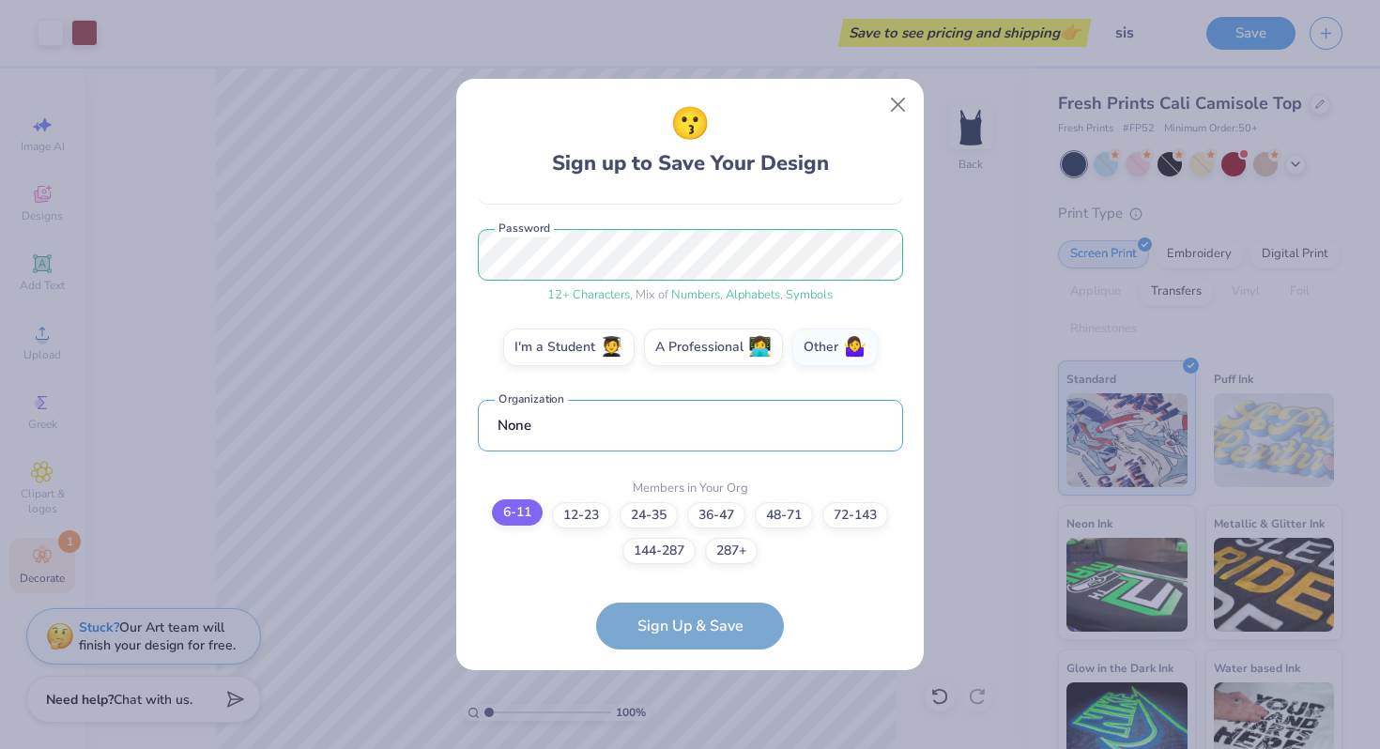
type input "None"
click at [536, 517] on label "6-11" at bounding box center [517, 512] width 51 height 26
click at [684, 742] on input "6-11" at bounding box center [690, 748] width 12 height 12
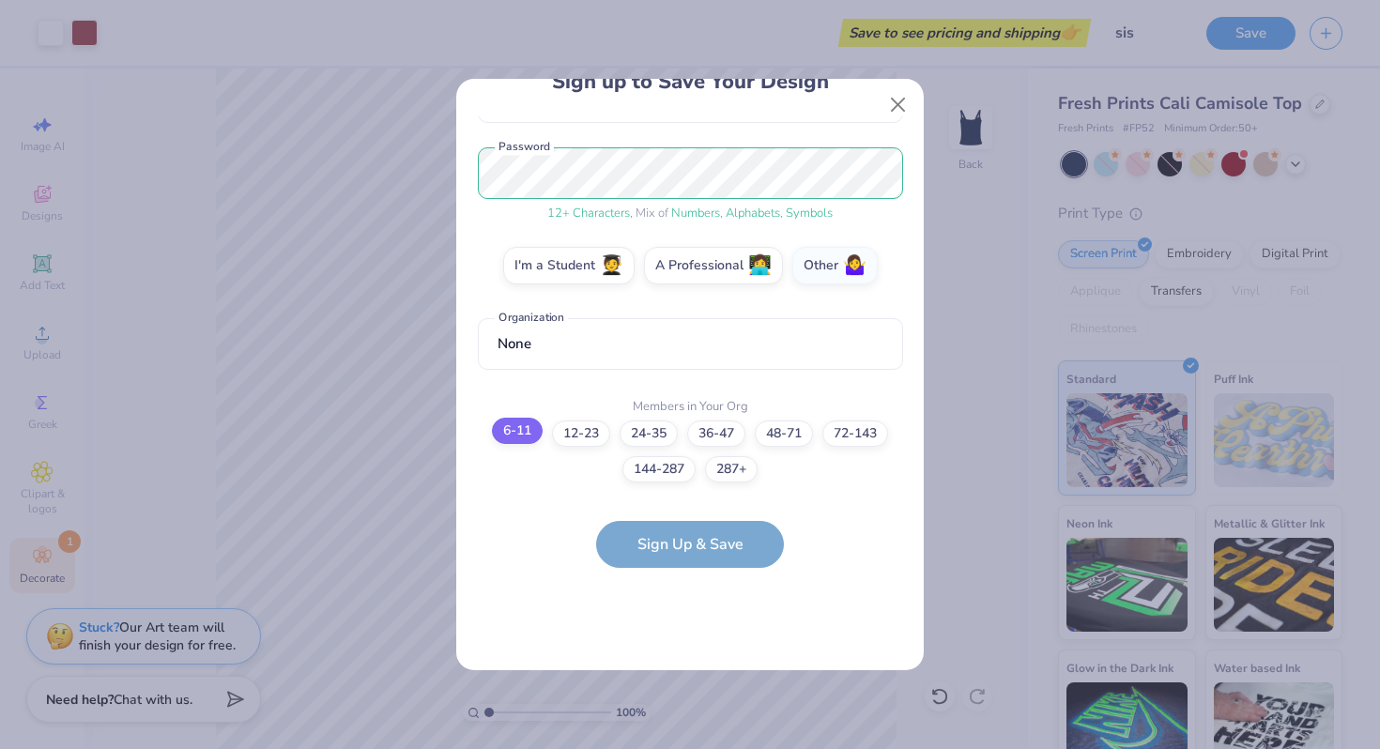
scroll to position [0, 0]
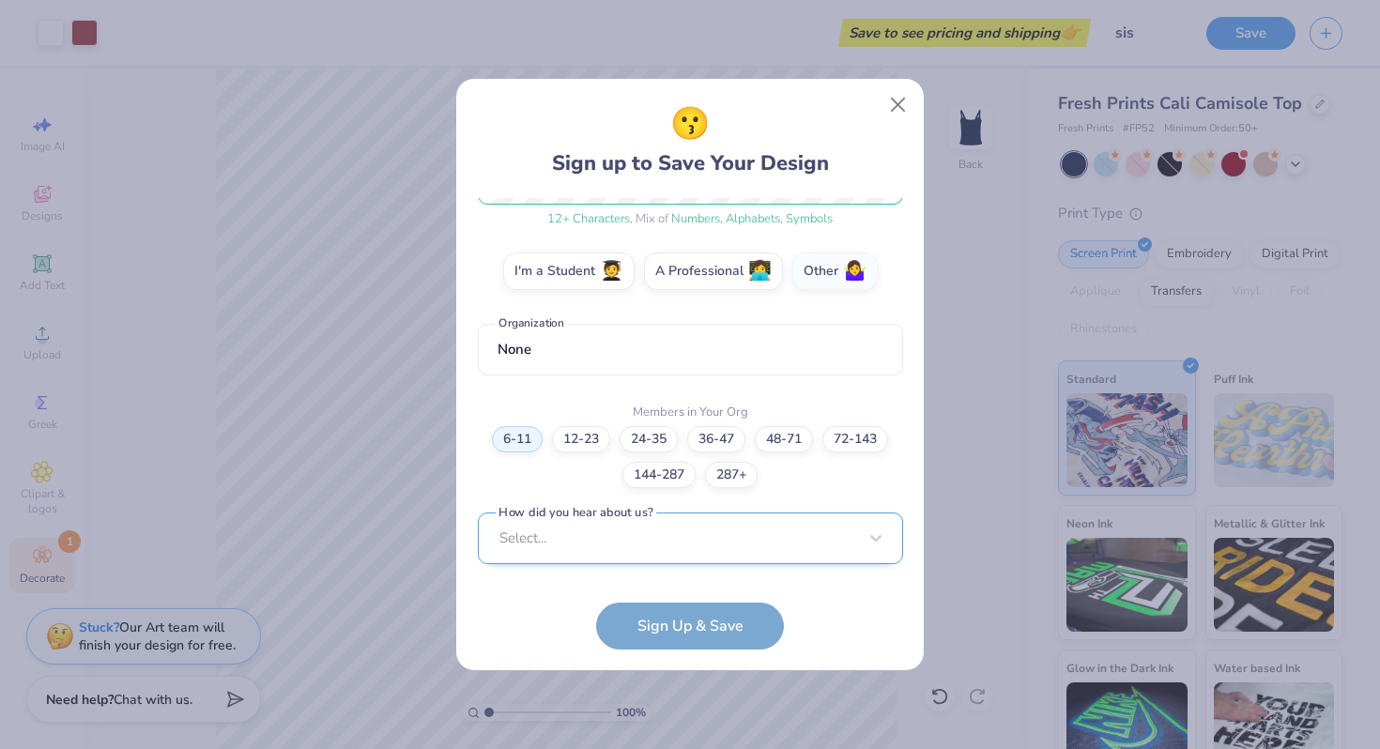
click at [661, 537] on div "Select..." at bounding box center [690, 539] width 425 height 52
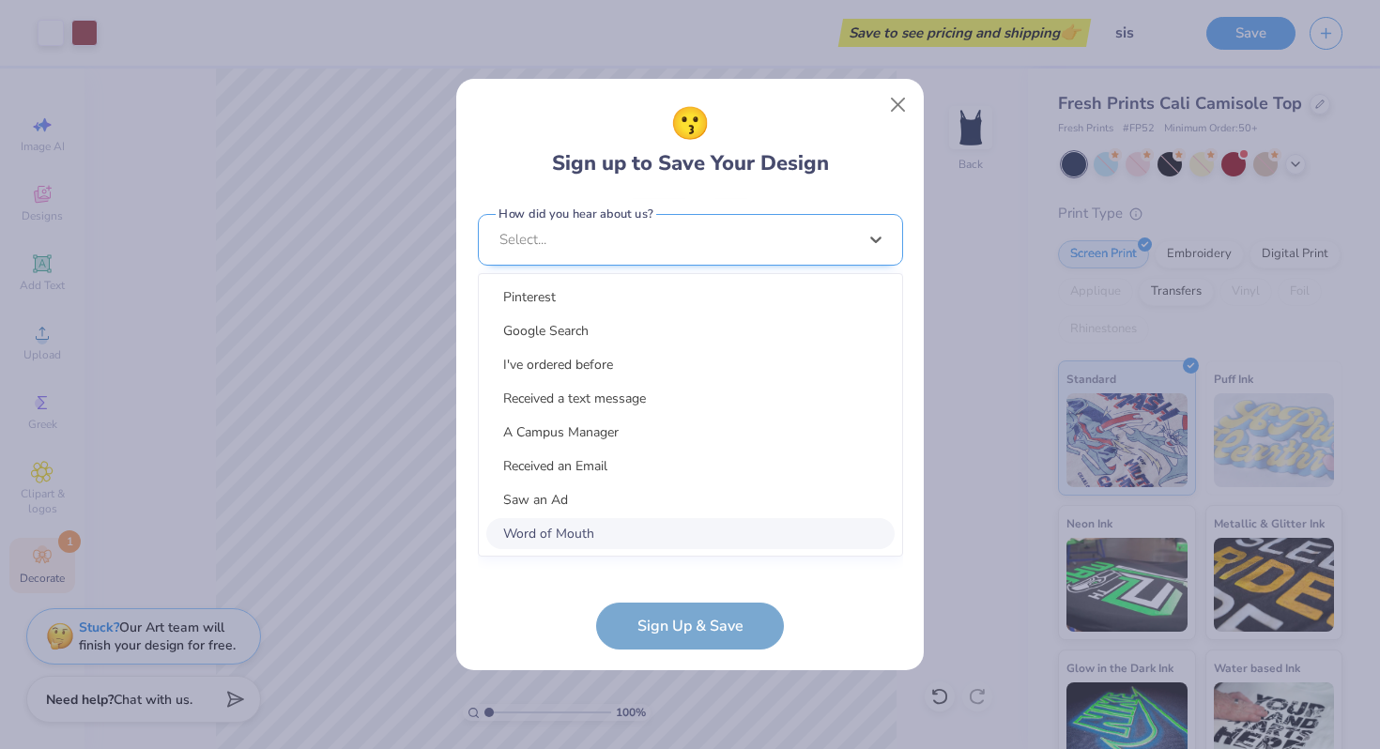
scroll to position [572, 0]
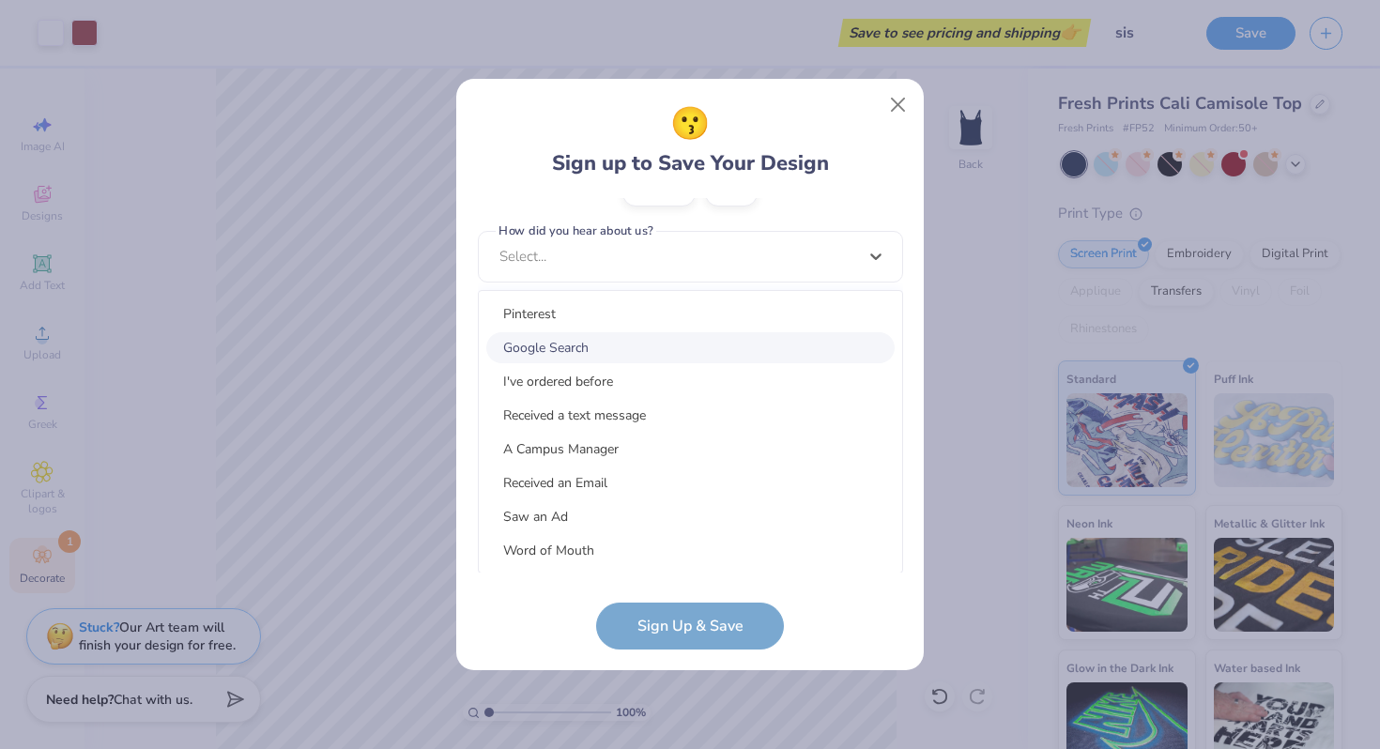
click at [606, 338] on div "Google Search" at bounding box center [690, 347] width 408 height 31
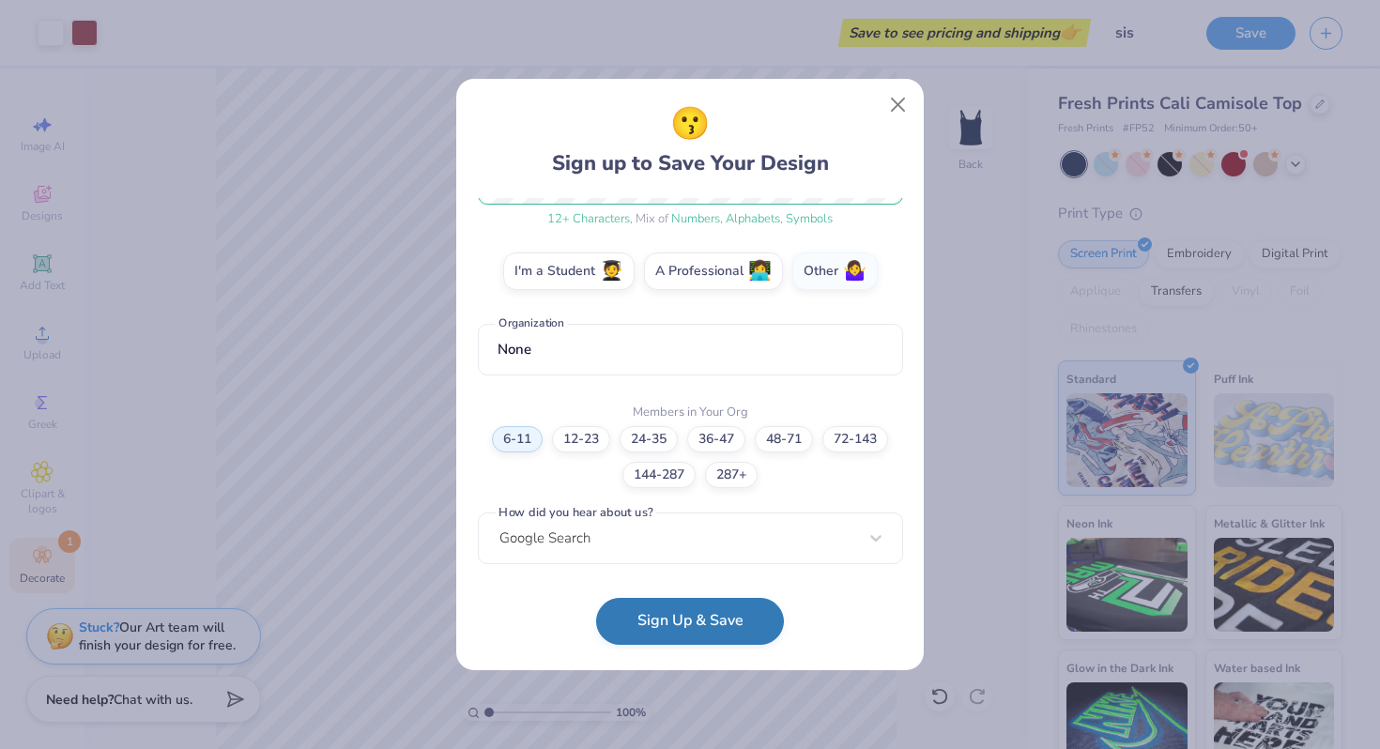
click at [671, 641] on button "Sign Up & Save" at bounding box center [690, 621] width 188 height 47
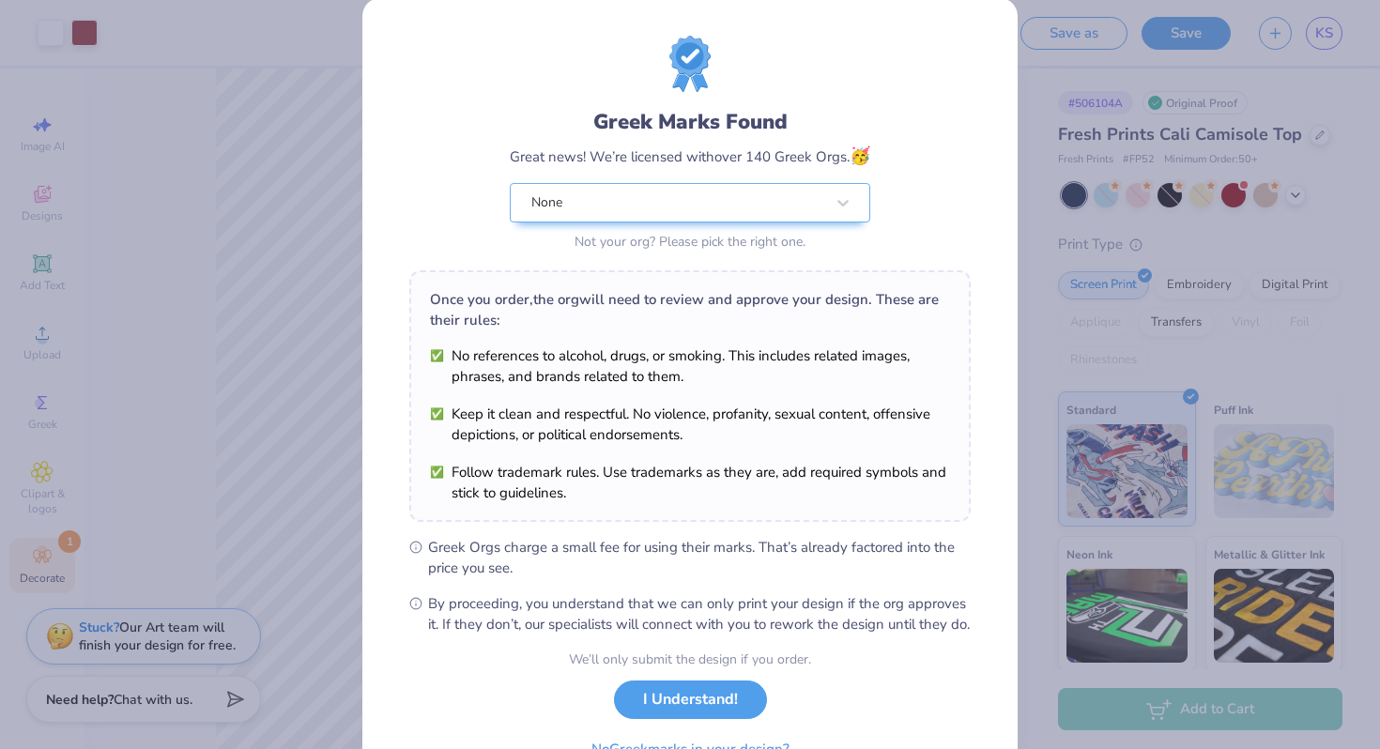
scroll to position [130, 0]
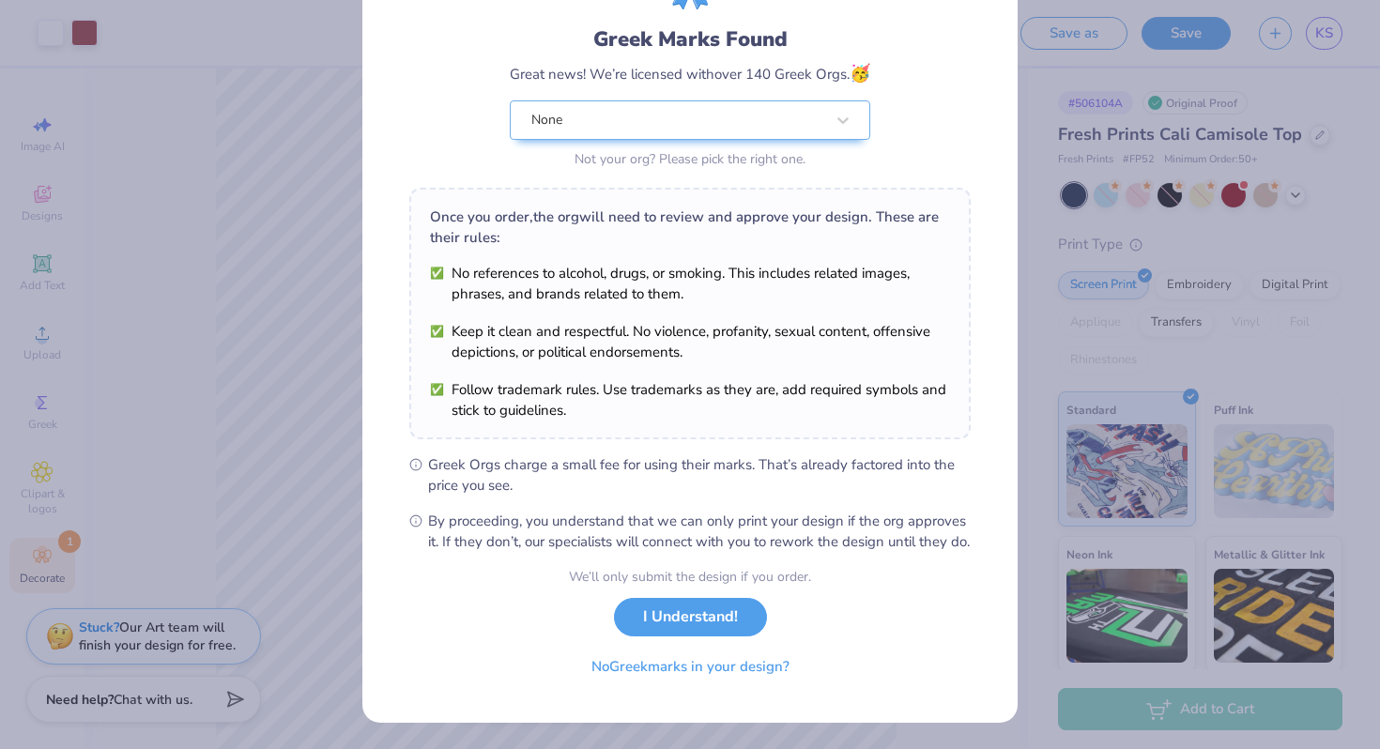
click at [1098, 349] on div "Greek Marks Found Great news! We’re licensed with over 140 Greek Orgs. 🥳 None N…" at bounding box center [690, 374] width 1380 height 749
